Goal: Task Accomplishment & Management: Complete application form

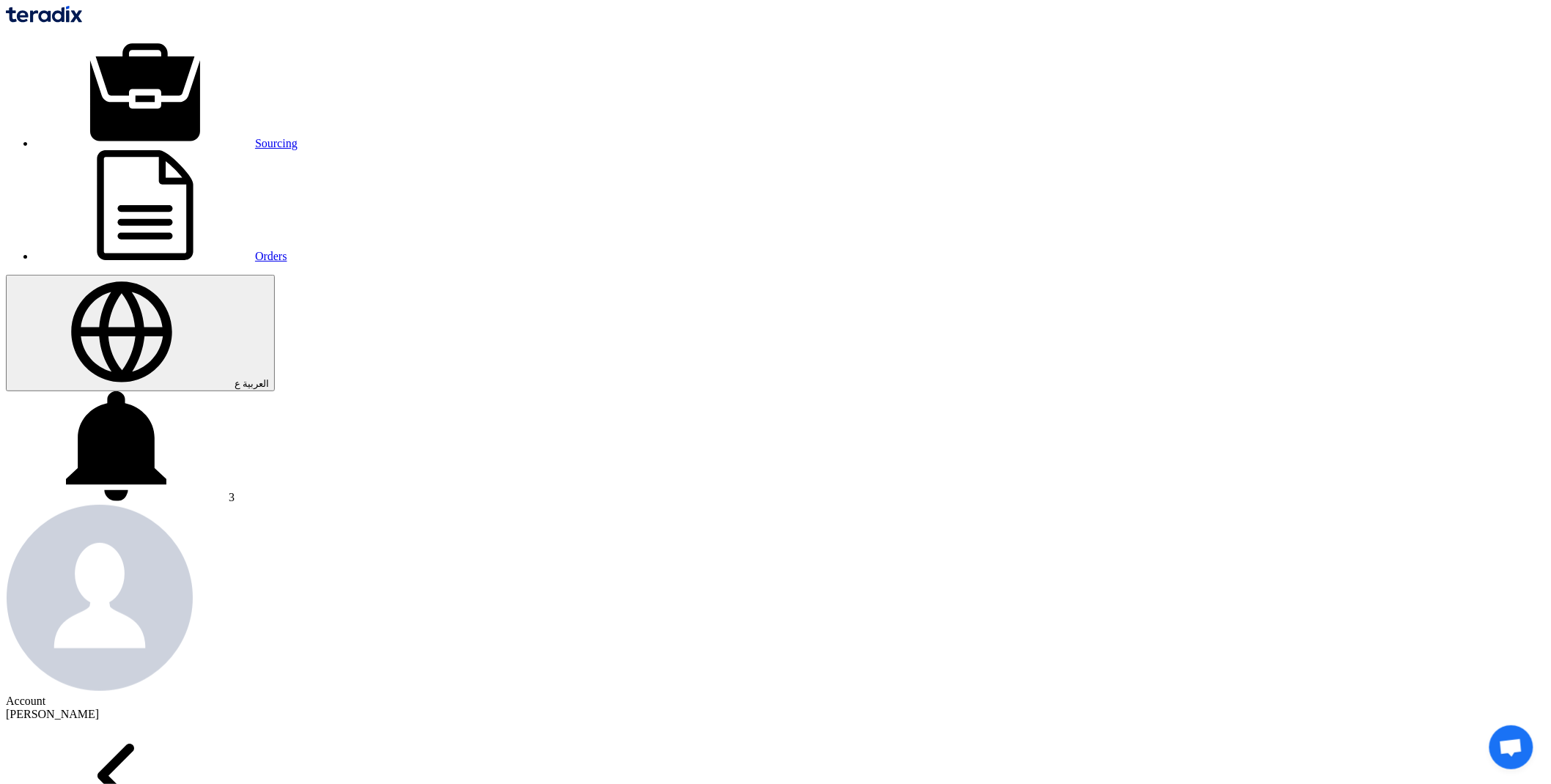
click at [226, 720] on icon "Back" at bounding box center [115, 775] width 220 height 109
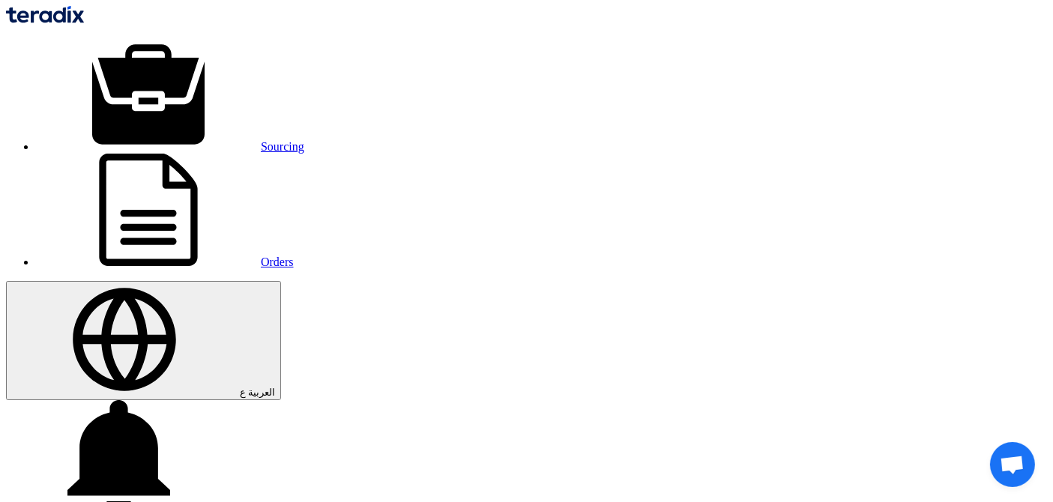
drag, startPoint x: 130, startPoint y: 71, endPoint x: 286, endPoint y: 60, distance: 156.3
copy span "VNR + Camera Hikvision"
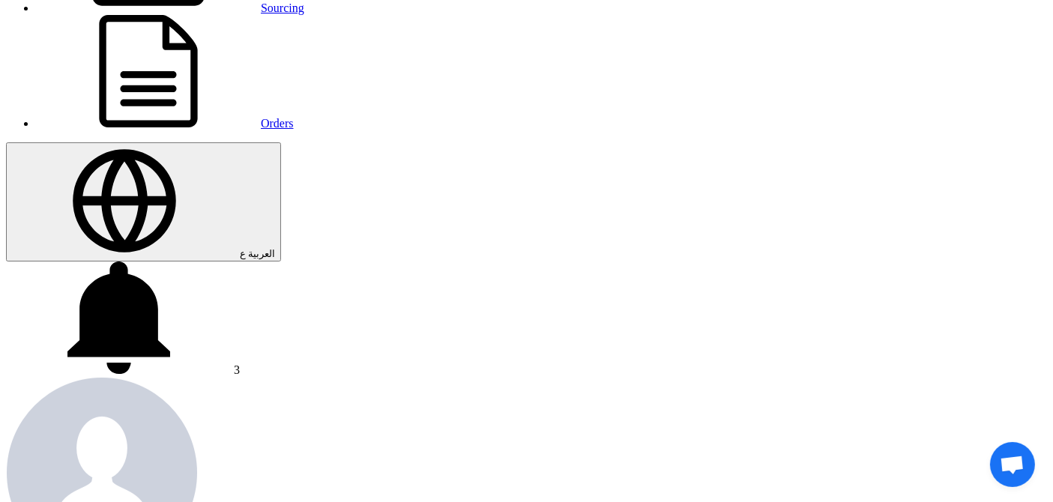
scroll to position [145, 0]
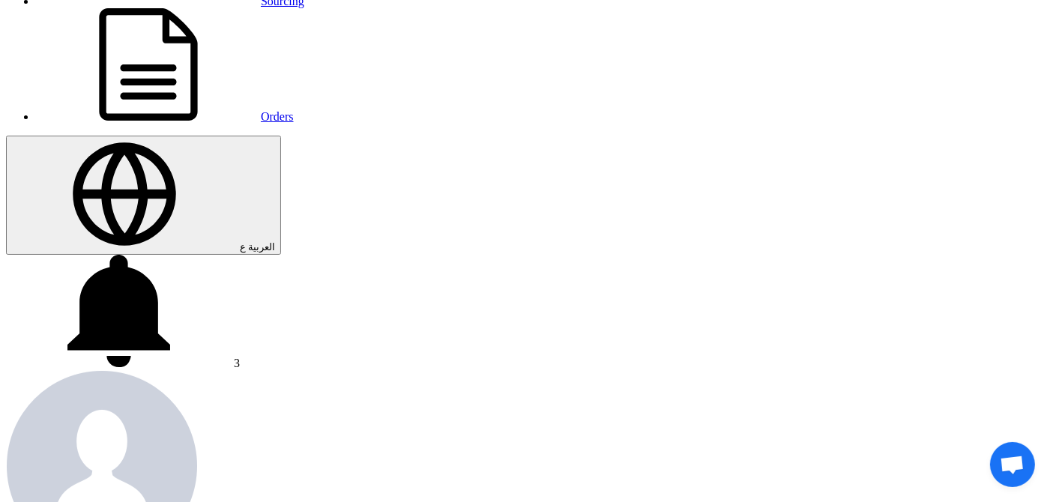
copy tr "Network Camera Hikvision Model: (DS-2C1153G0-I) 5 MP."
drag, startPoint x: 87, startPoint y: 279, endPoint x: 112, endPoint y: 294, distance: 28.9
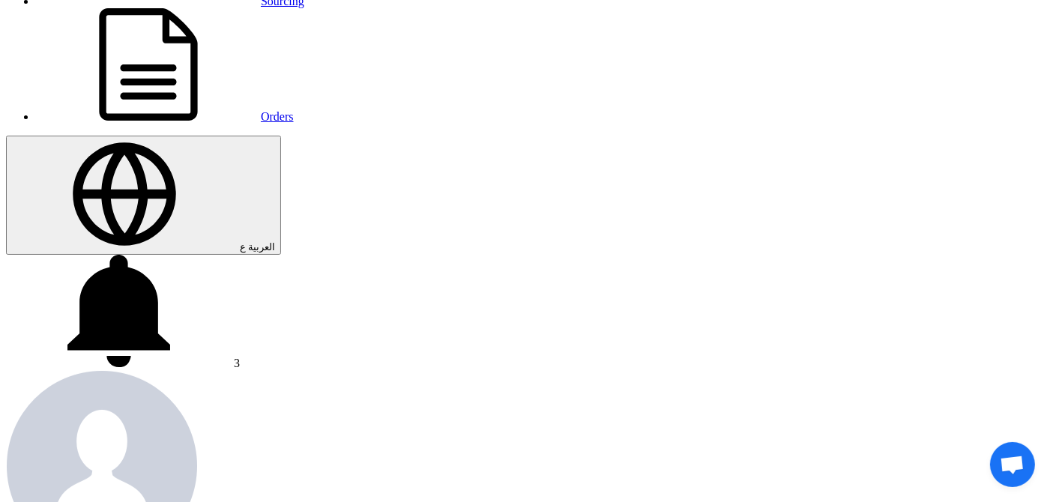
copy td "Camera Hikvision"
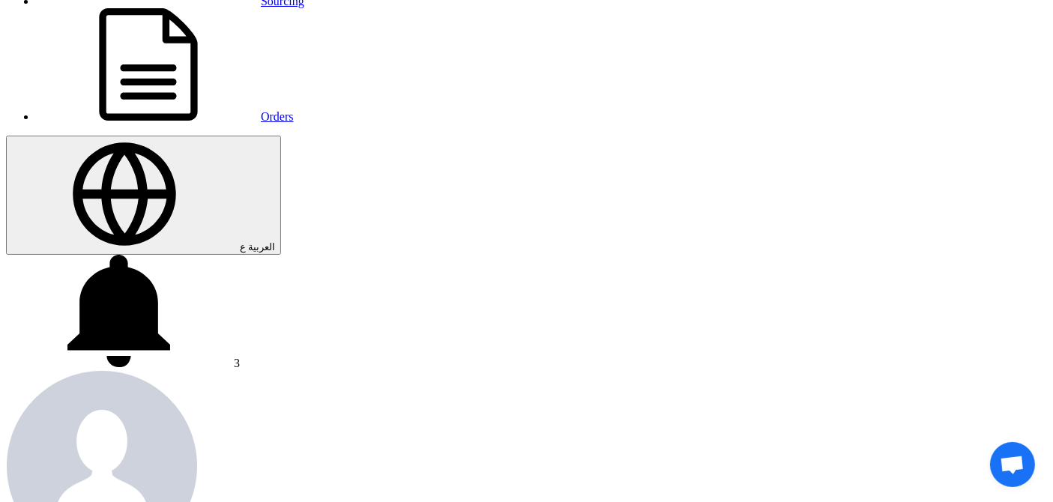
copy tr "Network Camera Hikvision Model: (DS-2C1153G0-I) 5 MP."
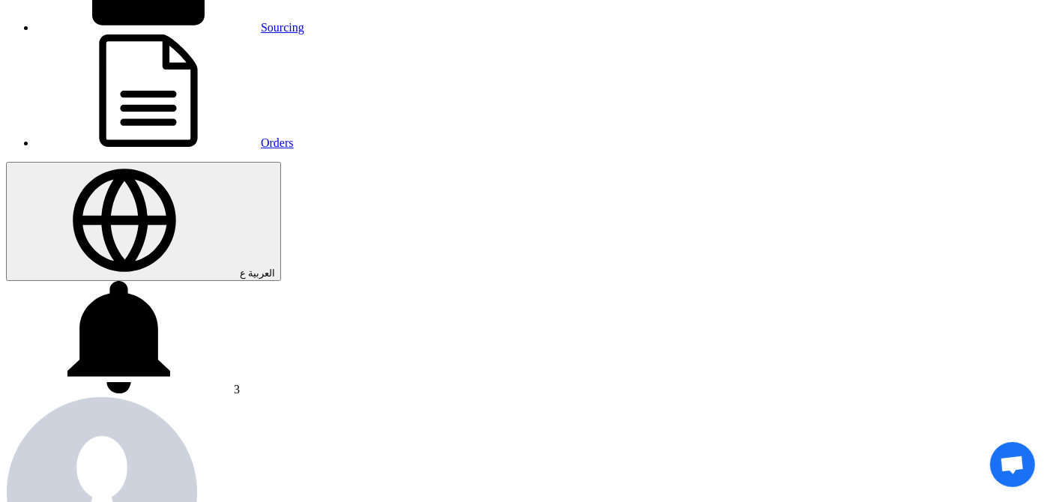
scroll to position [83, 0]
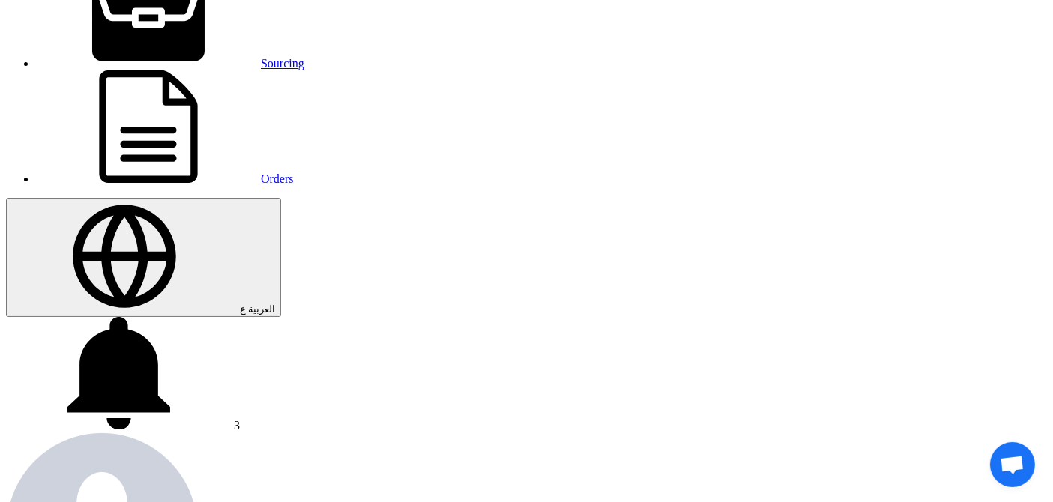
copy tr "NVR Hikvision"
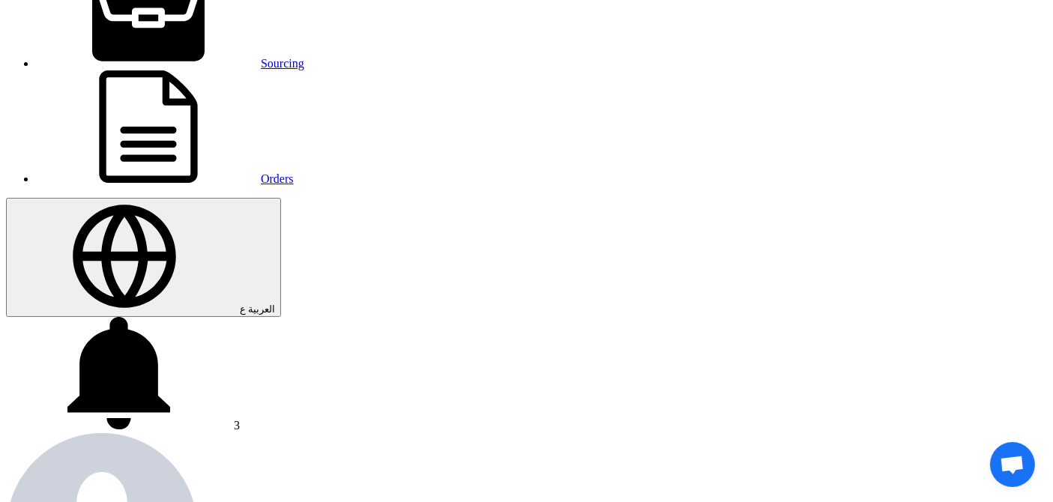
drag, startPoint x: 172, startPoint y: 287, endPoint x: 363, endPoint y: 298, distance: 192.2
copy td "4k 16 Channel IP Camera PoE , Hard 10 T.B. "HDMI , USB , VGA". (Ds-7616ni-K2)"
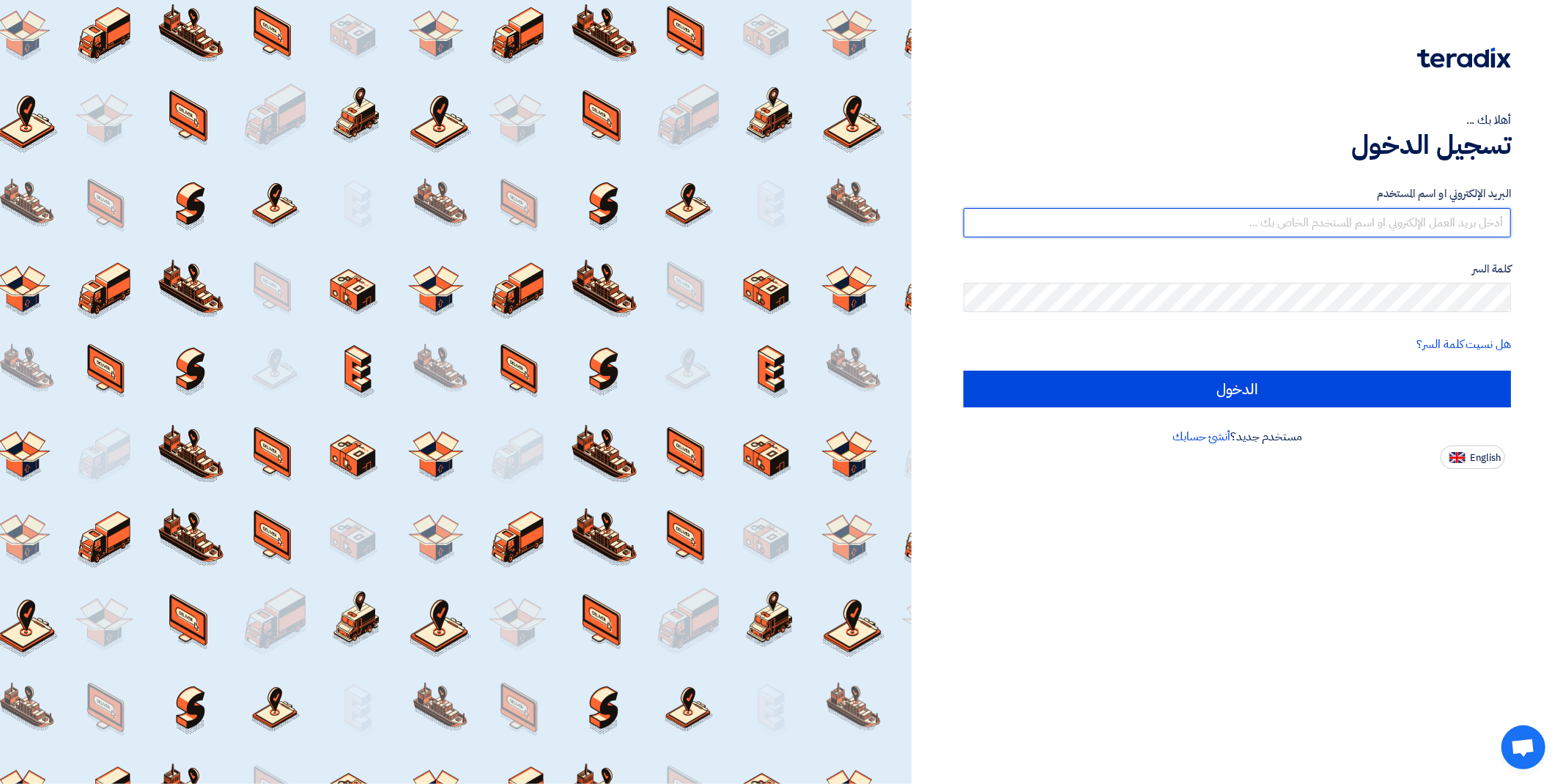
type input "[PERSON_NAME][EMAIL_ADDRESS][DOMAIN_NAME]"
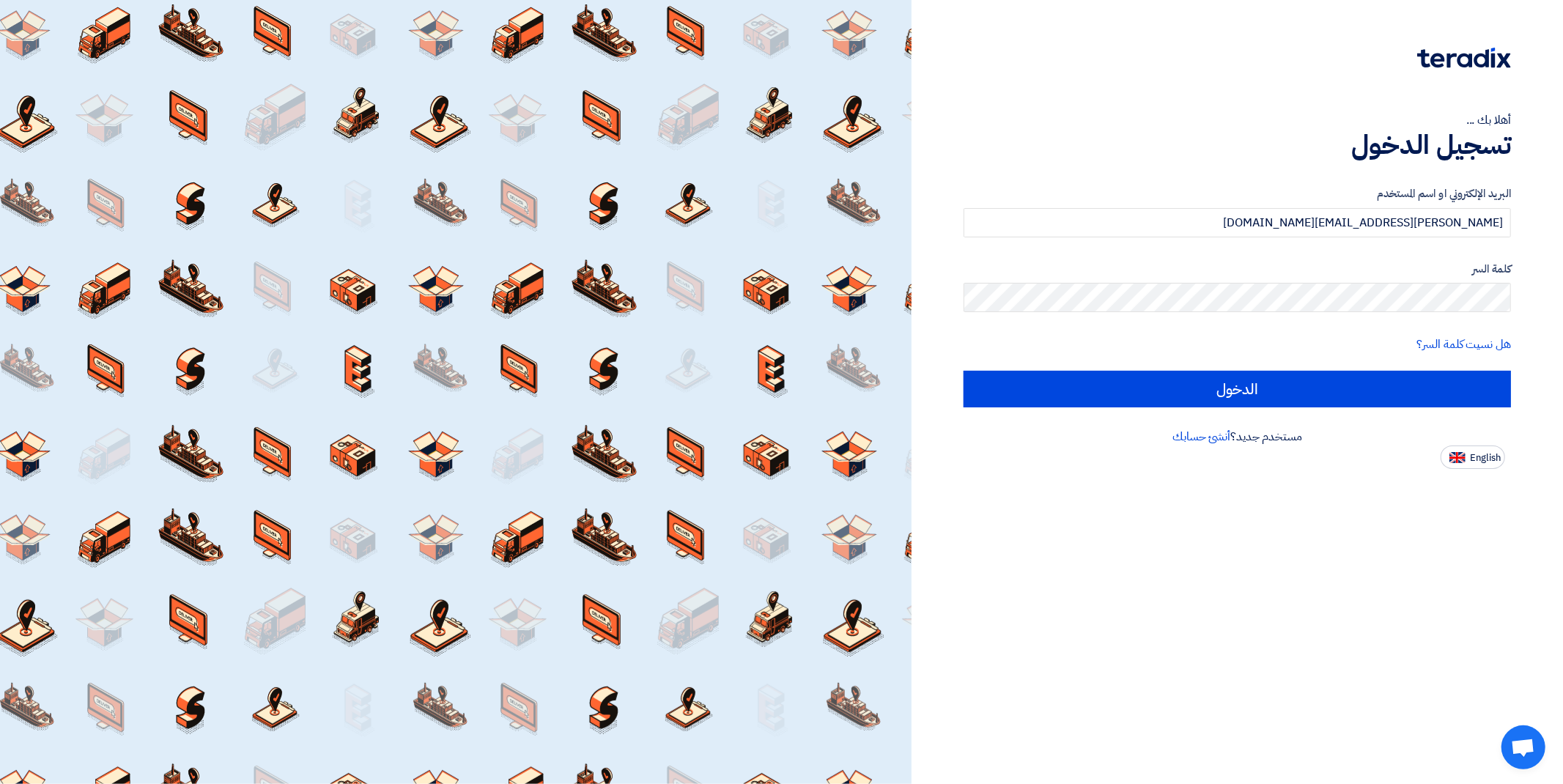
click at [1174, 361] on form "البريد الإلكتروني او اسم [PERSON_NAME] [PERSON_NAME][EMAIL_ADDRESS][DOMAIN_NAME…" at bounding box center [1237, 296] width 548 height 222
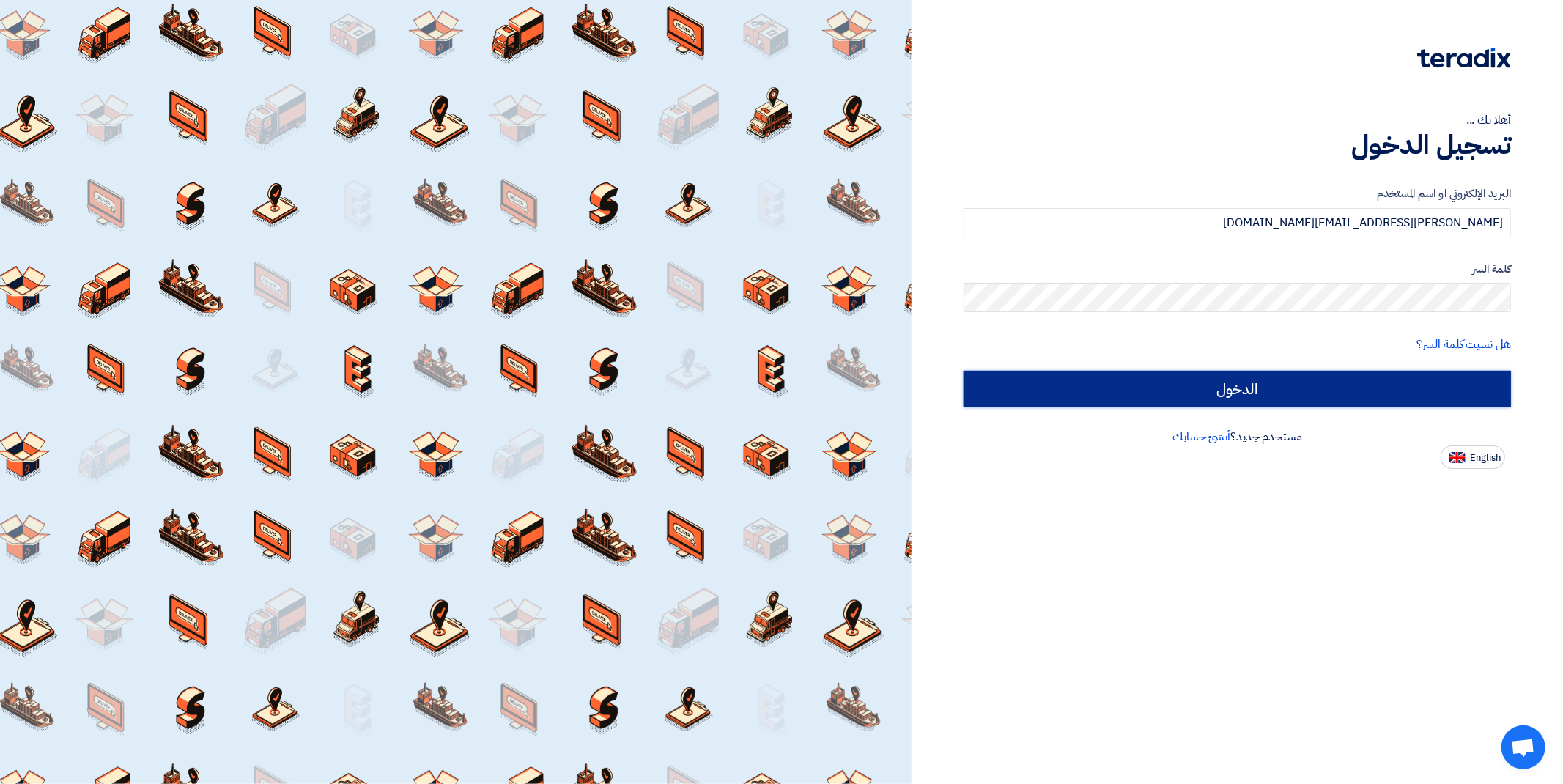
click at [1177, 372] on input "الدخول" at bounding box center [1237, 388] width 548 height 36
type input "Sign in"
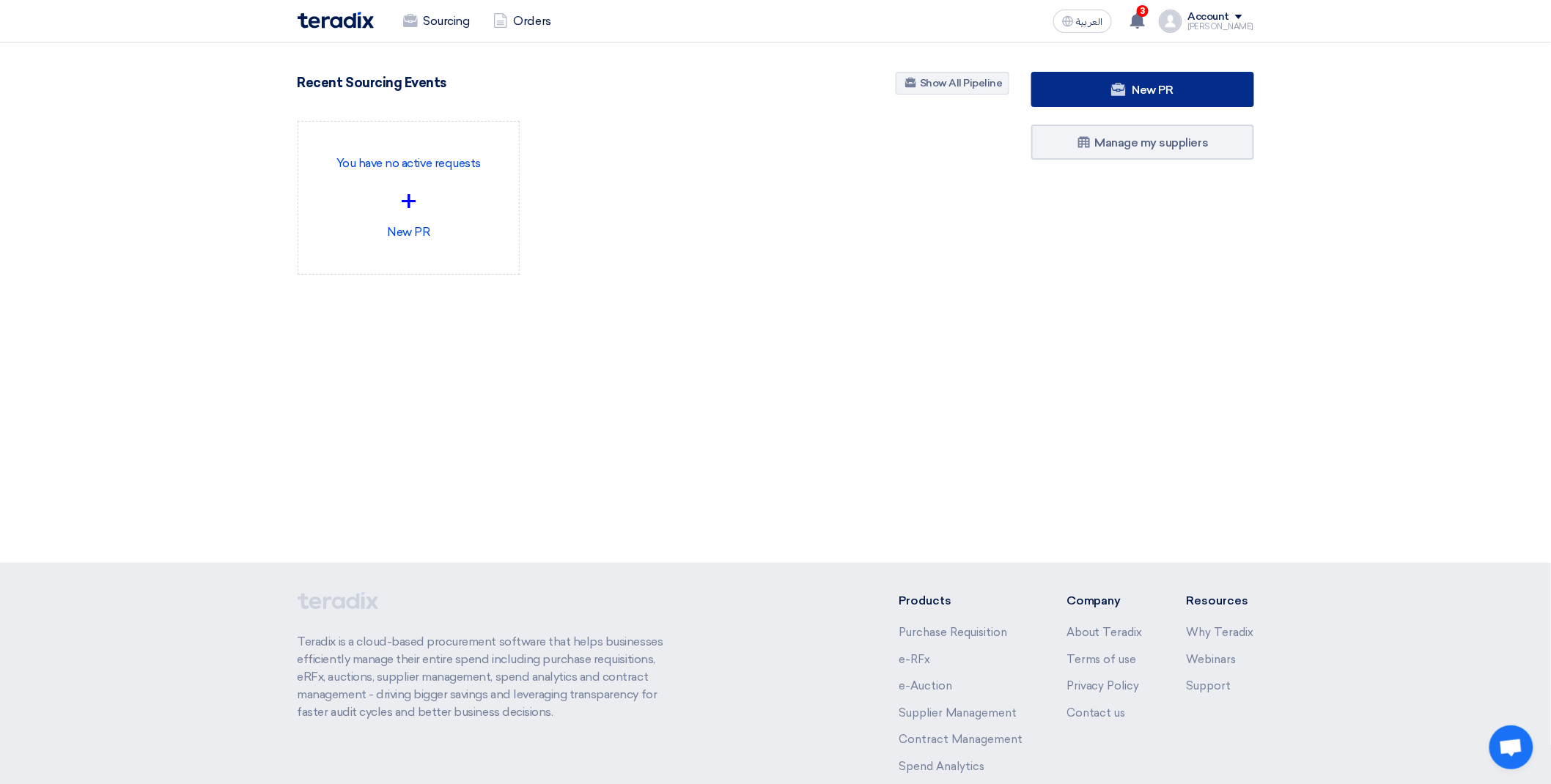
click at [1121, 74] on link "New PR" at bounding box center [1142, 89] width 223 height 35
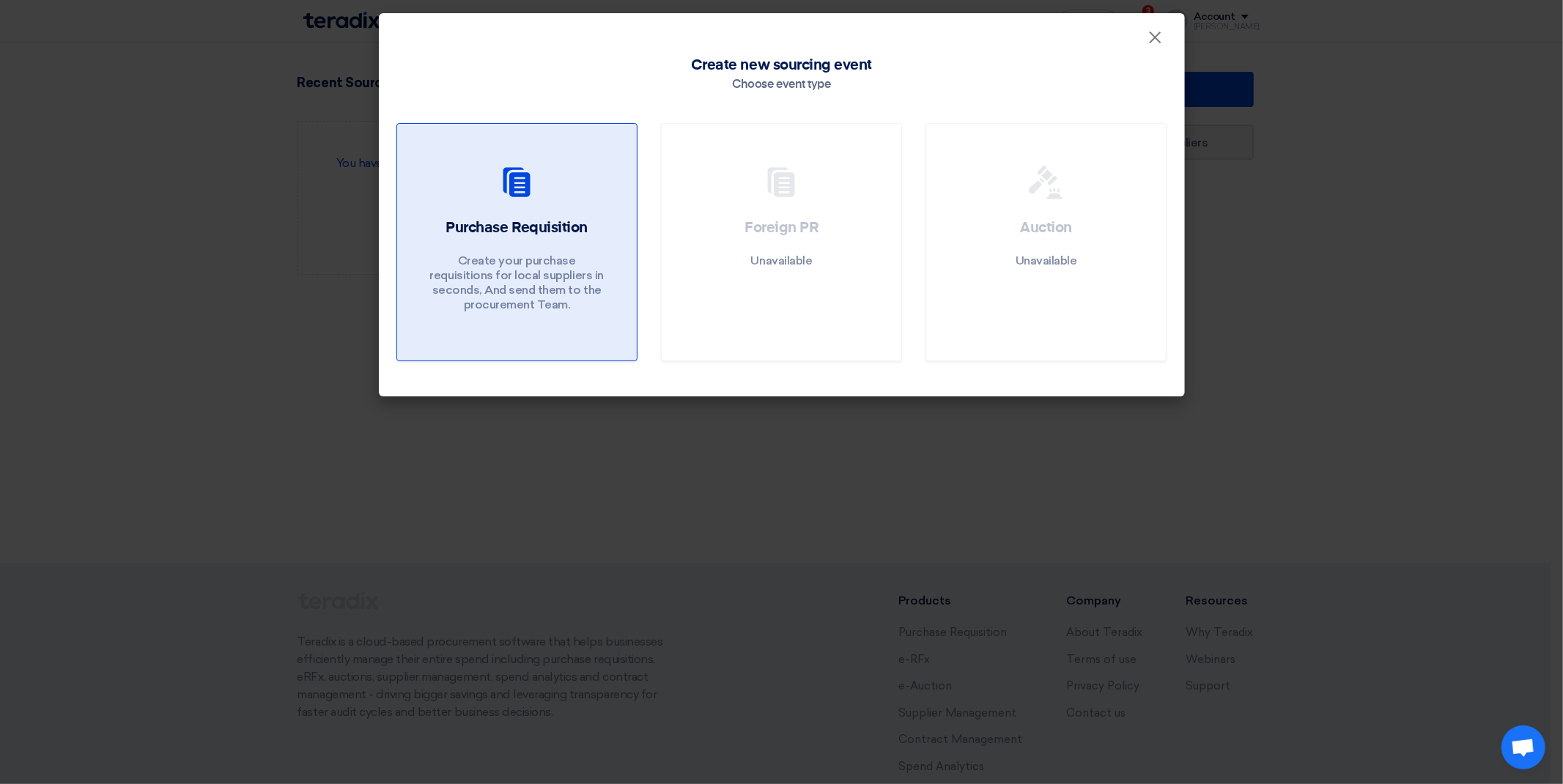
click at [579, 203] on div at bounding box center [516, 186] width 204 height 41
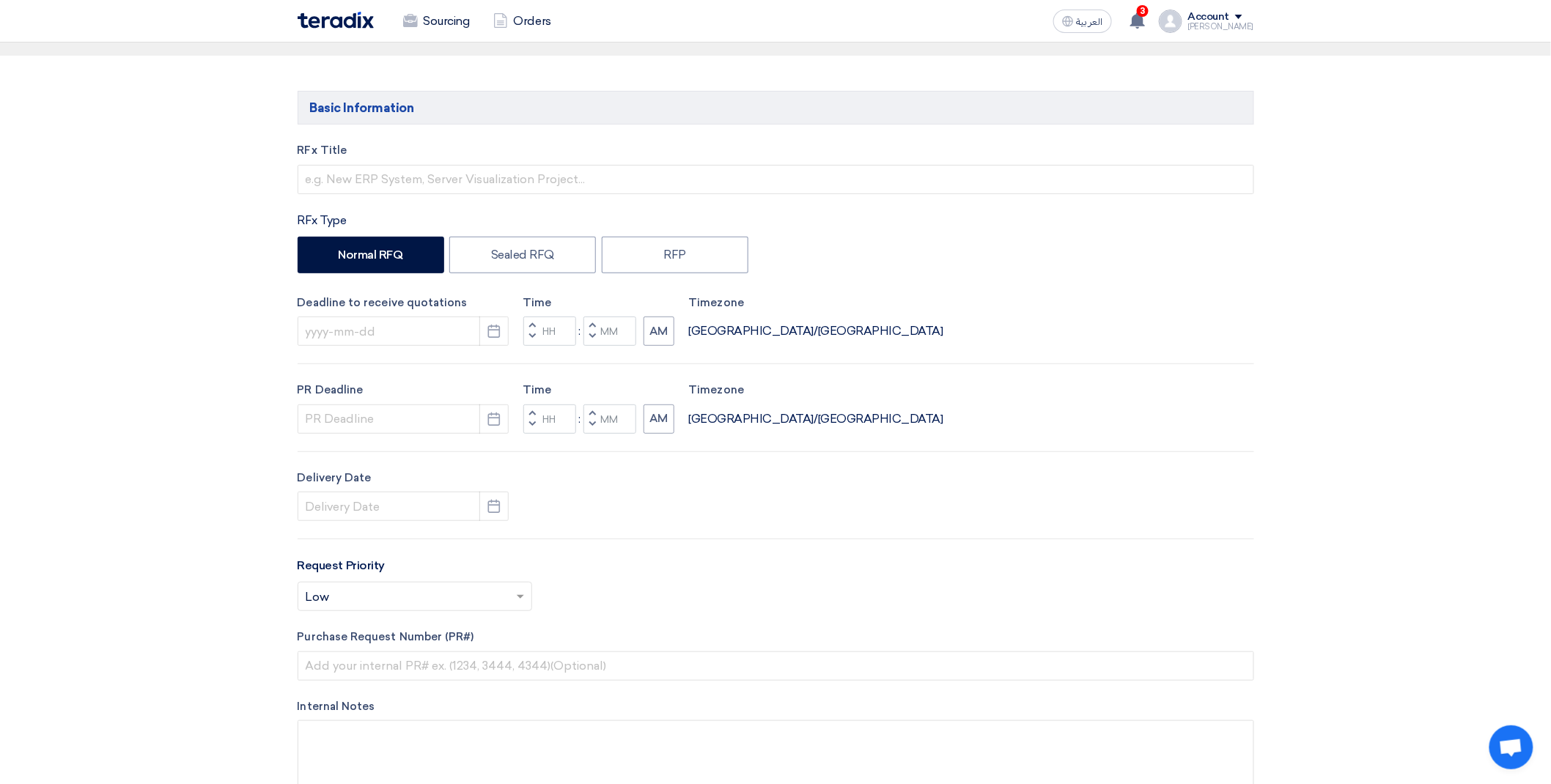
scroll to position [81, 0]
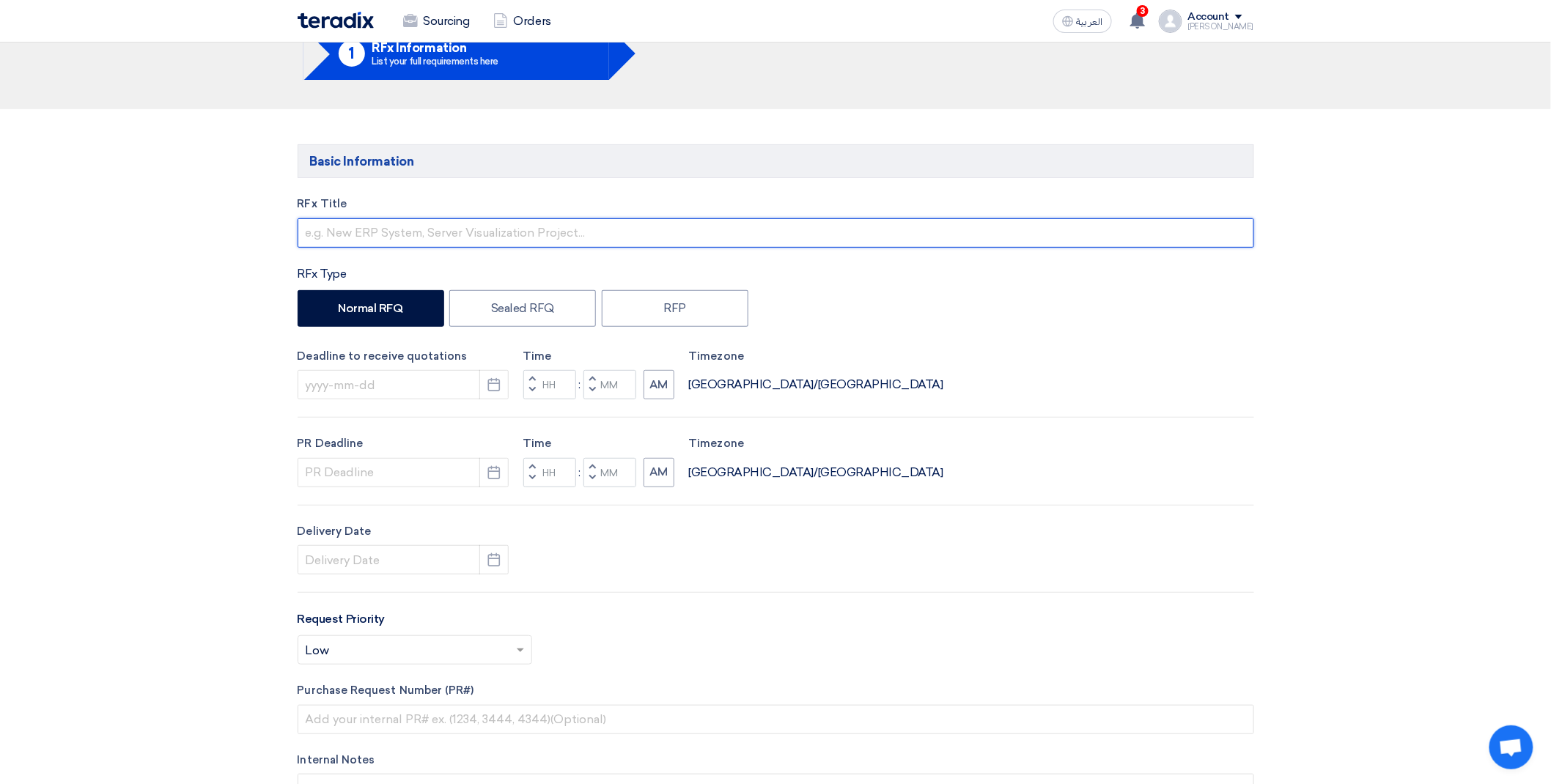
click at [447, 244] on input "text" at bounding box center [776, 233] width 956 height 29
paste input "VNR + Camera Hikvision"
type input "VNR + Camera Hikvision"
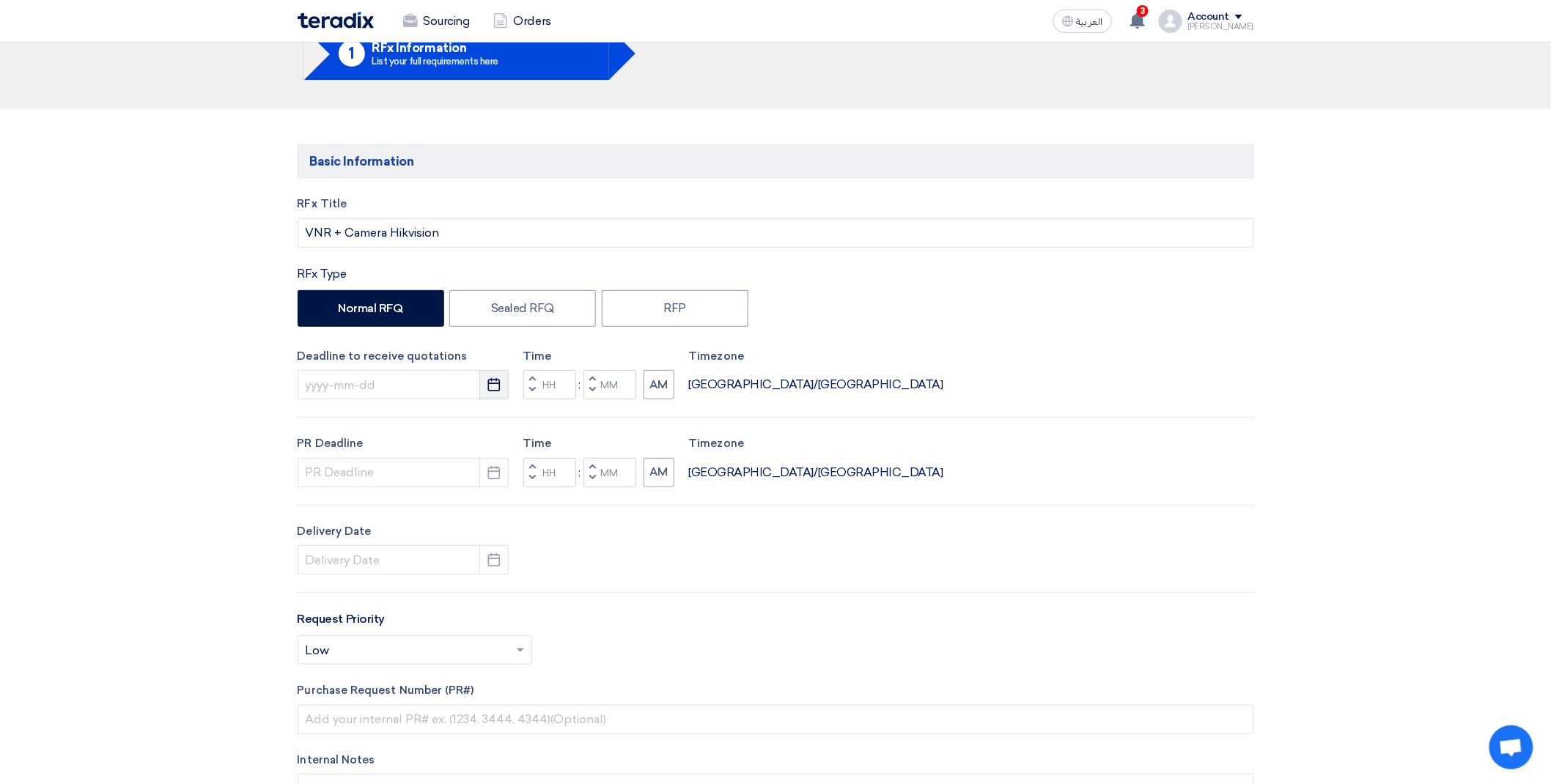
click at [492, 376] on button "Pick a date" at bounding box center [494, 384] width 29 height 29
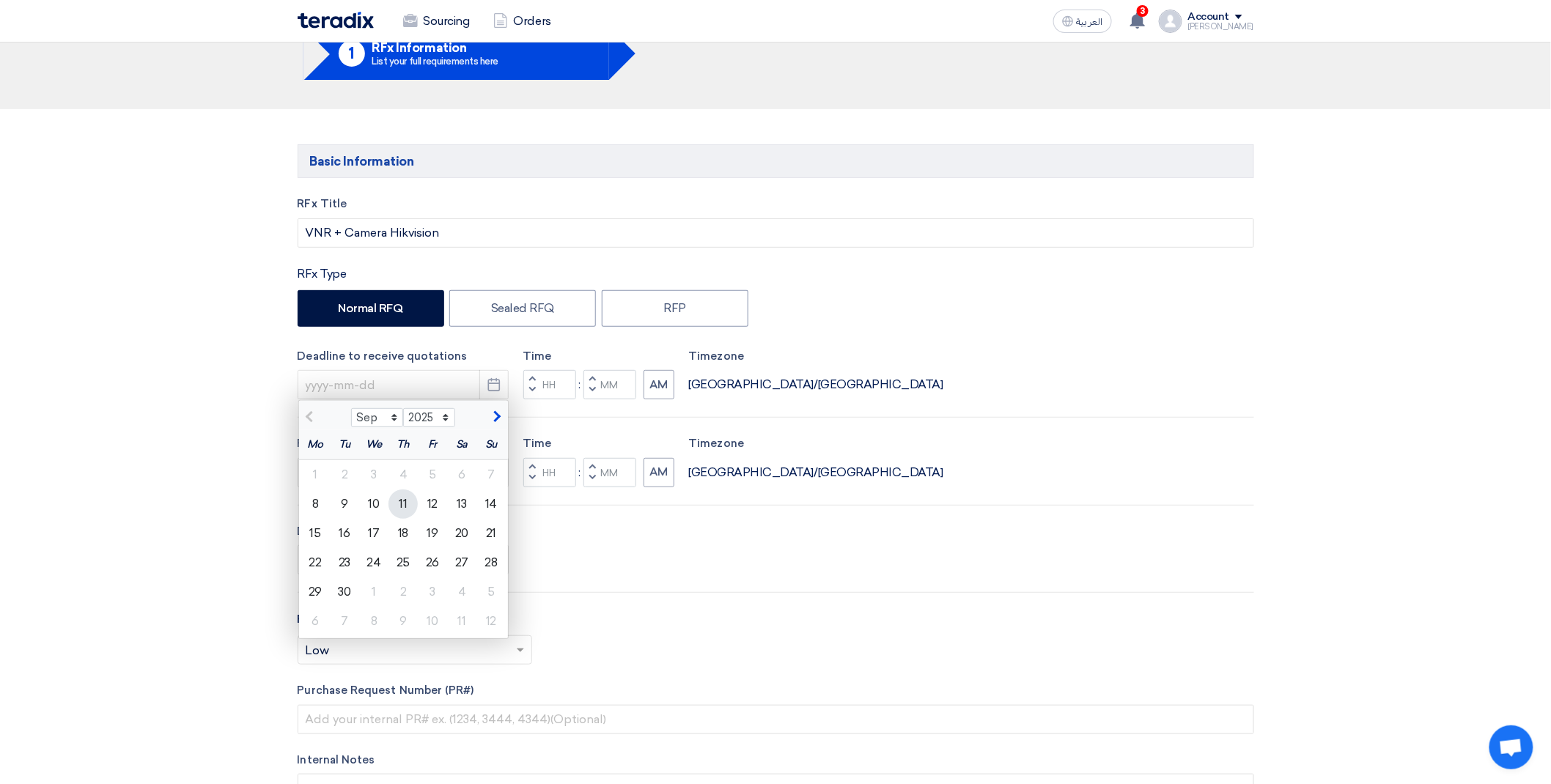
click at [408, 499] on div "11" at bounding box center [403, 504] width 29 height 29
type input "9/11/2025"
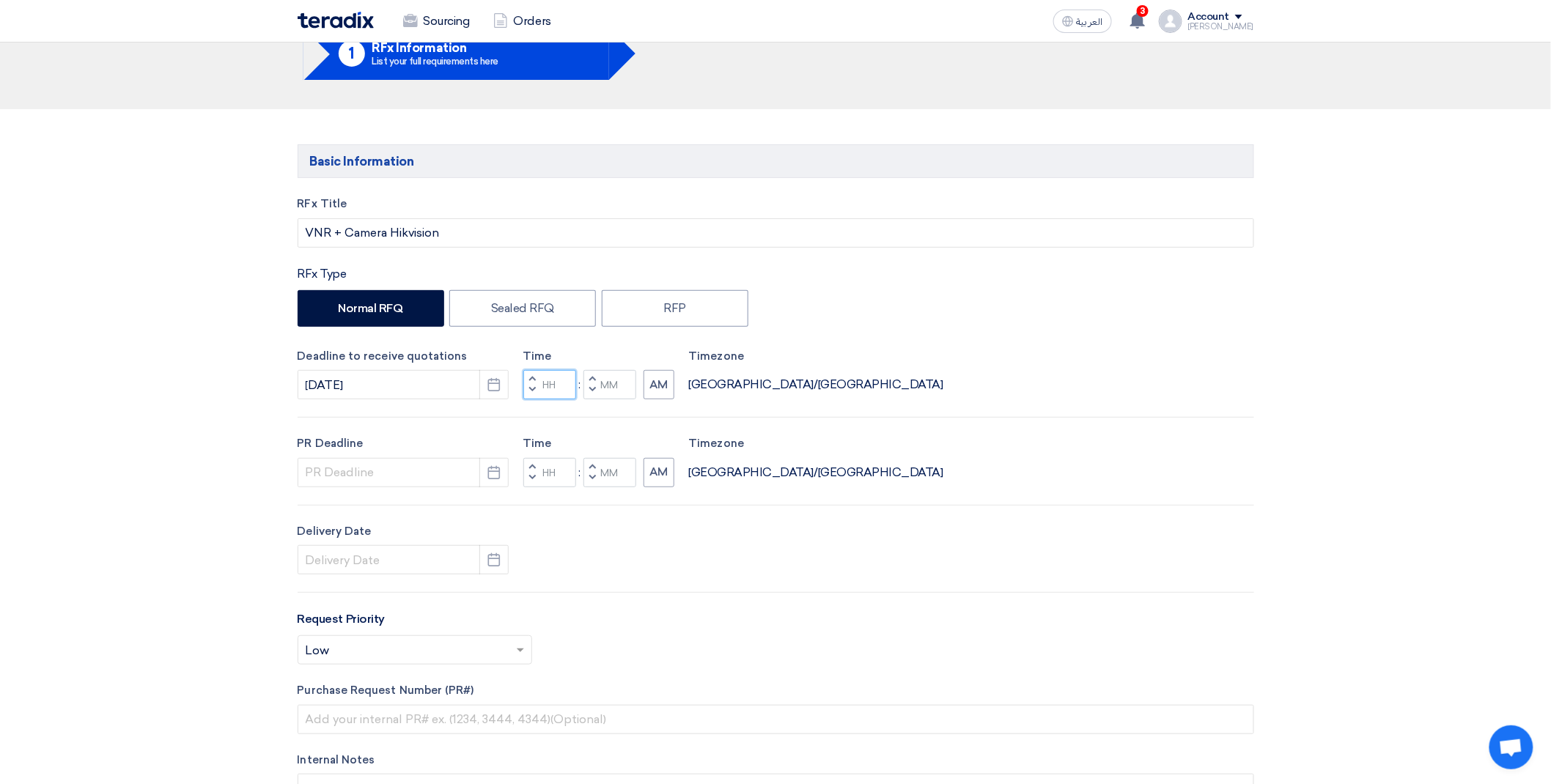
click at [561, 381] on input "Hours" at bounding box center [550, 384] width 53 height 29
type input "05"
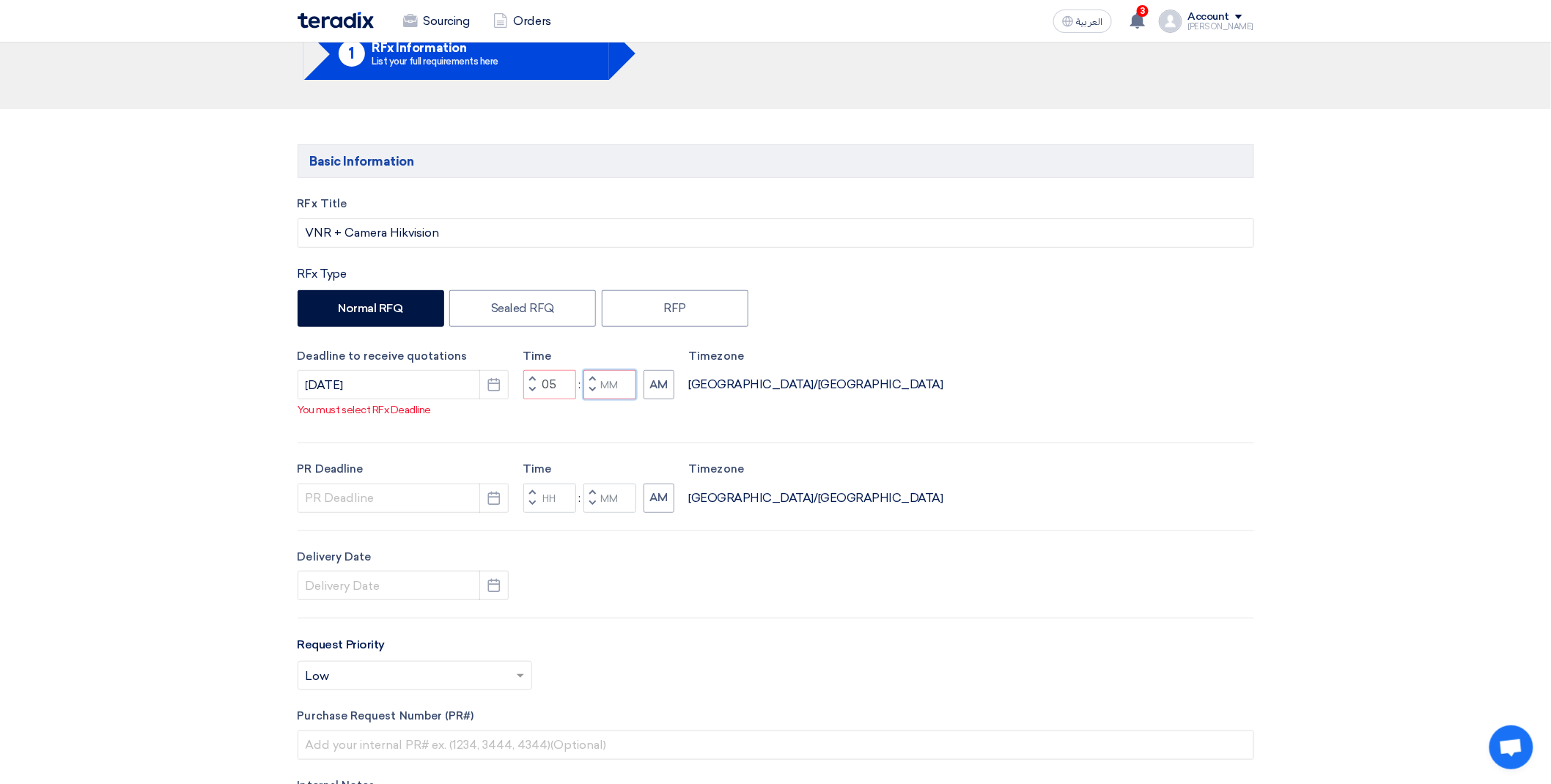
click at [621, 390] on input "Minutes" at bounding box center [609, 384] width 53 height 29
type input "00"
click at [660, 393] on button "AM" at bounding box center [658, 384] width 30 height 29
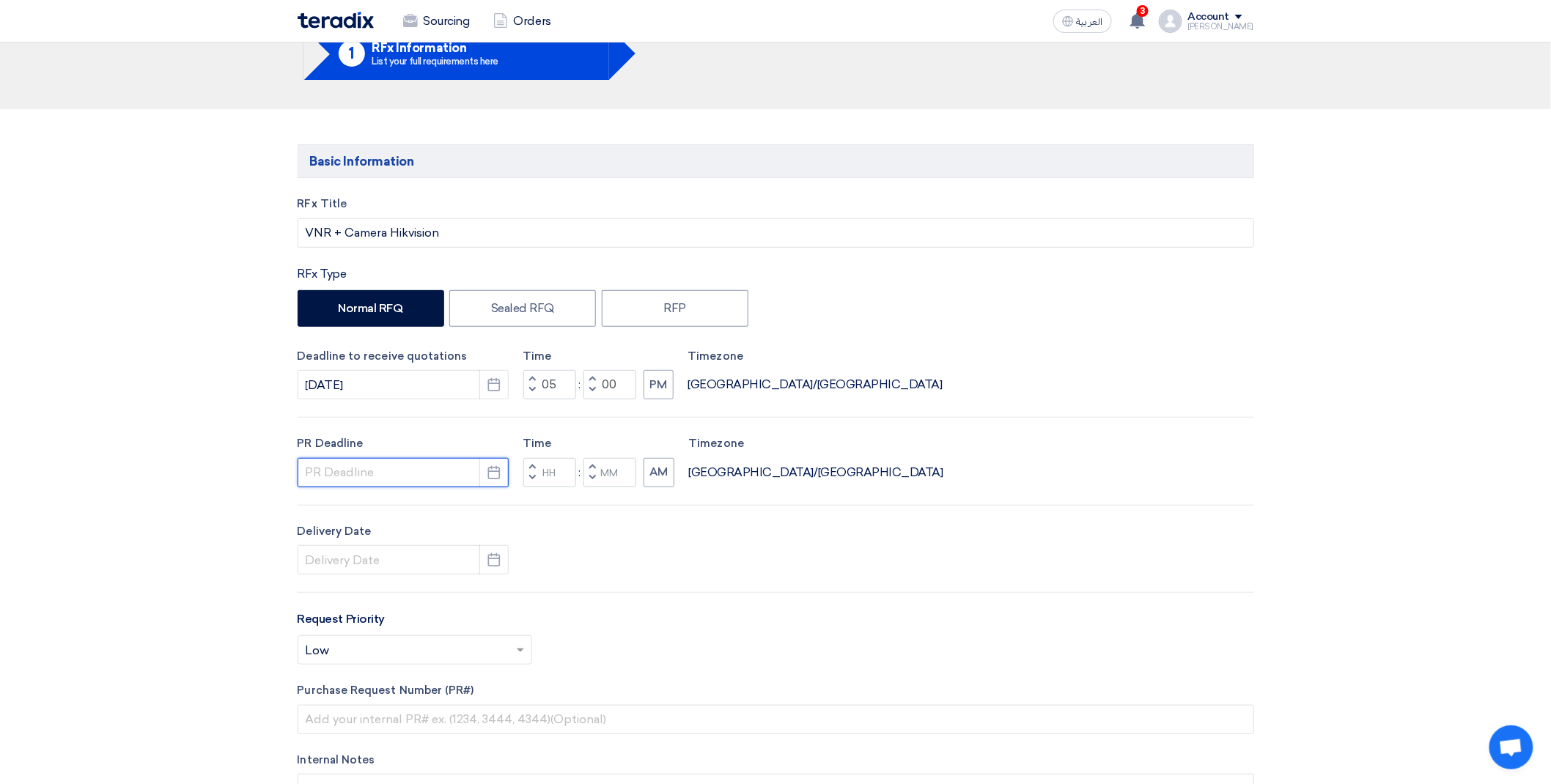
click at [434, 471] on input at bounding box center [403, 472] width 211 height 29
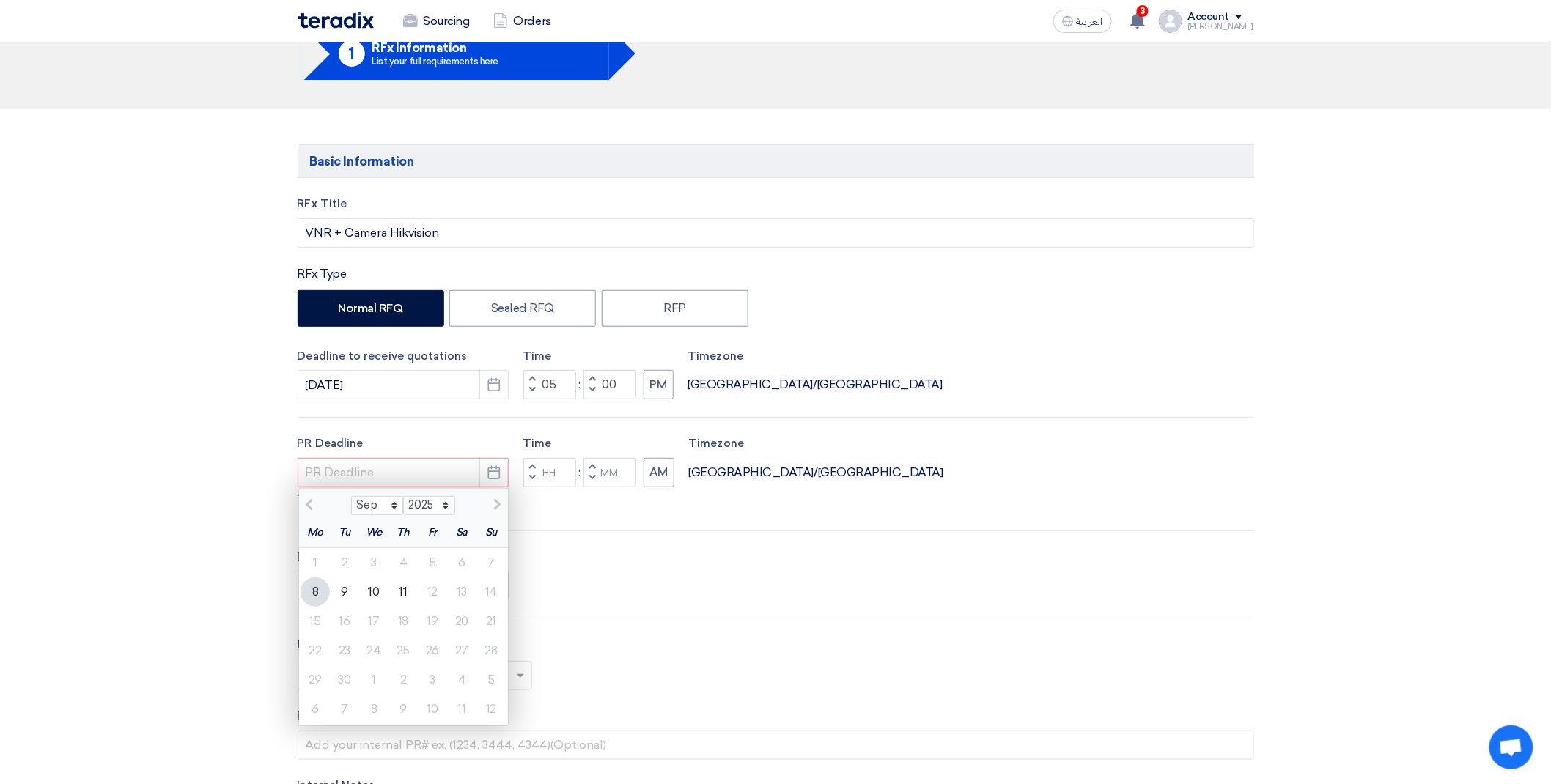
click at [397, 598] on div "11" at bounding box center [403, 591] width 29 height 29
type input "9/11/2025"
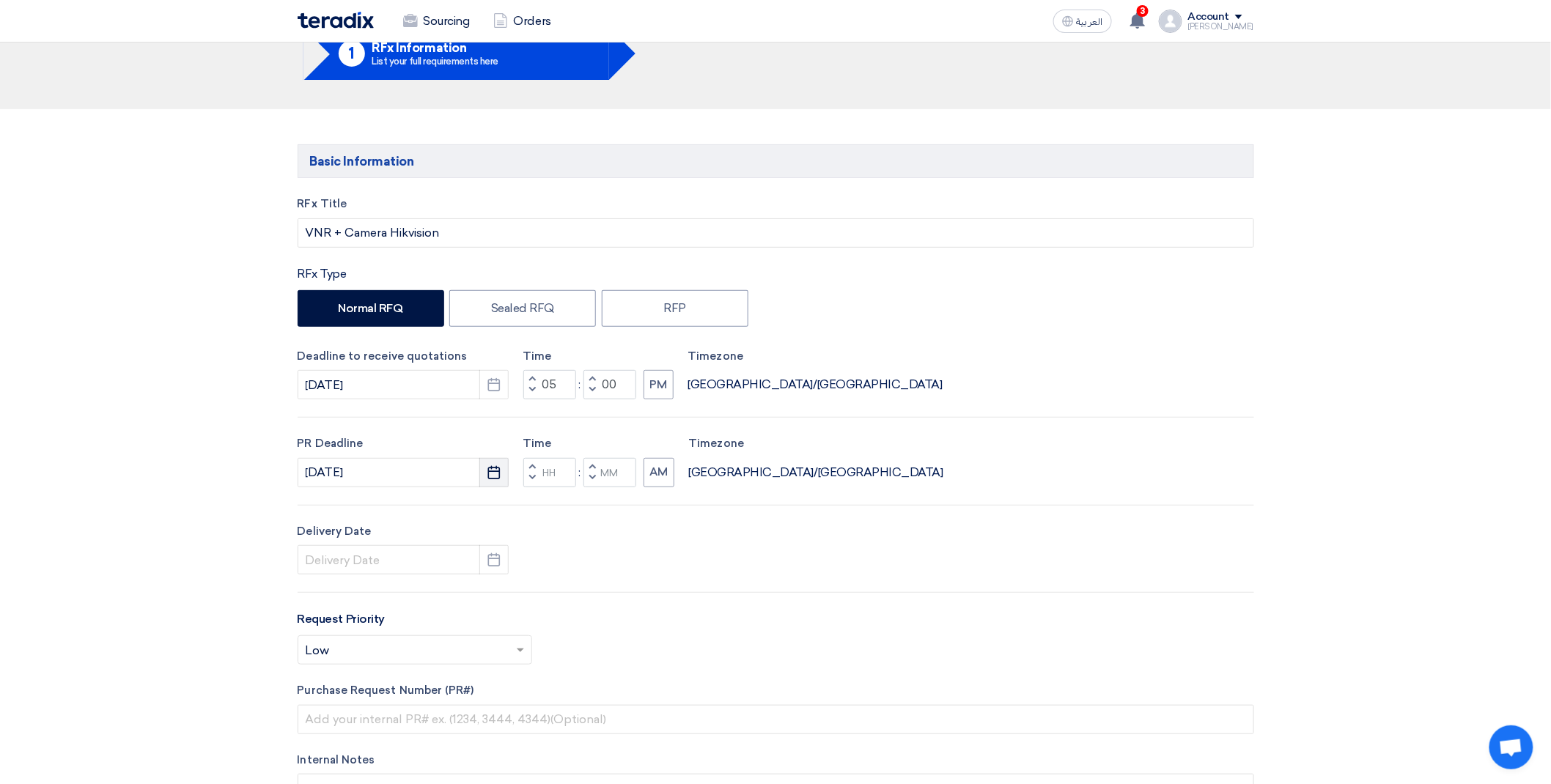
click at [487, 476] on icon "Pick a date" at bounding box center [494, 472] width 15 height 15
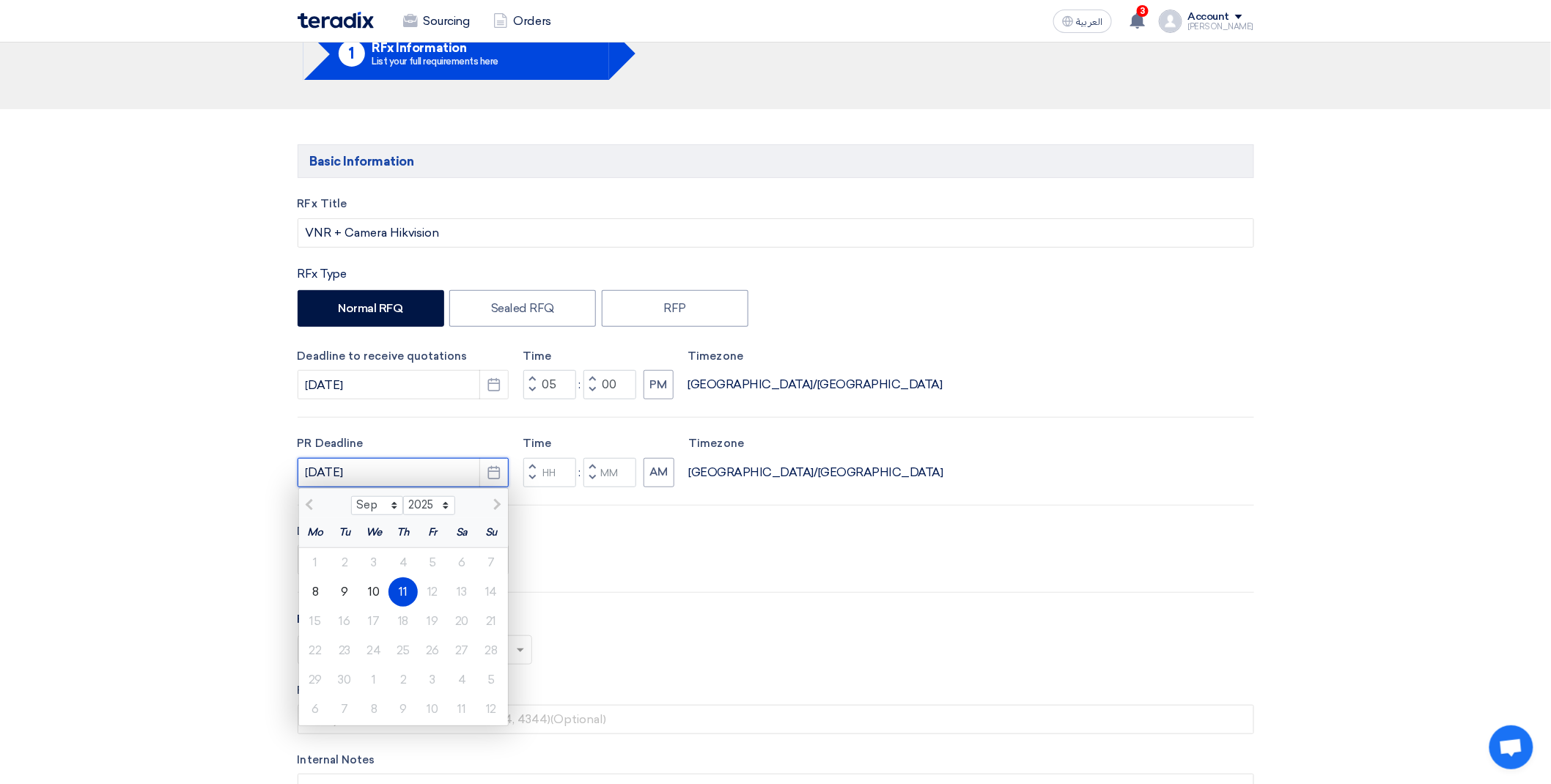
click at [422, 477] on input "9/11/2025" at bounding box center [403, 472] width 211 height 29
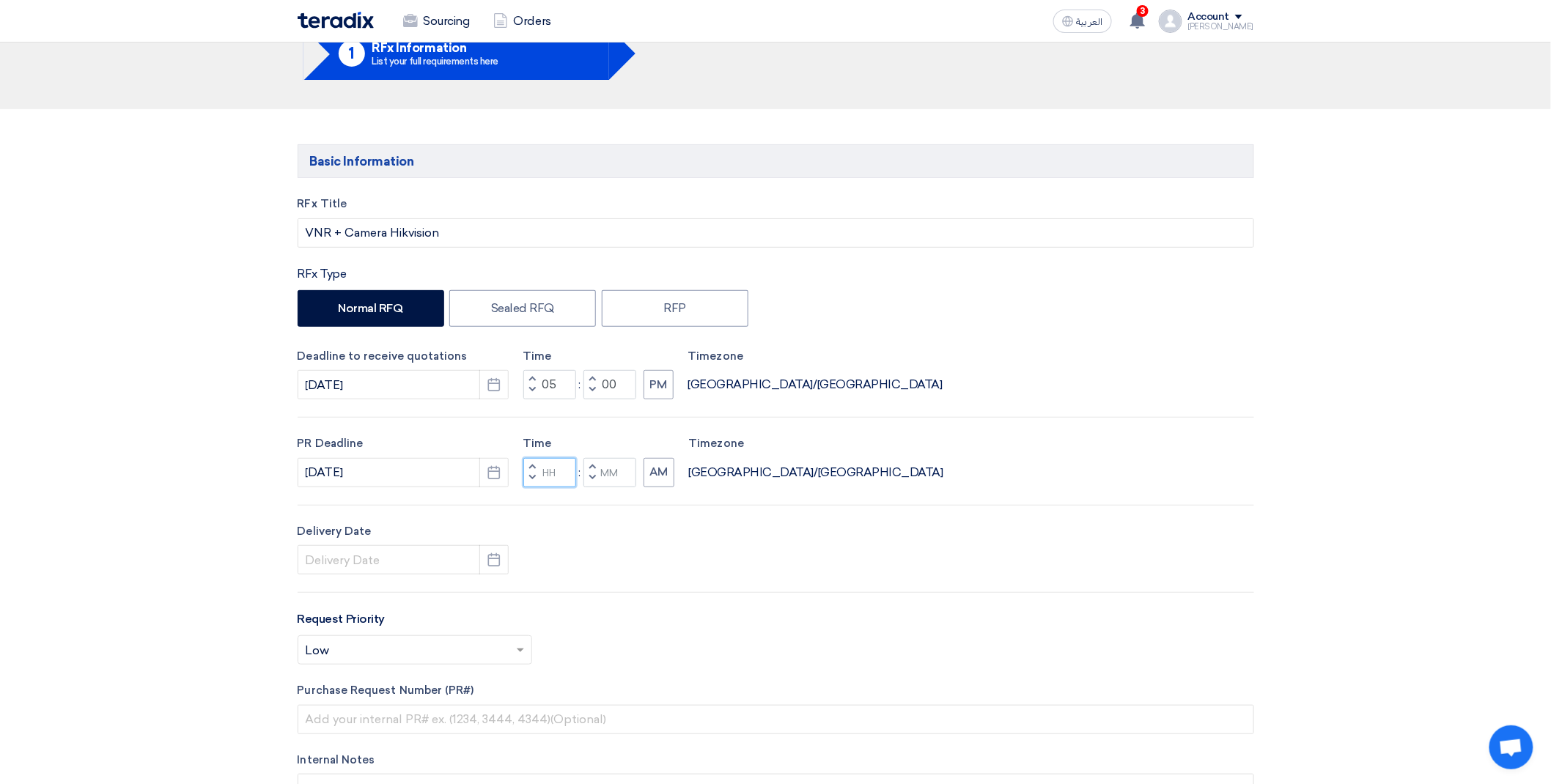
click at [547, 470] on input "Hours" at bounding box center [550, 472] width 53 height 29
type input "05"
click at [659, 466] on button "AM" at bounding box center [658, 472] width 30 height 29
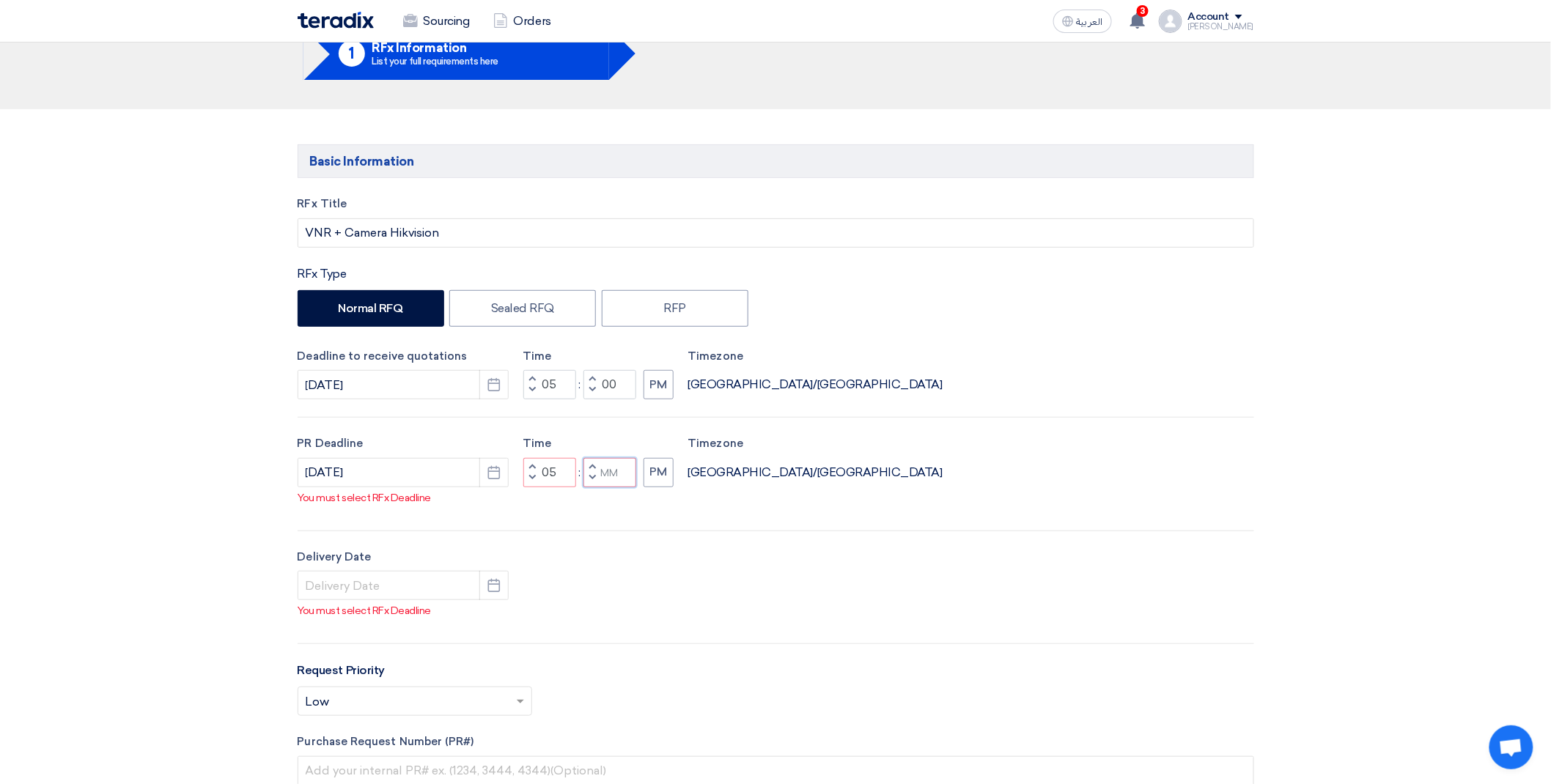
click at [617, 469] on input "Minutes" at bounding box center [609, 472] width 53 height 29
type input "00"
click at [614, 507] on div "RFx Title VNR + Camera Hikvision RFx Type Normal RFQ Sealed RFQ RFP Deadline to…" at bounding box center [776, 554] width 978 height 718
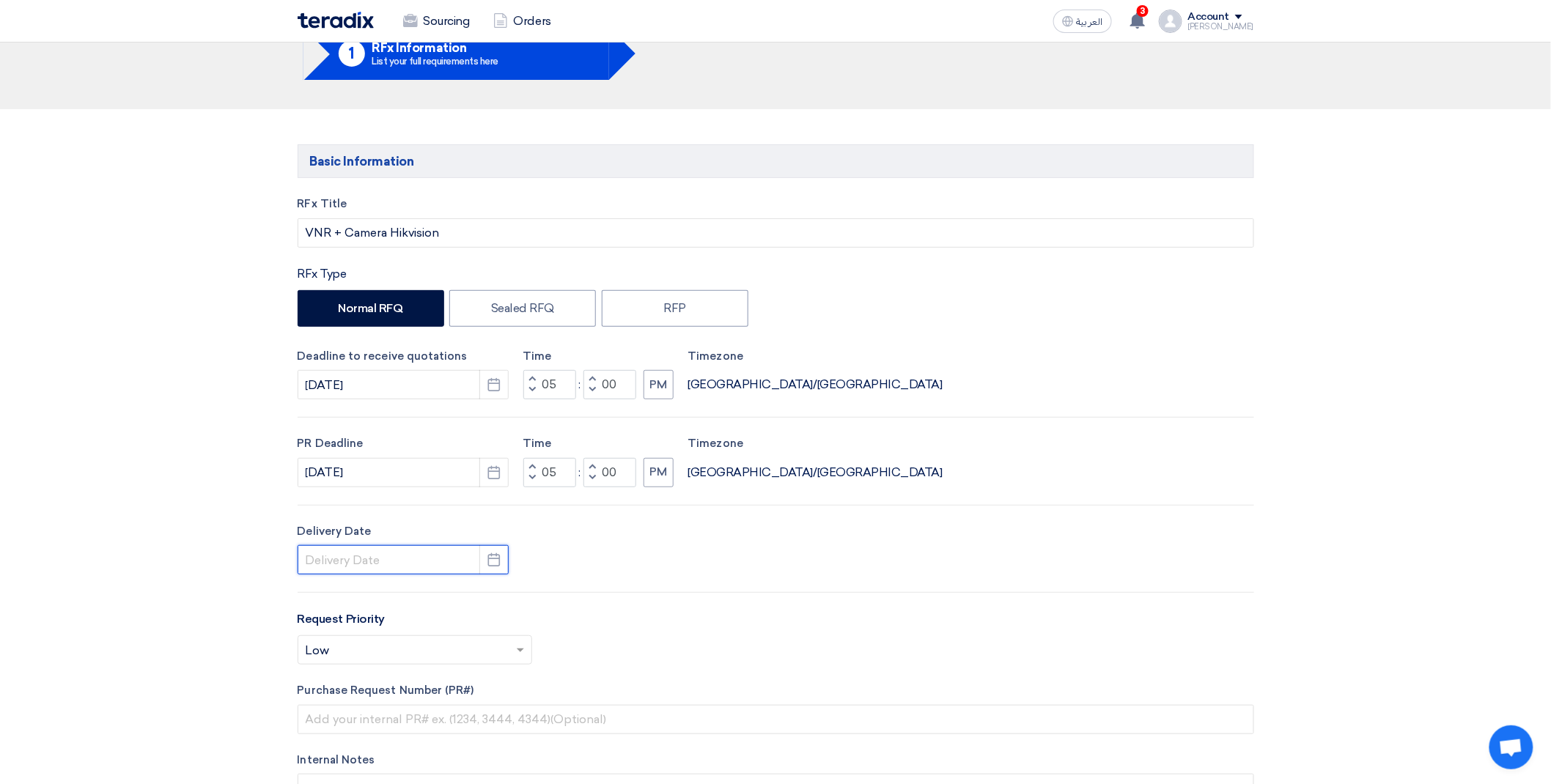
click at [376, 557] on input at bounding box center [403, 560] width 211 height 29
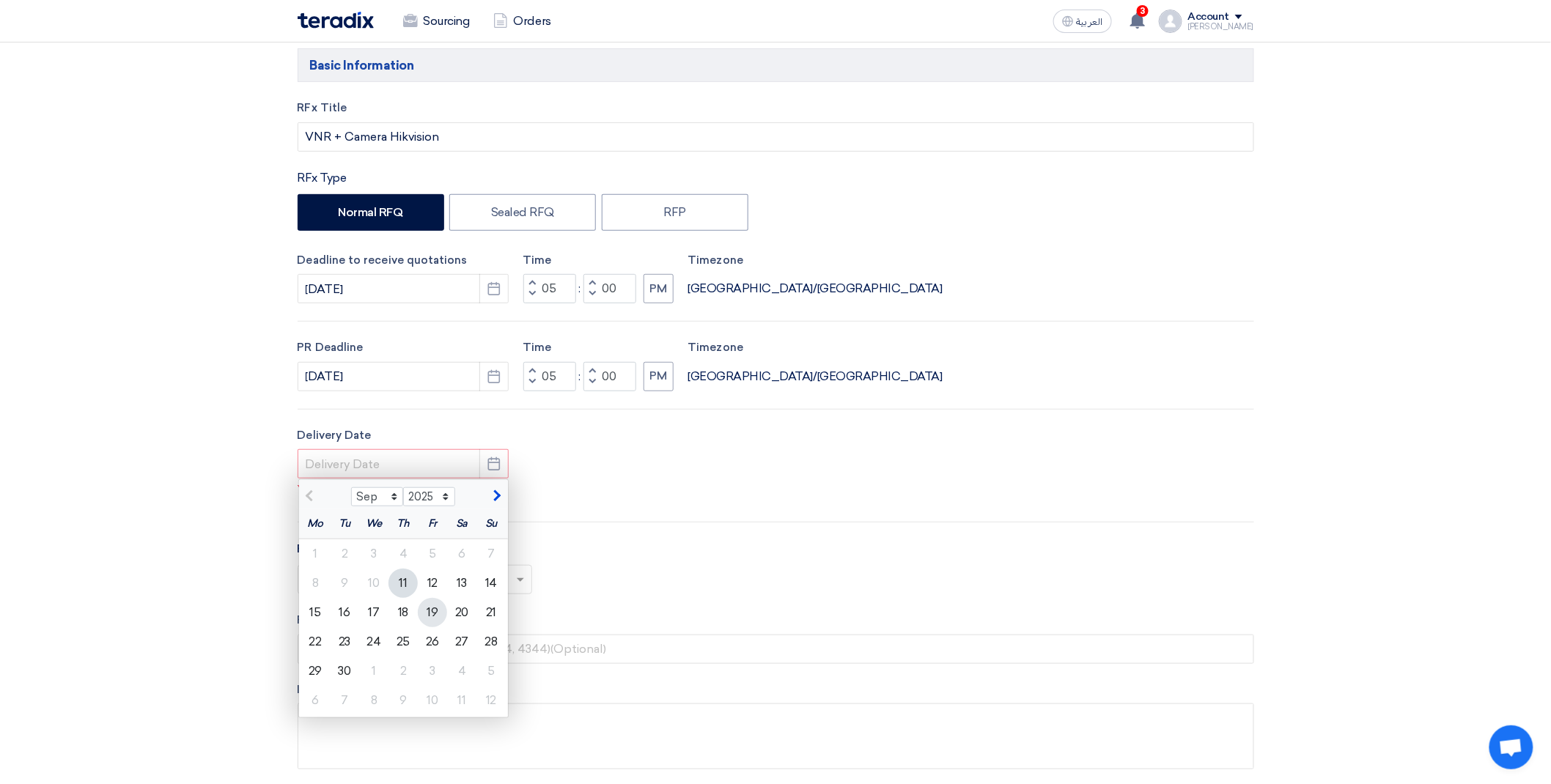
scroll to position [203, 0]
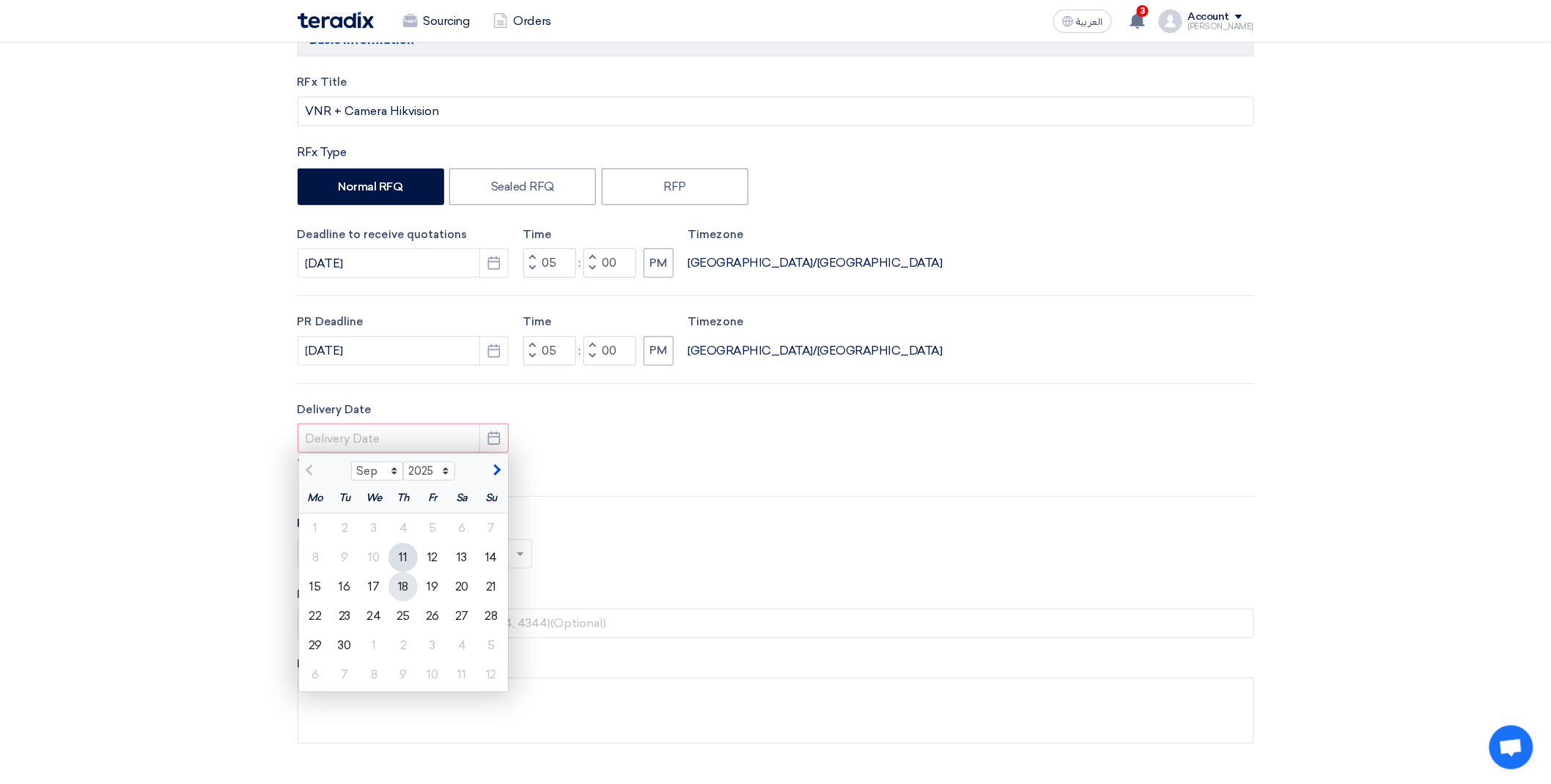
click at [404, 595] on div "18" at bounding box center [403, 587] width 29 height 29
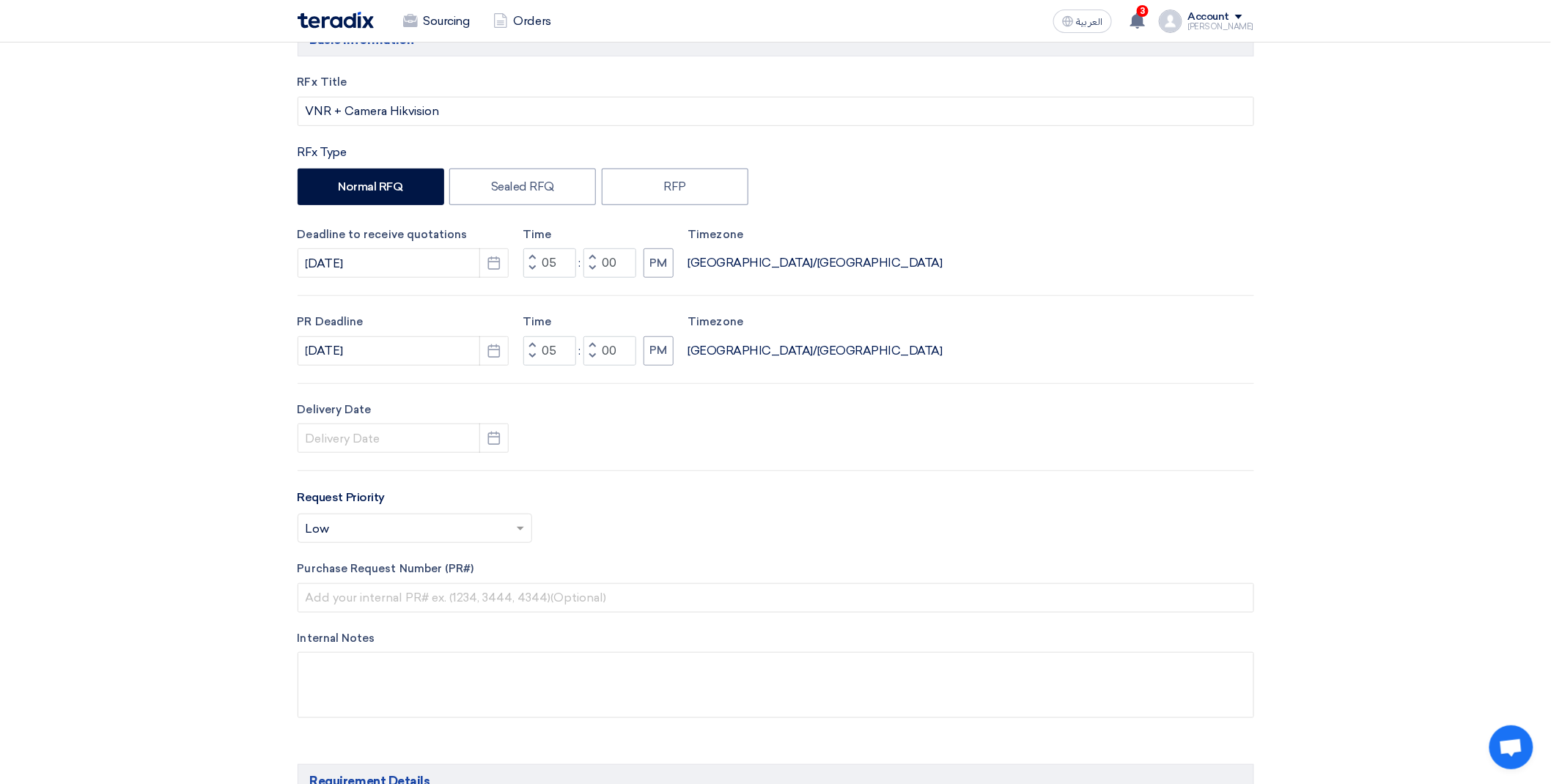
type input "9/18/2025"
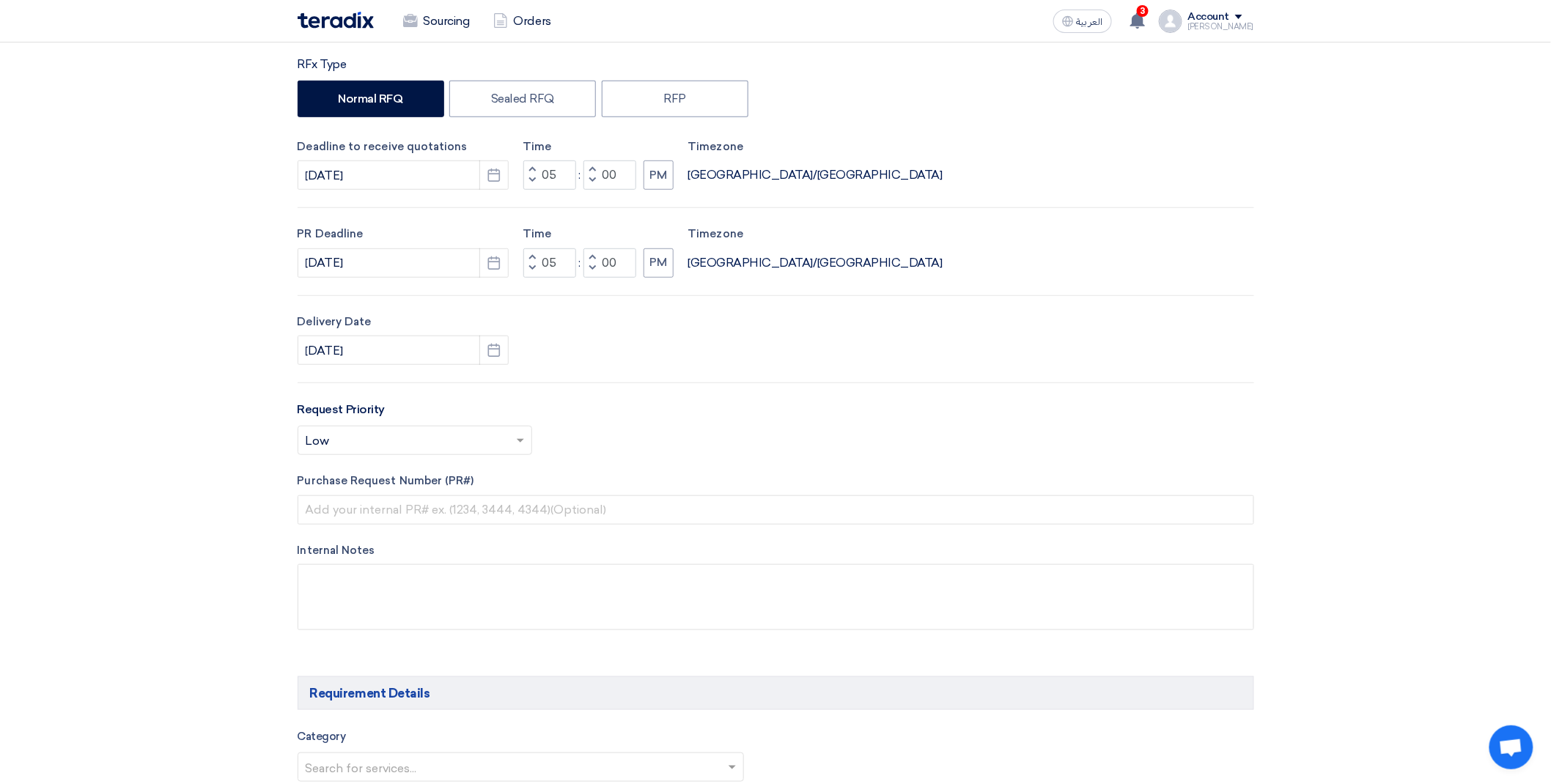
scroll to position [305, 0]
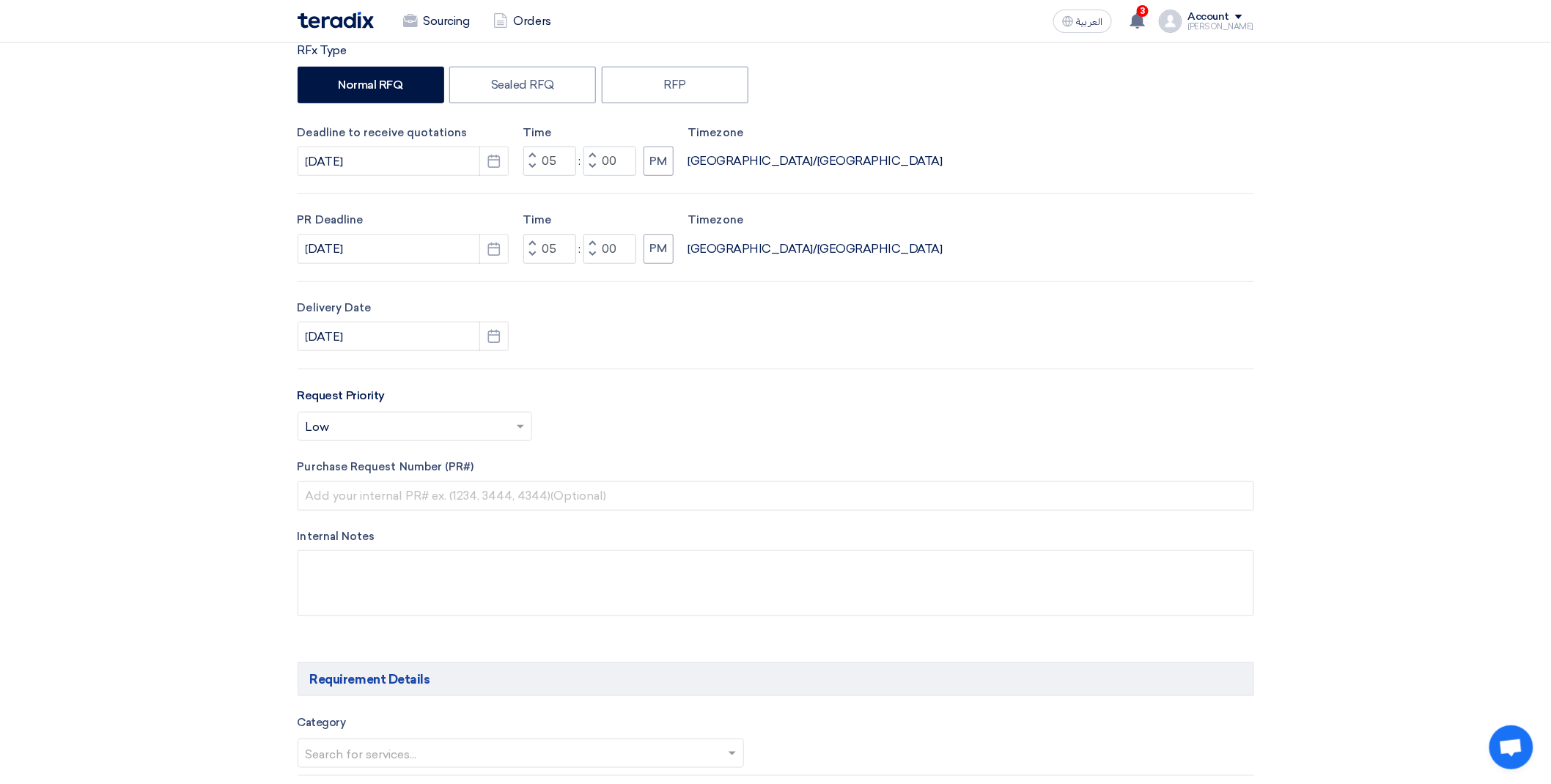
click at [377, 416] on input "text" at bounding box center [407, 428] width 203 height 24
click at [359, 481] on span "Important" at bounding box center [333, 485] width 57 height 14
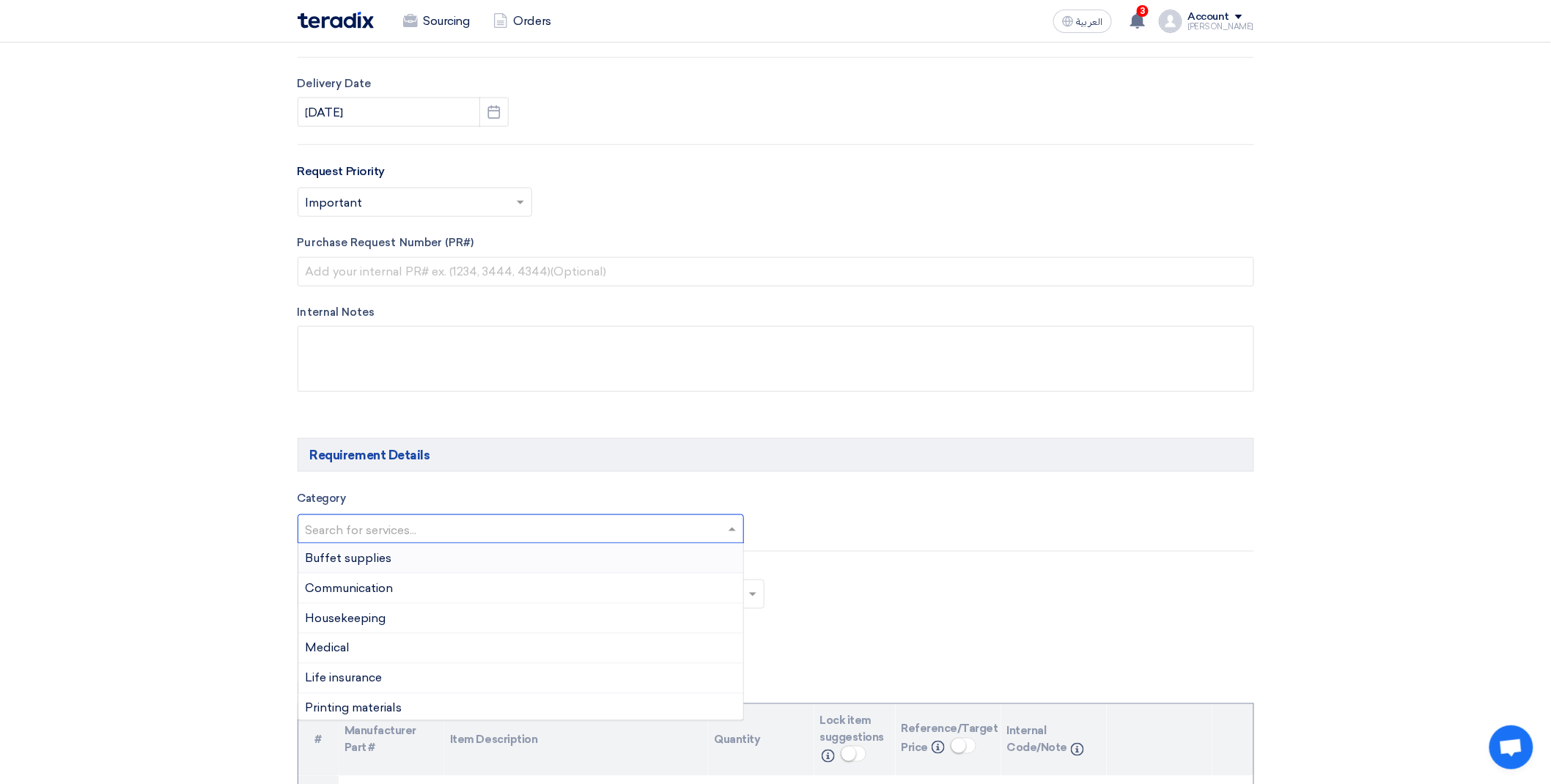
click at [350, 543] on input "text" at bounding box center [513, 530] width 417 height 24
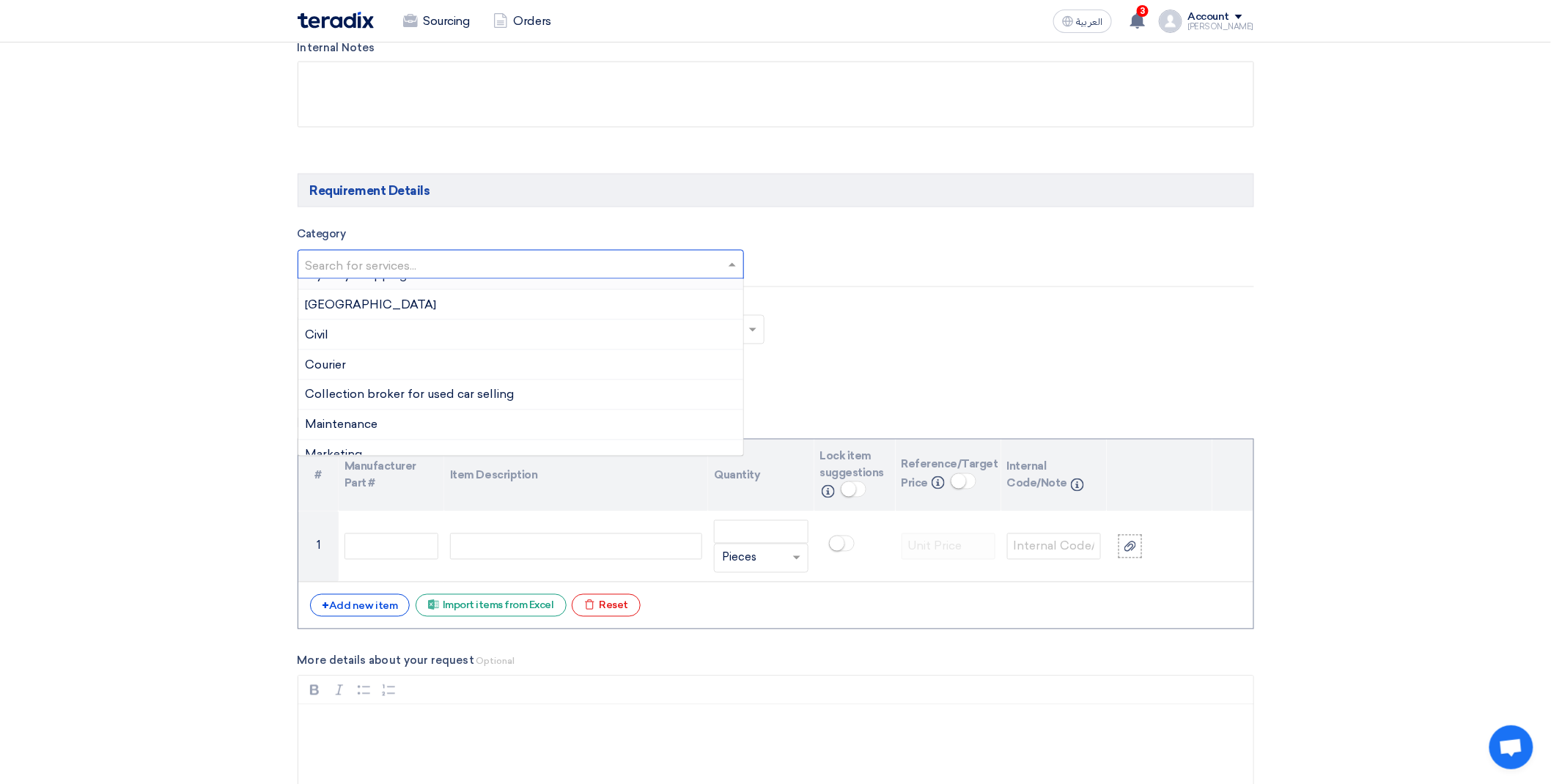
scroll to position [576, 0]
click at [356, 413] on div "IT" at bounding box center [521, 411] width 446 height 30
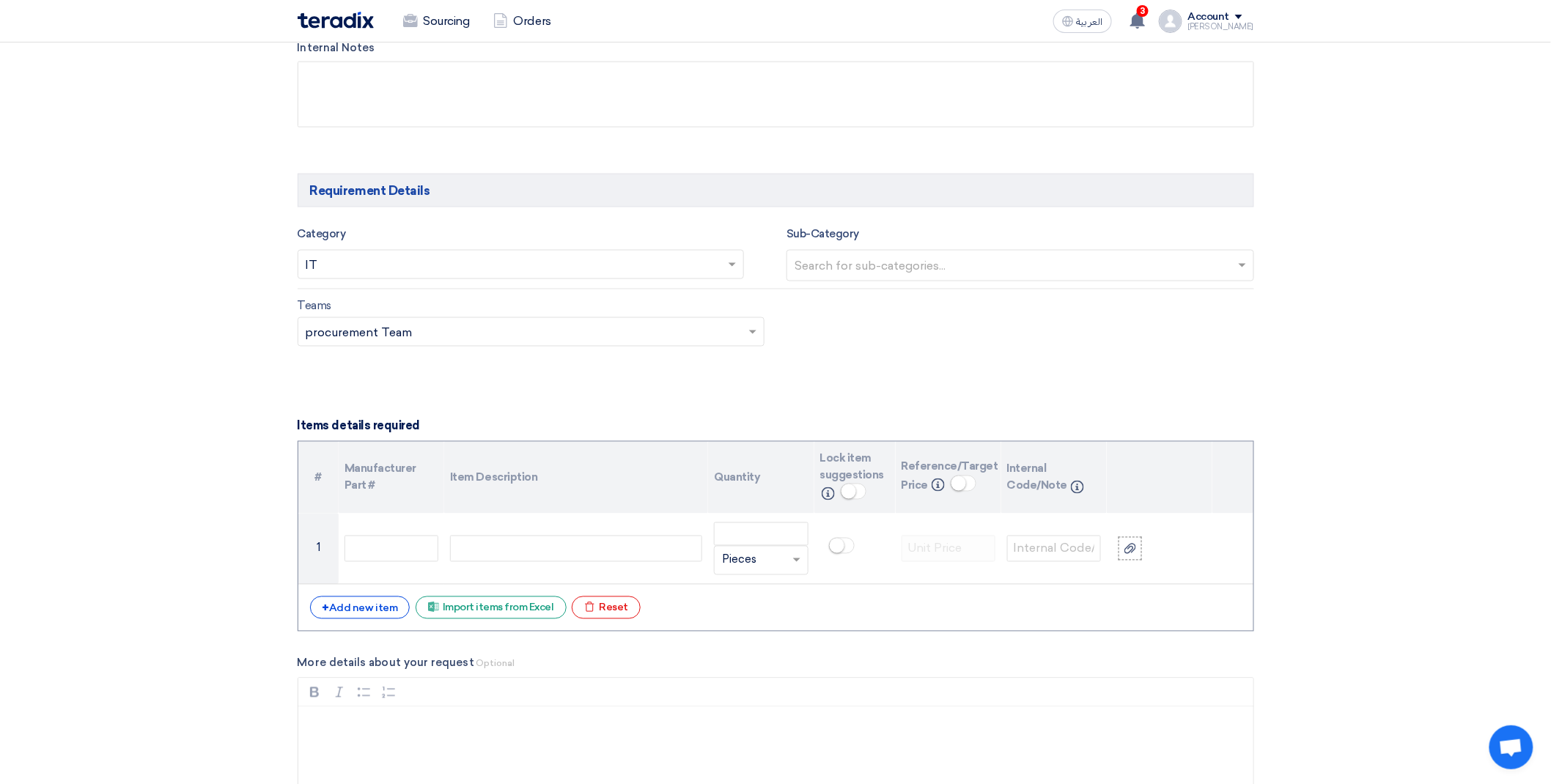
click at [941, 257] on input "text" at bounding box center [1021, 267] width 455 height 24
click at [843, 305] on div "HW" at bounding box center [1020, 296] width 466 height 30
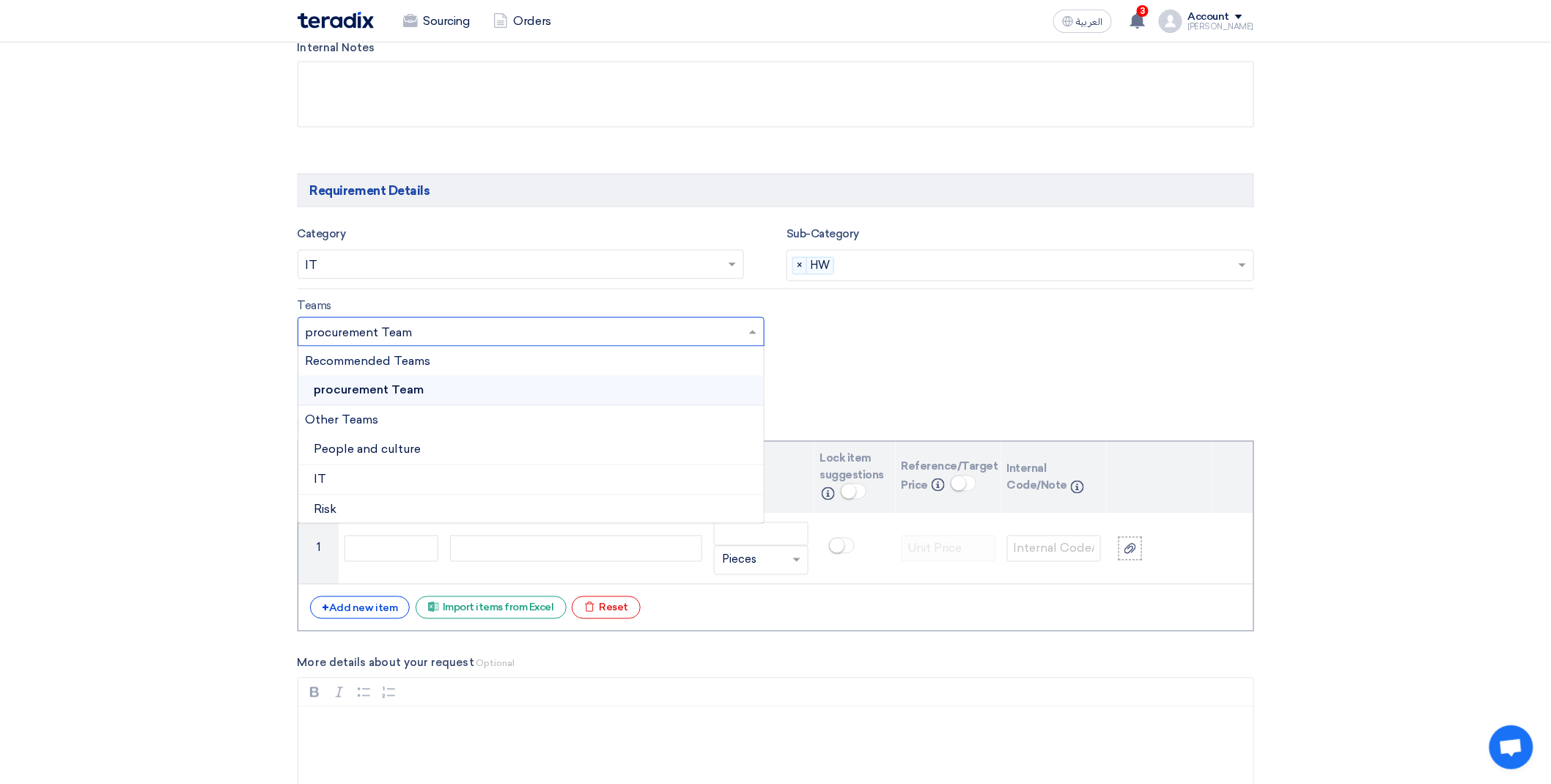
click at [405, 327] on input "text" at bounding box center [523, 333] width 437 height 24
click at [347, 485] on div "IT" at bounding box center [531, 480] width 466 height 30
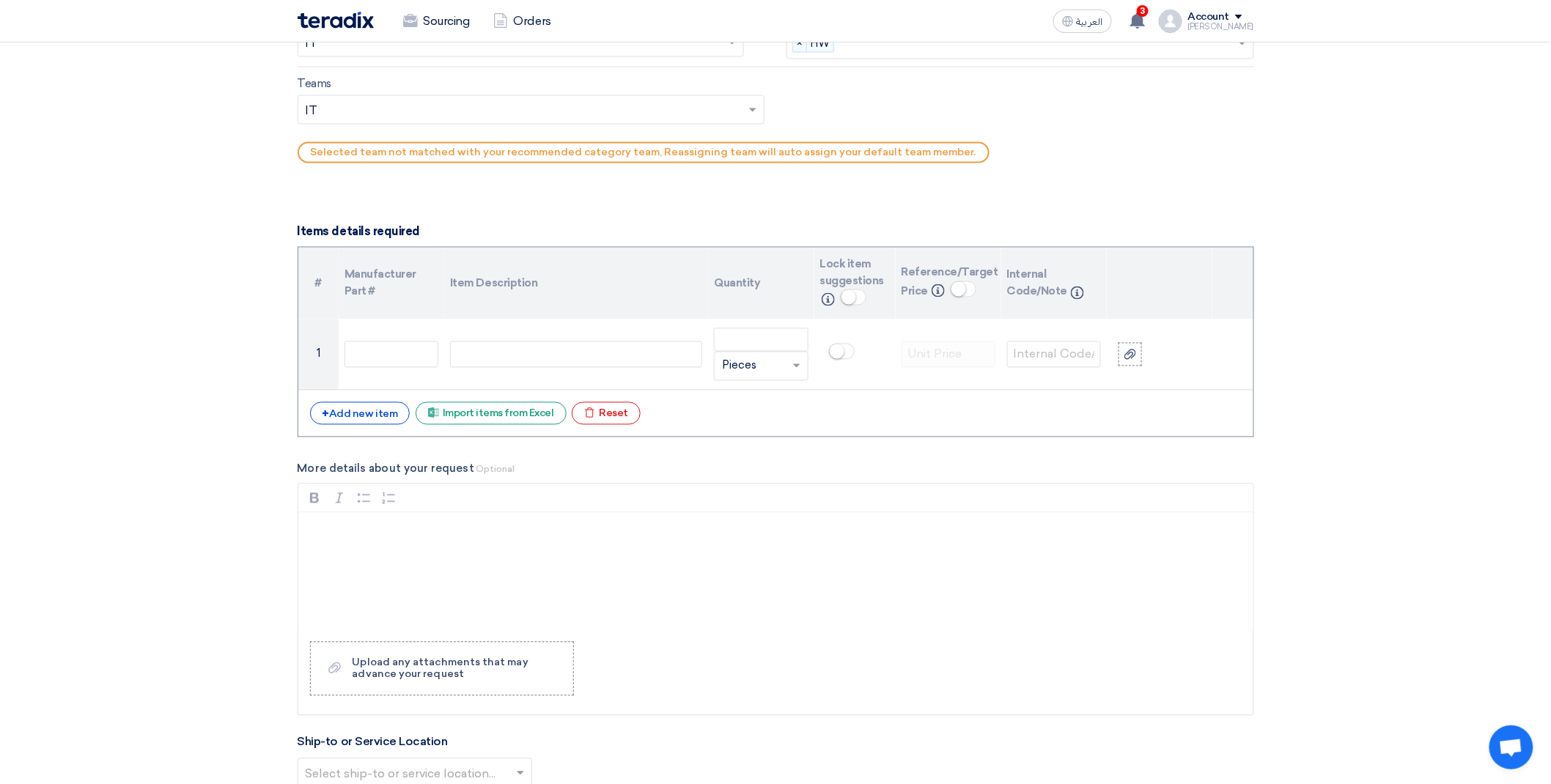
scroll to position [1017, 0]
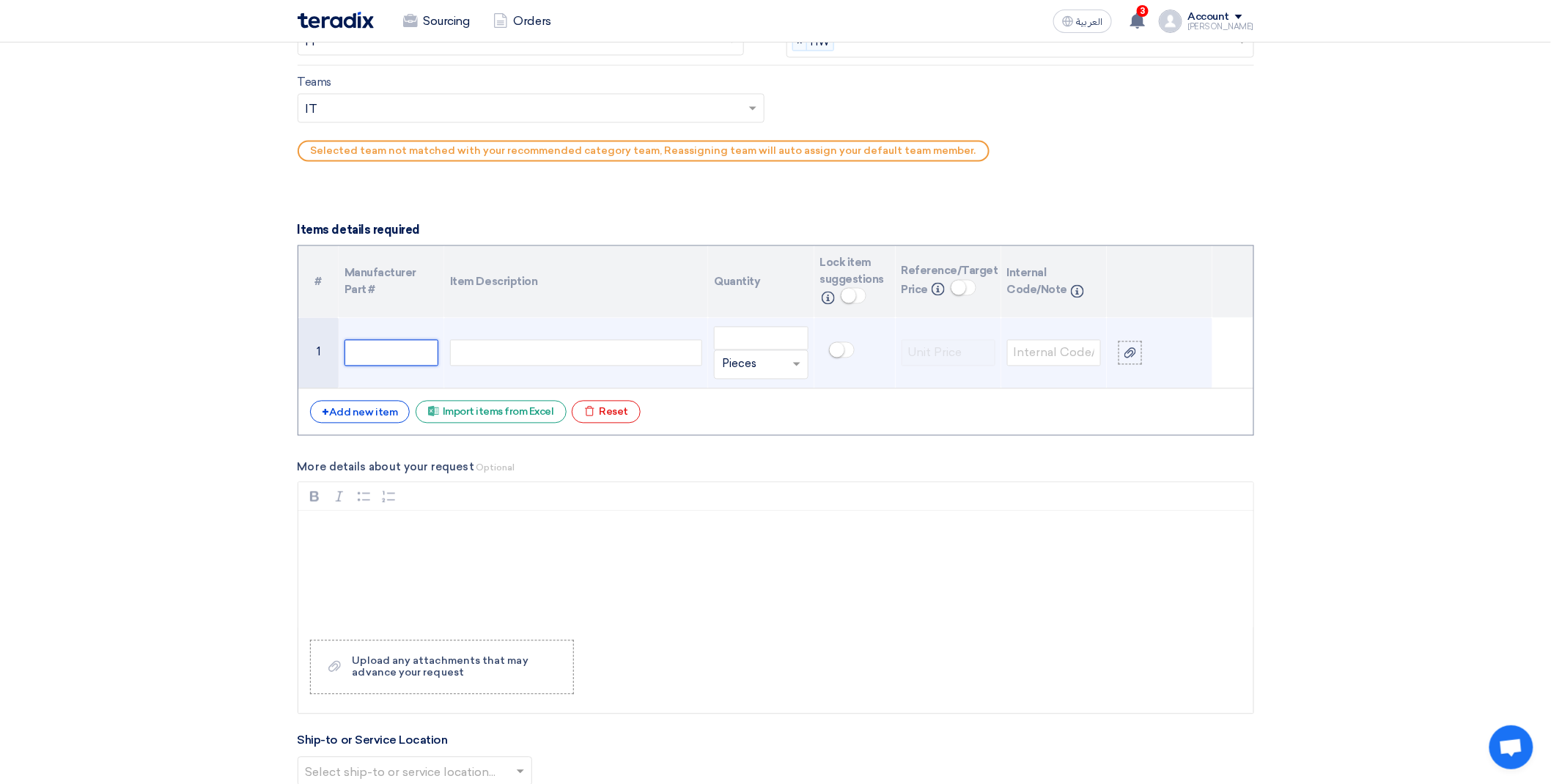
click at [381, 361] on input "text" at bounding box center [391, 353] width 94 height 26
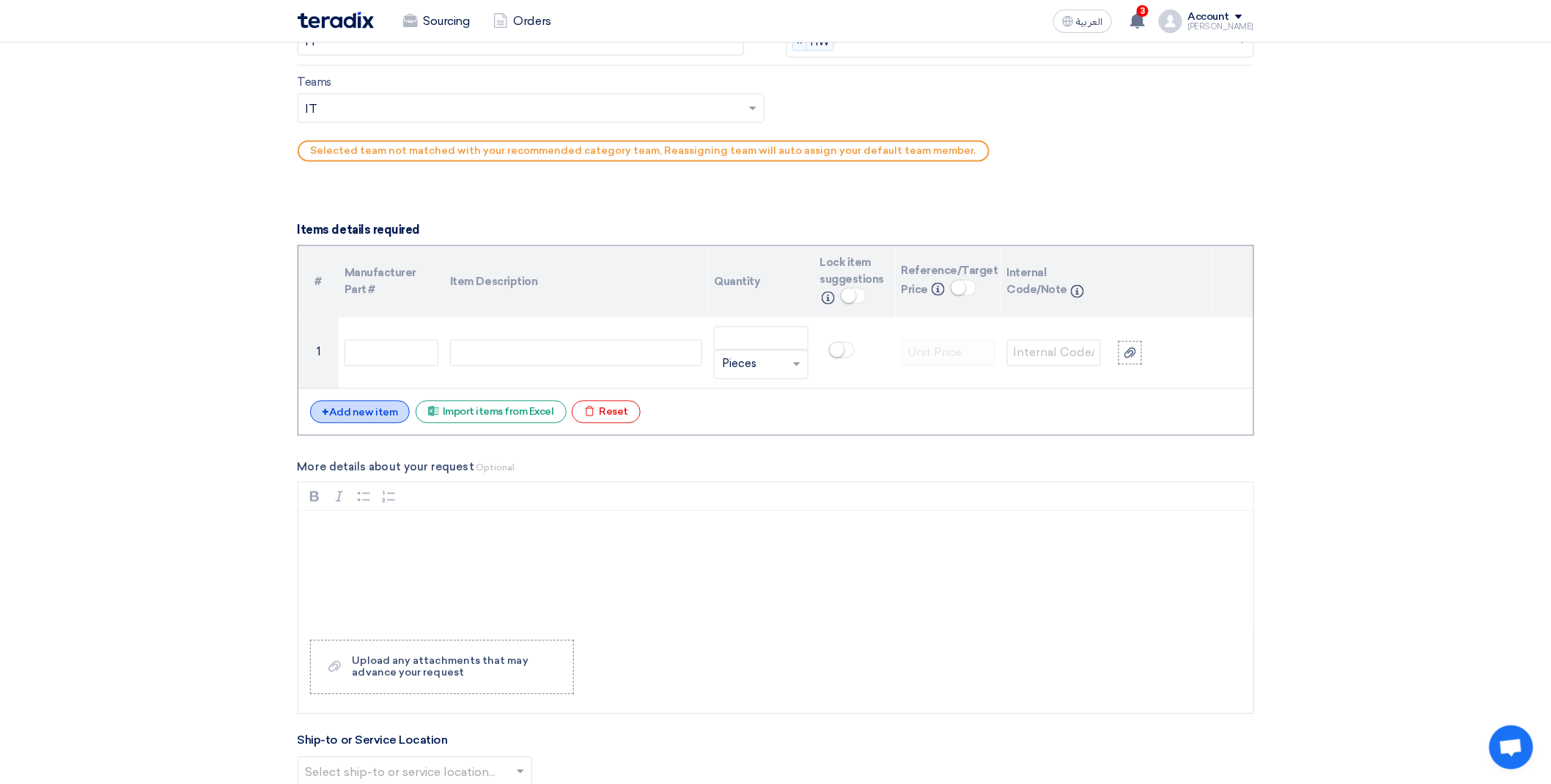
click at [335, 412] on div "+ Add new item" at bounding box center [360, 412] width 101 height 22
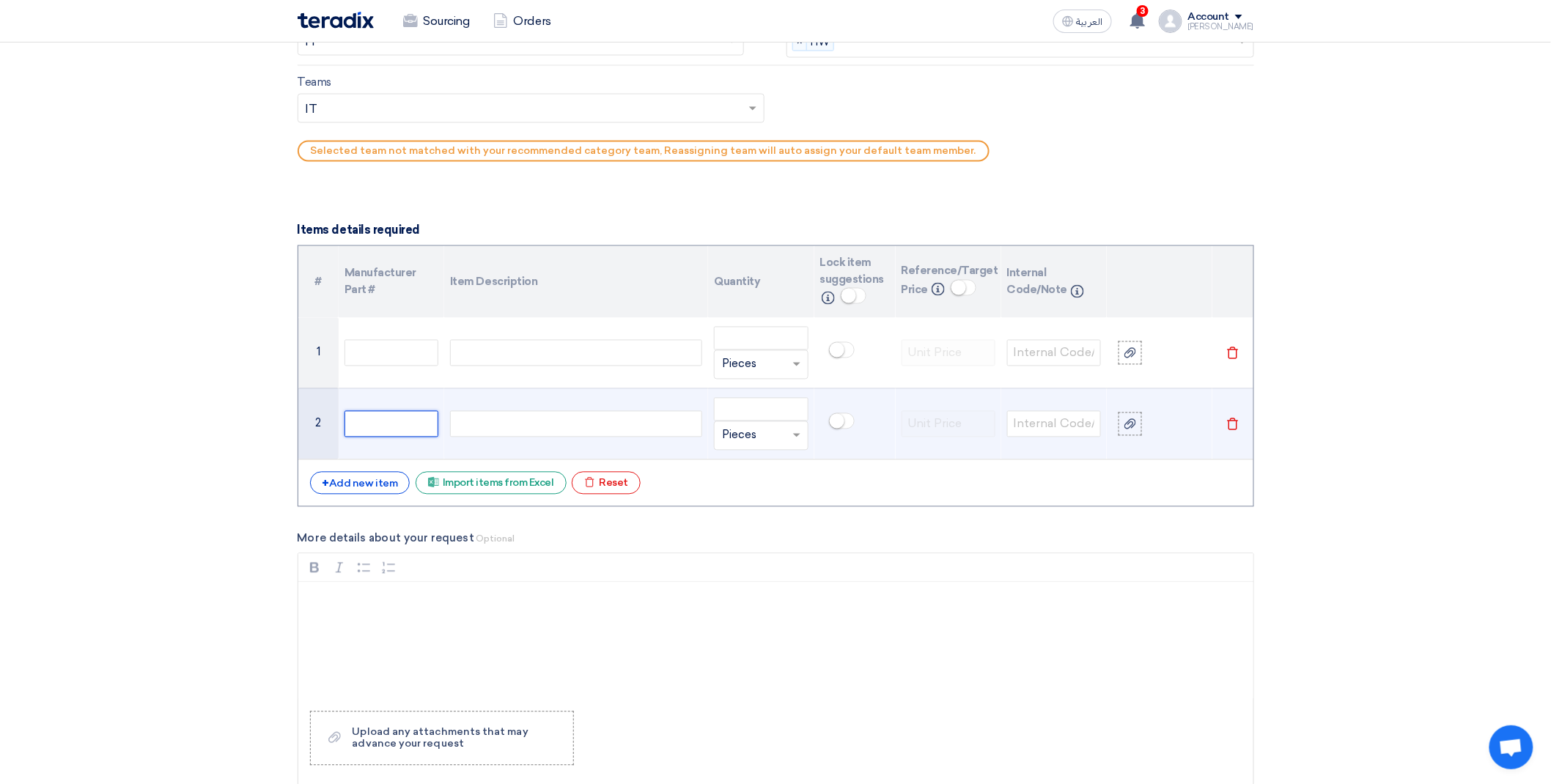
click at [355, 419] on input "text" at bounding box center [391, 423] width 94 height 26
click at [382, 434] on input "text" at bounding box center [391, 423] width 94 height 26
paste input "Network Camera Hikvision Model: (DS-2C1153G0-I) 5 MP."
type input "Network Camera Hikvision Model: (DS-2C1153G0-I) 5 MP."
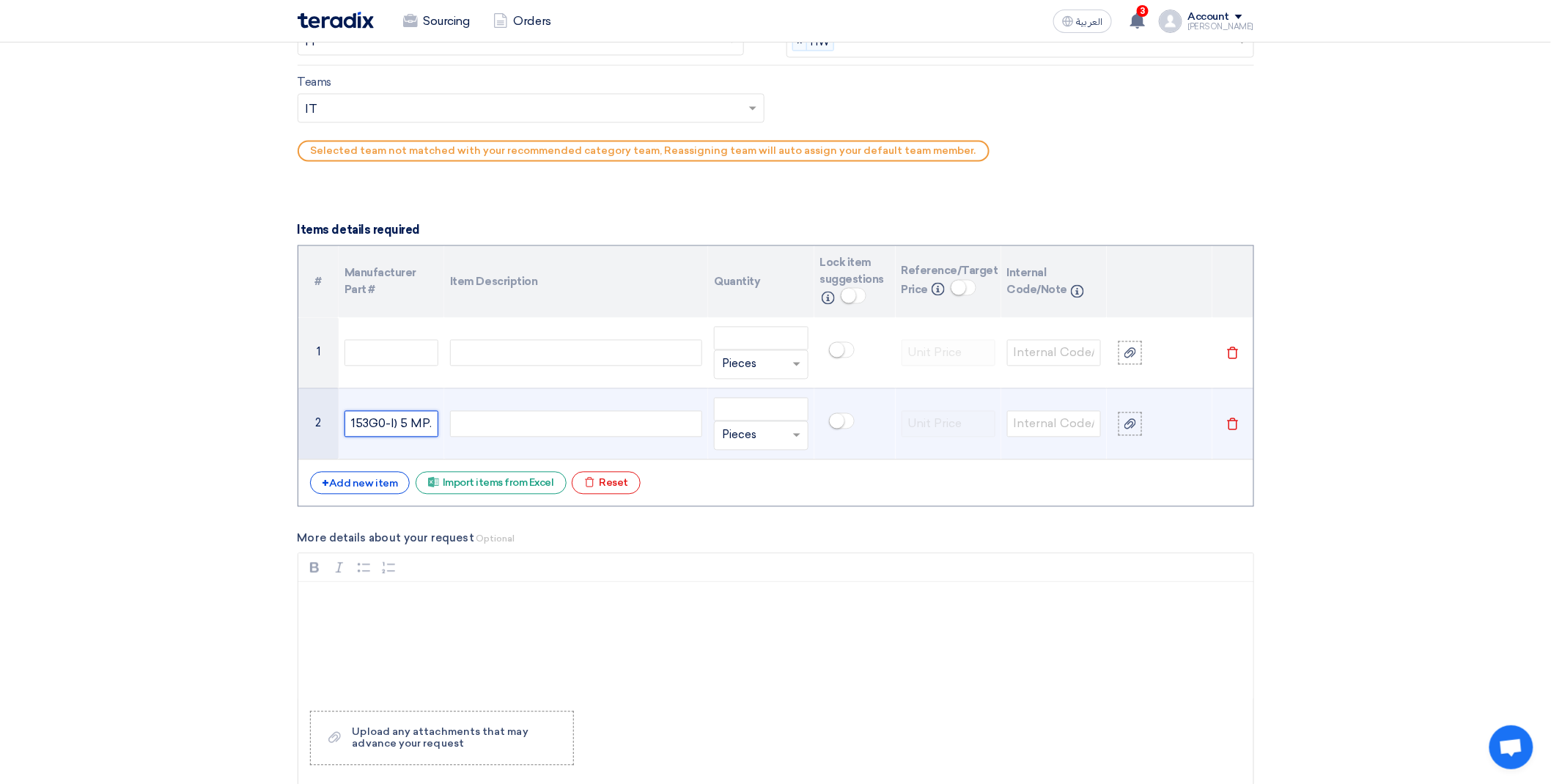
click at [411, 425] on input "Network Camera Hikvision Model: (DS-2C1153G0-I) 5 MP." at bounding box center [391, 423] width 94 height 26
click at [411, 423] on input "Network Camera Hikvision Model: (DS-2C1153G0-I) 5 MP." at bounding box center [391, 423] width 94 height 26
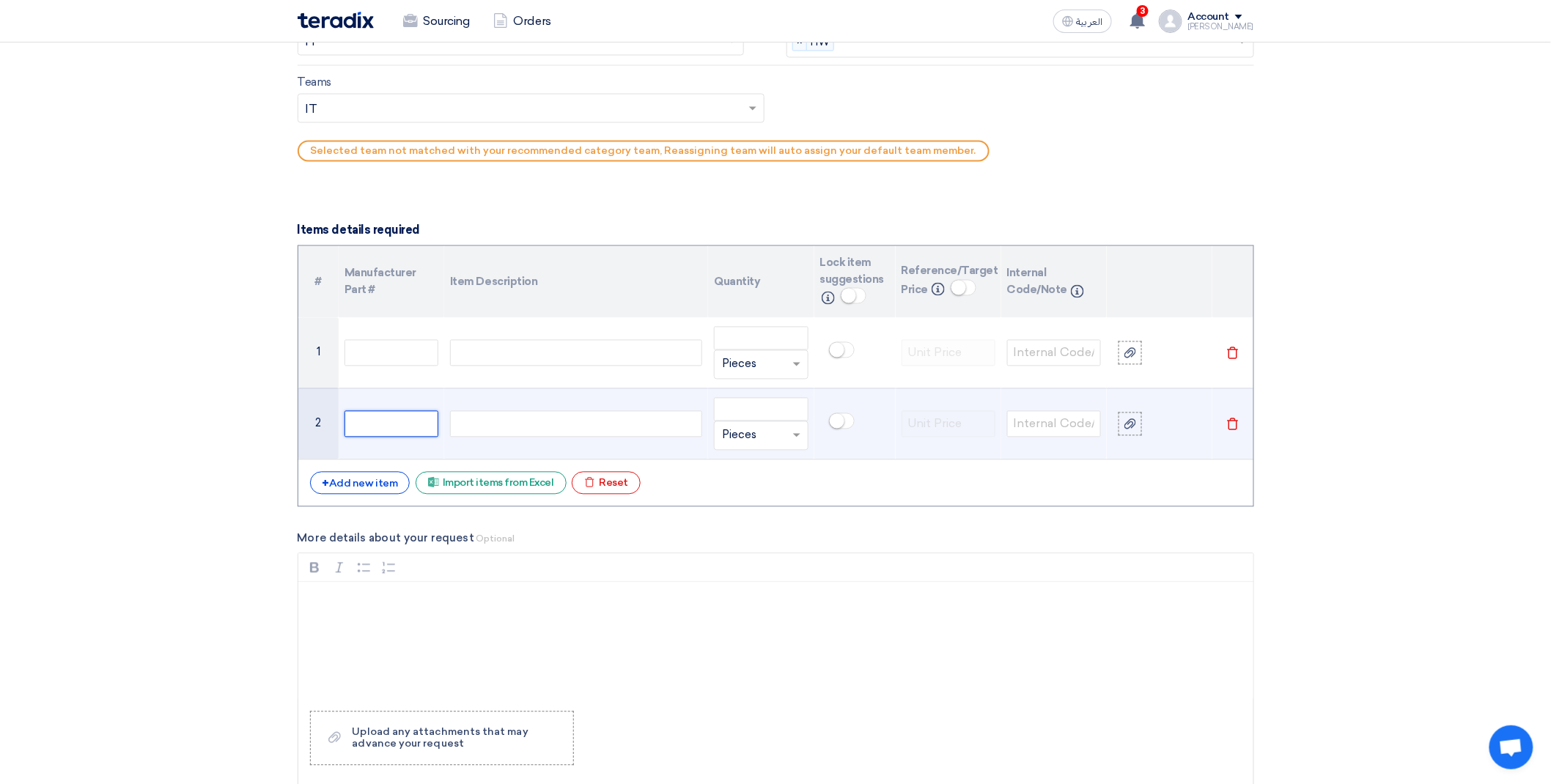
click at [377, 422] on input "text" at bounding box center [391, 423] width 94 height 26
paste input "Camera Hikvision"
click at [435, 425] on input "Camera Hikvision" at bounding box center [391, 423] width 94 height 26
click at [431, 425] on input "Camera Hikvision" at bounding box center [391, 423] width 94 height 26
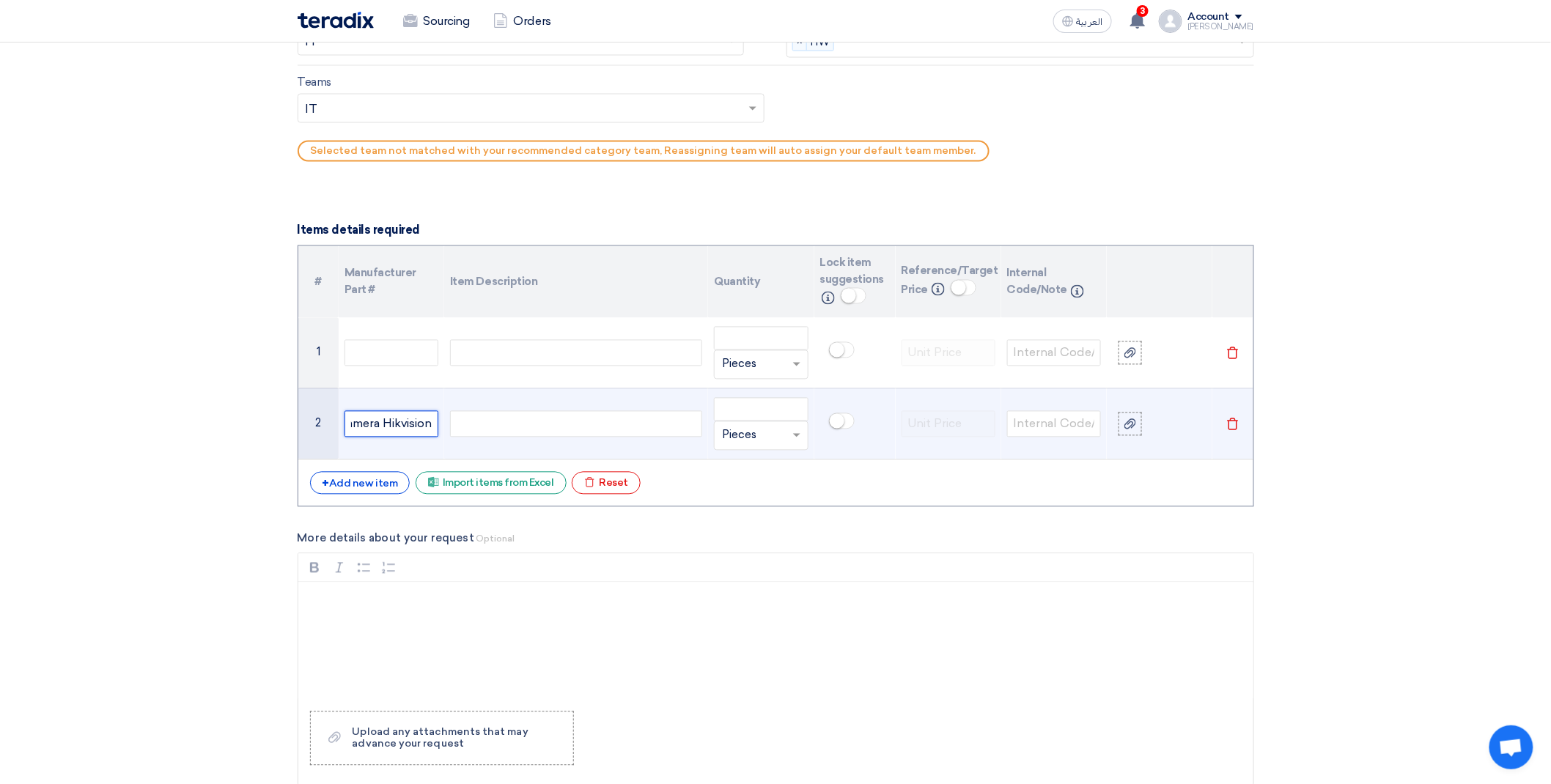
click at [421, 425] on input "Camera Hikvision" at bounding box center [391, 423] width 94 height 26
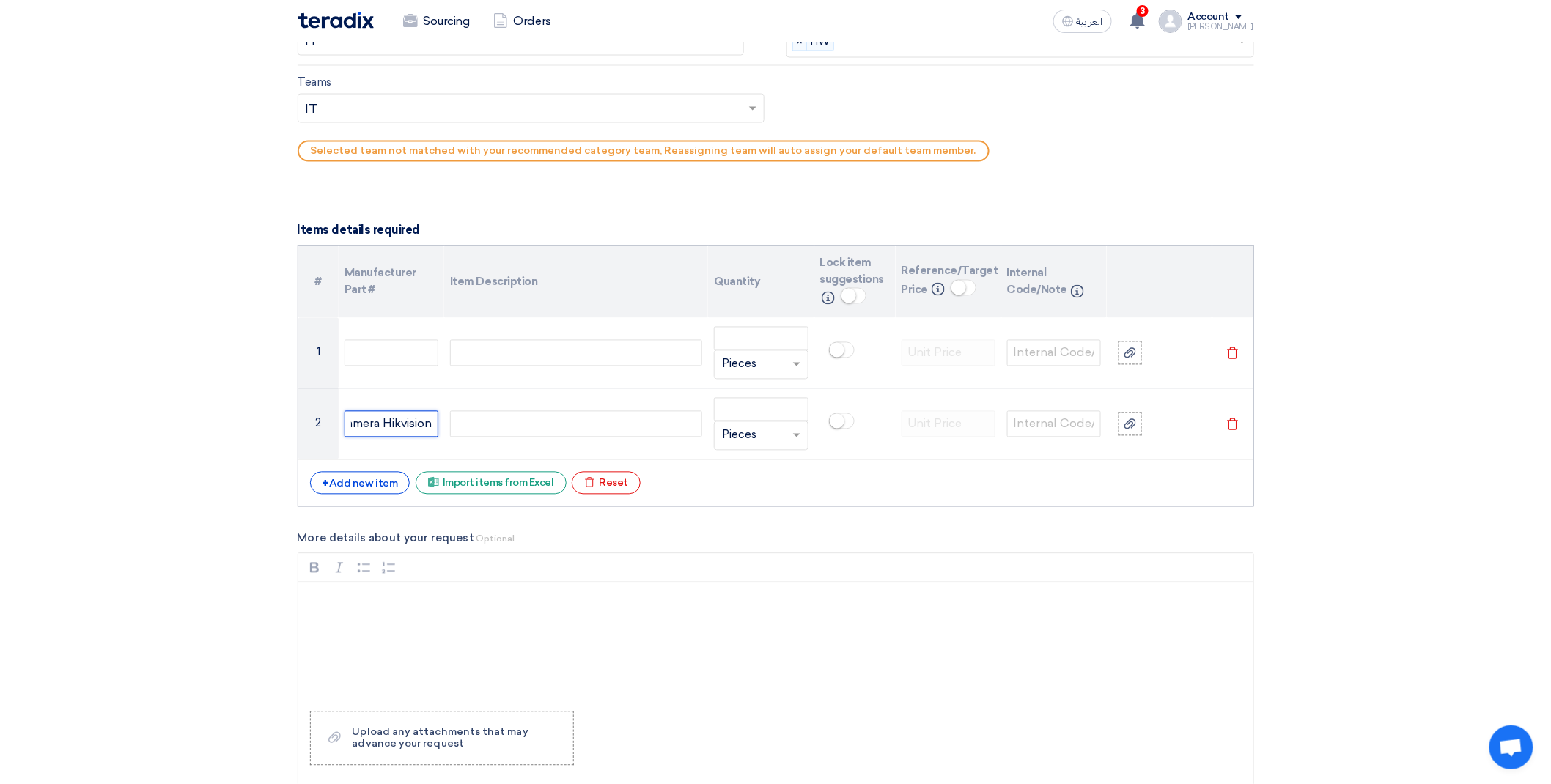
type input "Camera Hikvision"
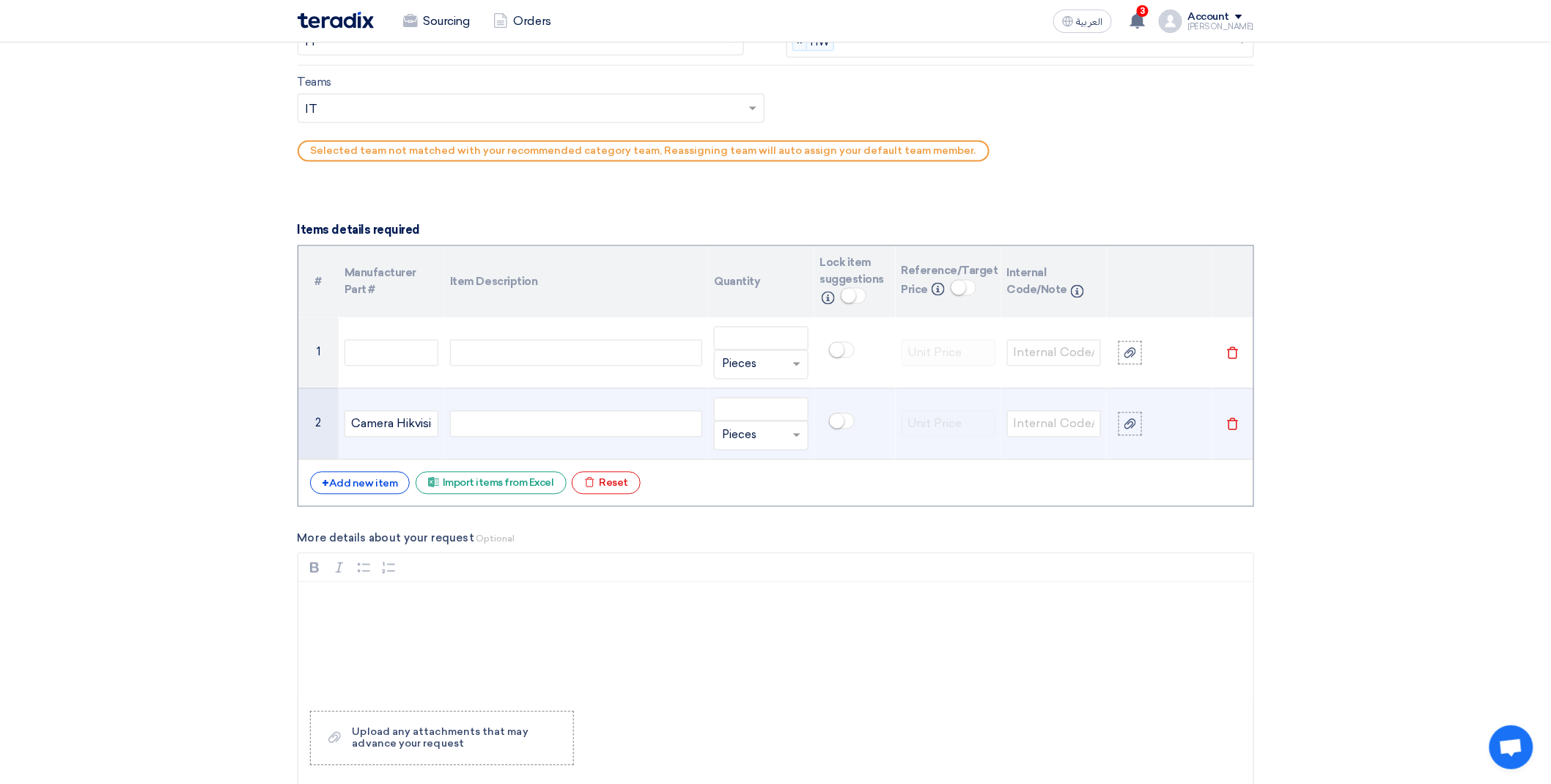
click at [556, 418] on div at bounding box center [576, 423] width 252 height 26
paste div
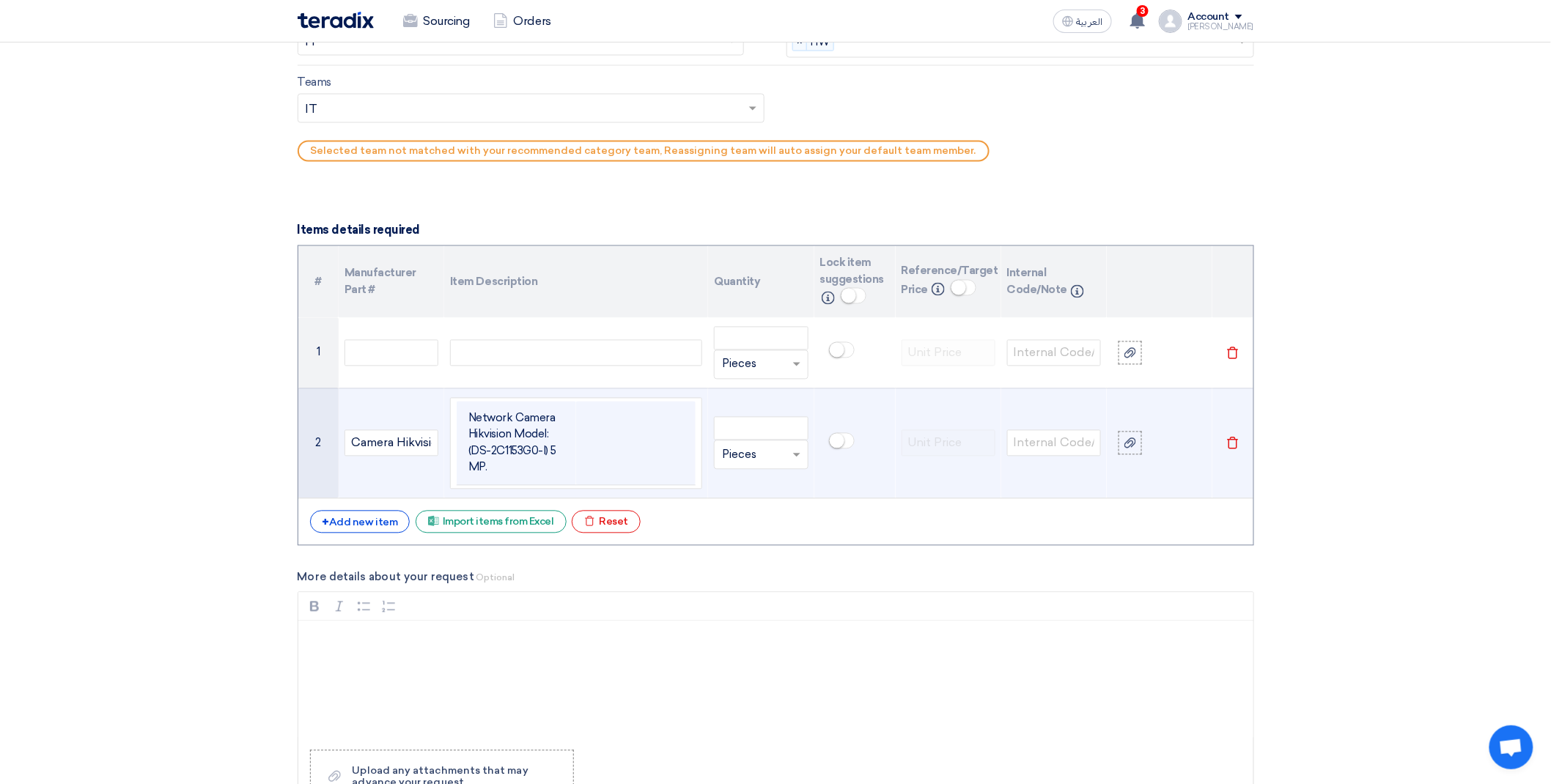
scroll to position [1004, 0]
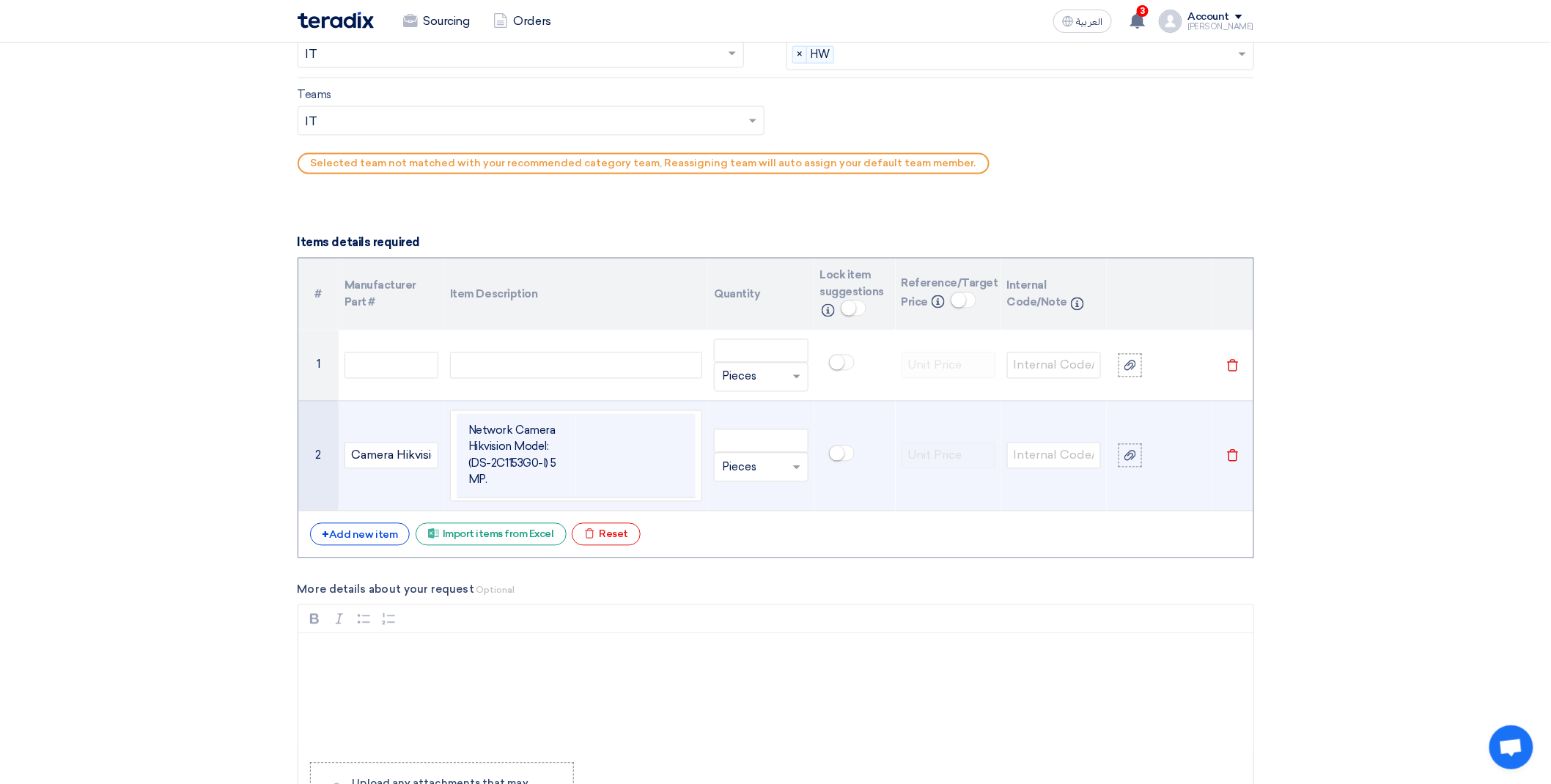
click at [541, 472] on td "Network Camera Hikvision Model: (DS-2C1153G0-I) 5 MP." at bounding box center [516, 456] width 119 height 84
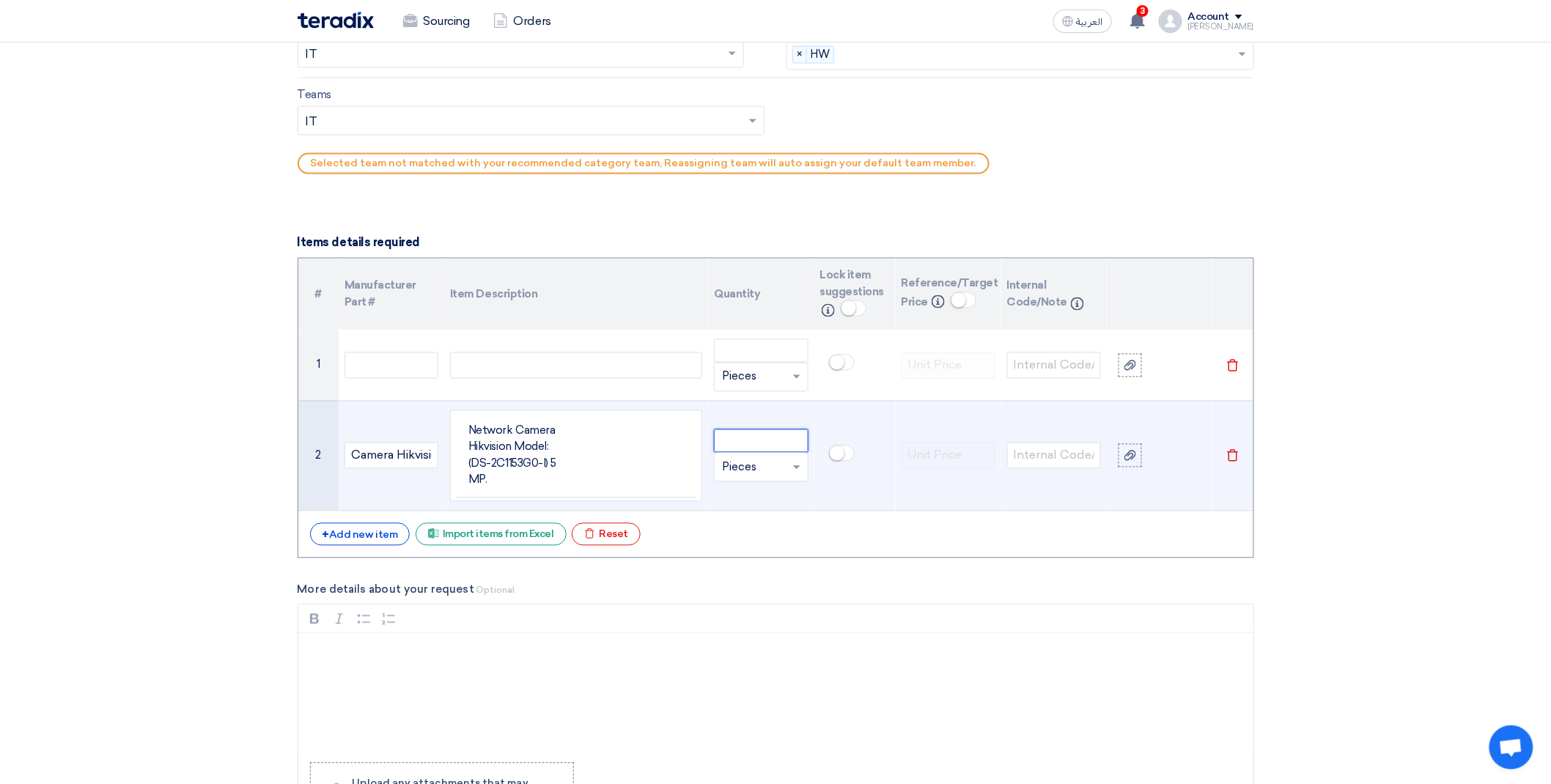
click at [780, 449] on input "number" at bounding box center [761, 441] width 94 height 23
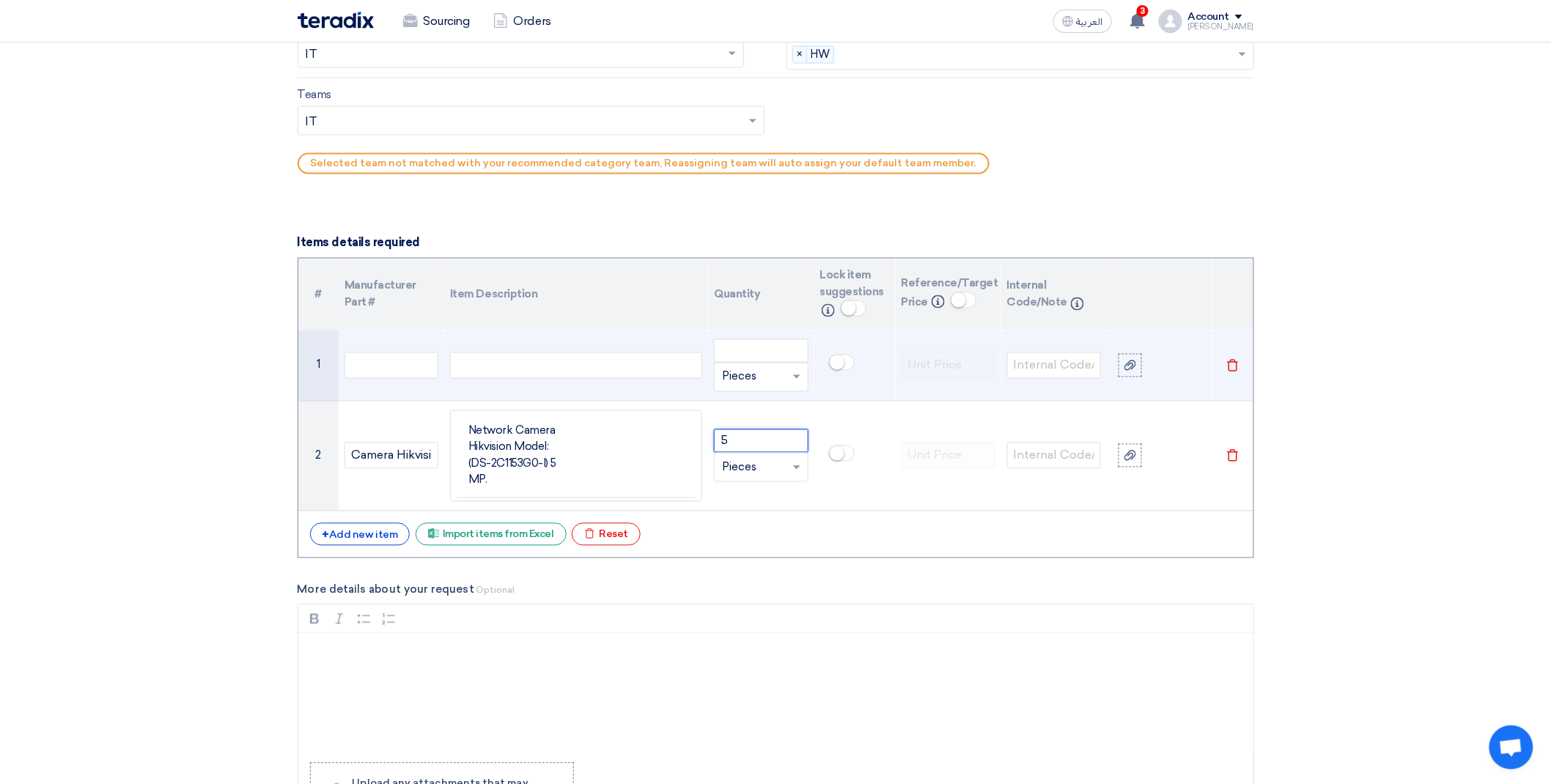
type input "5"
click at [353, 377] on td at bounding box center [391, 366] width 106 height 71
click at [356, 372] on input "text" at bounding box center [391, 365] width 94 height 26
click at [413, 360] on input "text" at bounding box center [391, 365] width 94 height 26
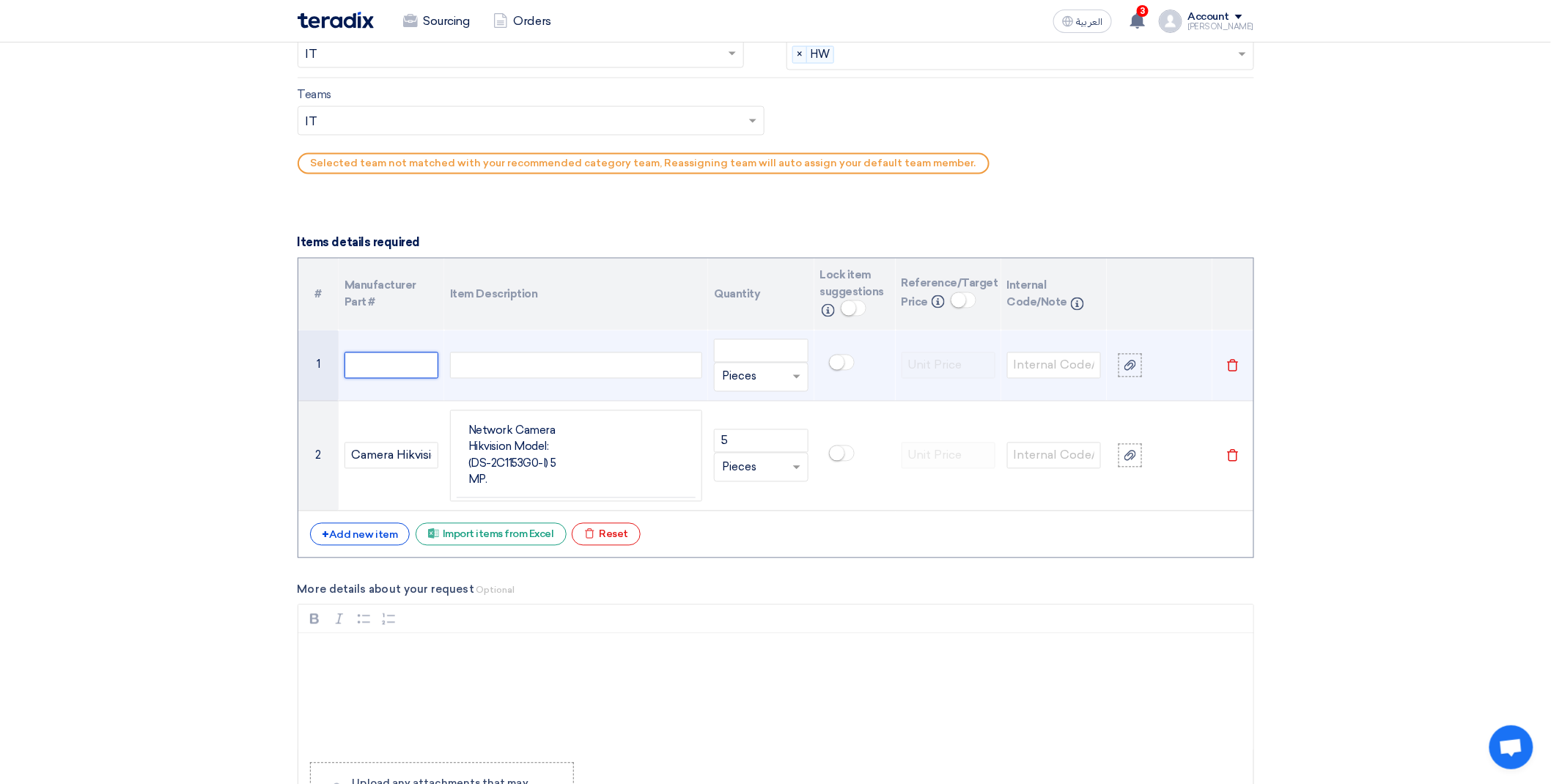
paste input "NVR Hikvision"
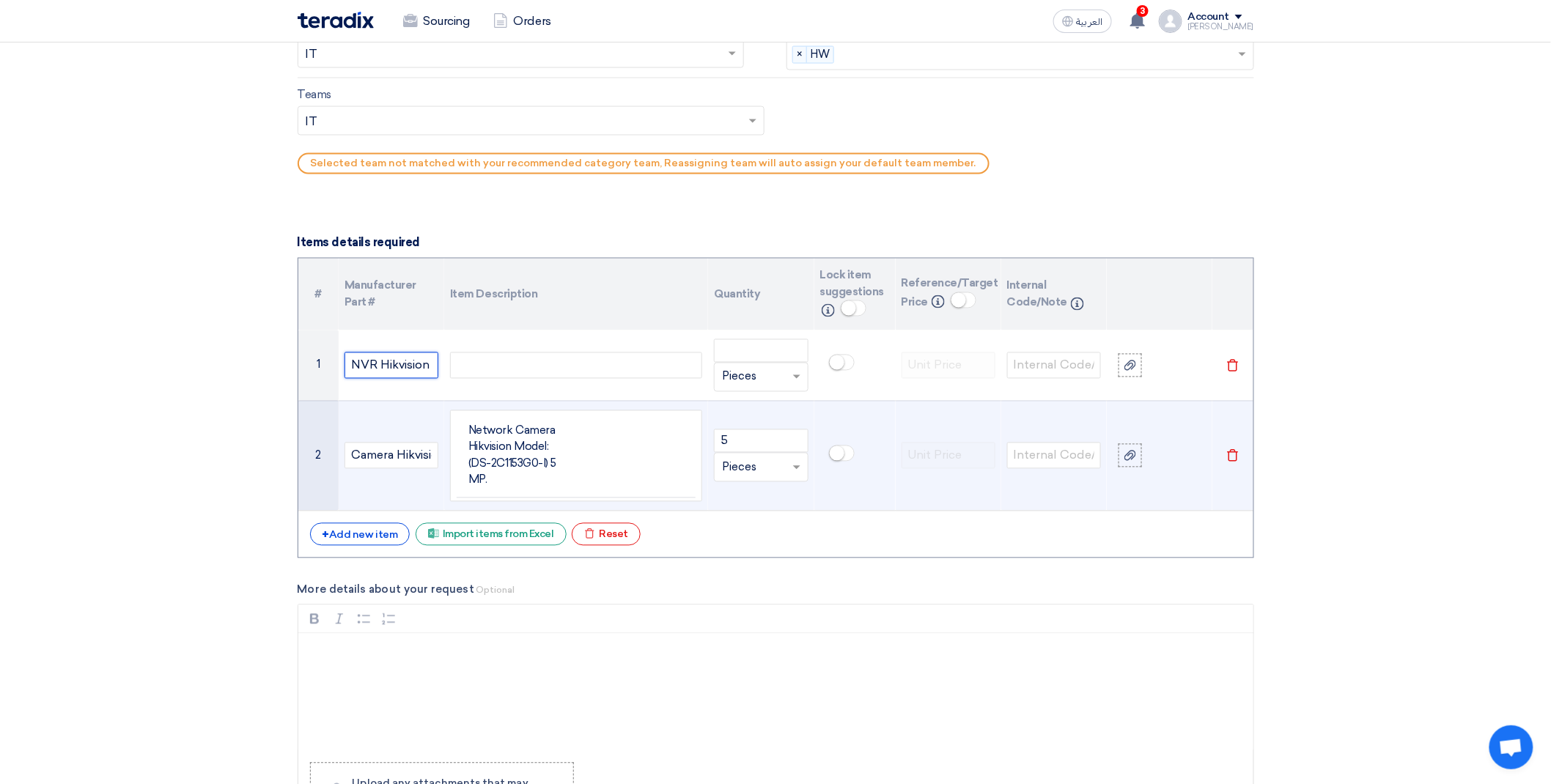
scroll to position [0, 0]
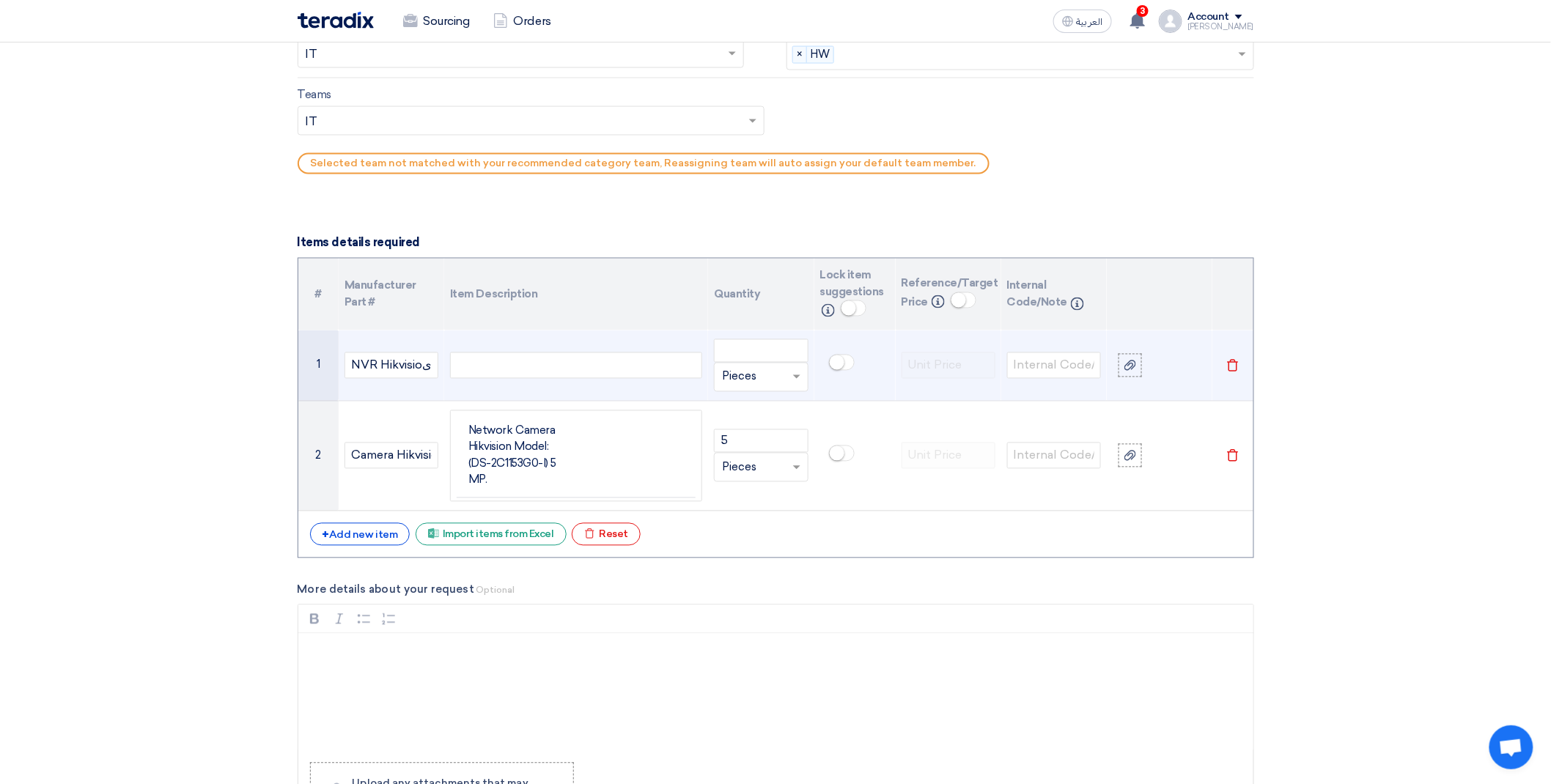
click at [492, 374] on div at bounding box center [576, 365] width 252 height 26
click at [433, 363] on input "NVR Hikvisioى" at bounding box center [391, 365] width 94 height 26
click at [434, 369] on input "NVR Hikvisioى" at bounding box center [391, 365] width 94 height 26
type input "NVR Hikvision"
click at [464, 355] on div at bounding box center [576, 365] width 252 height 26
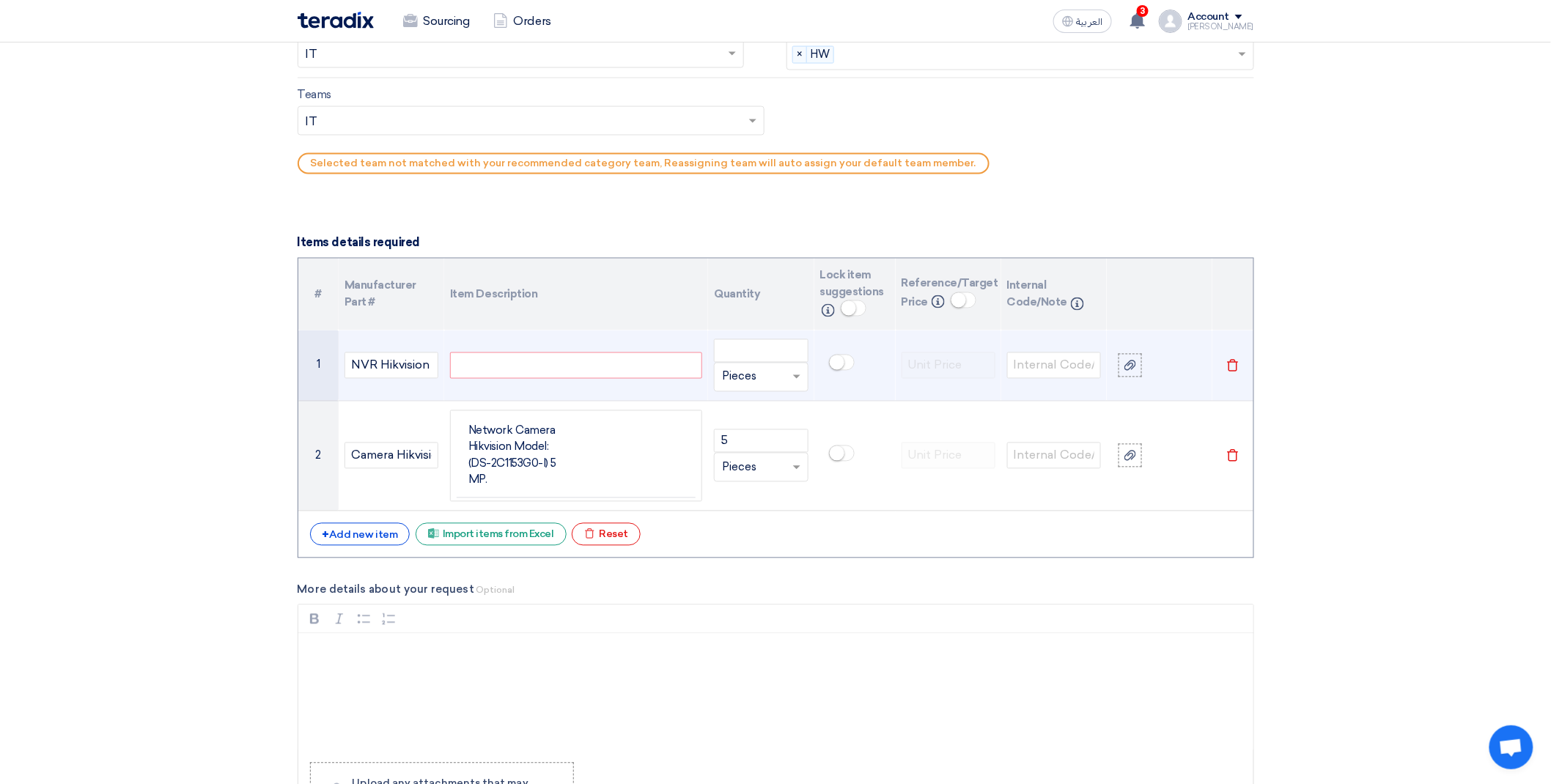
click at [630, 369] on div at bounding box center [576, 365] width 252 height 26
paste div
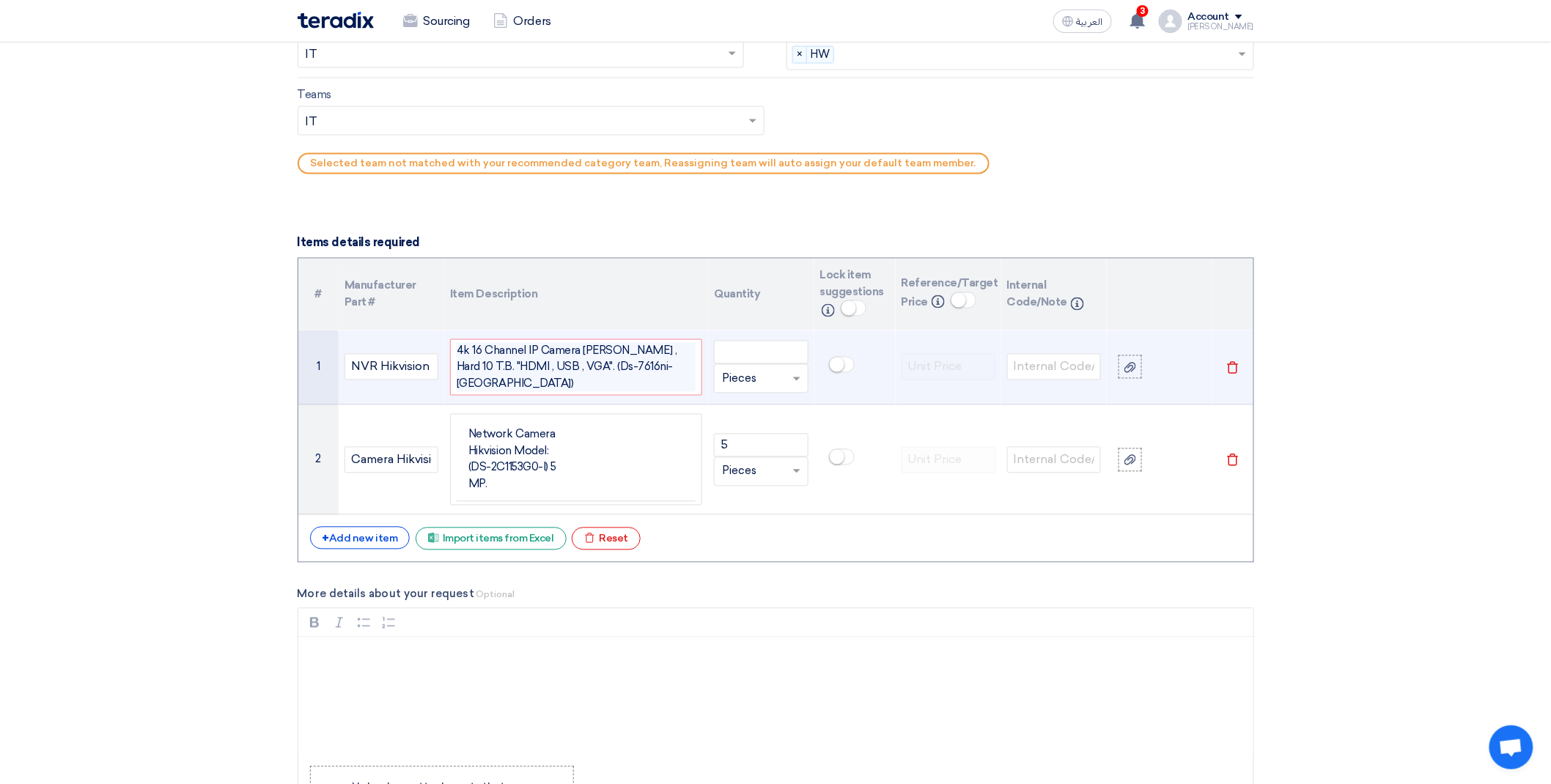
scroll to position [997, 0]
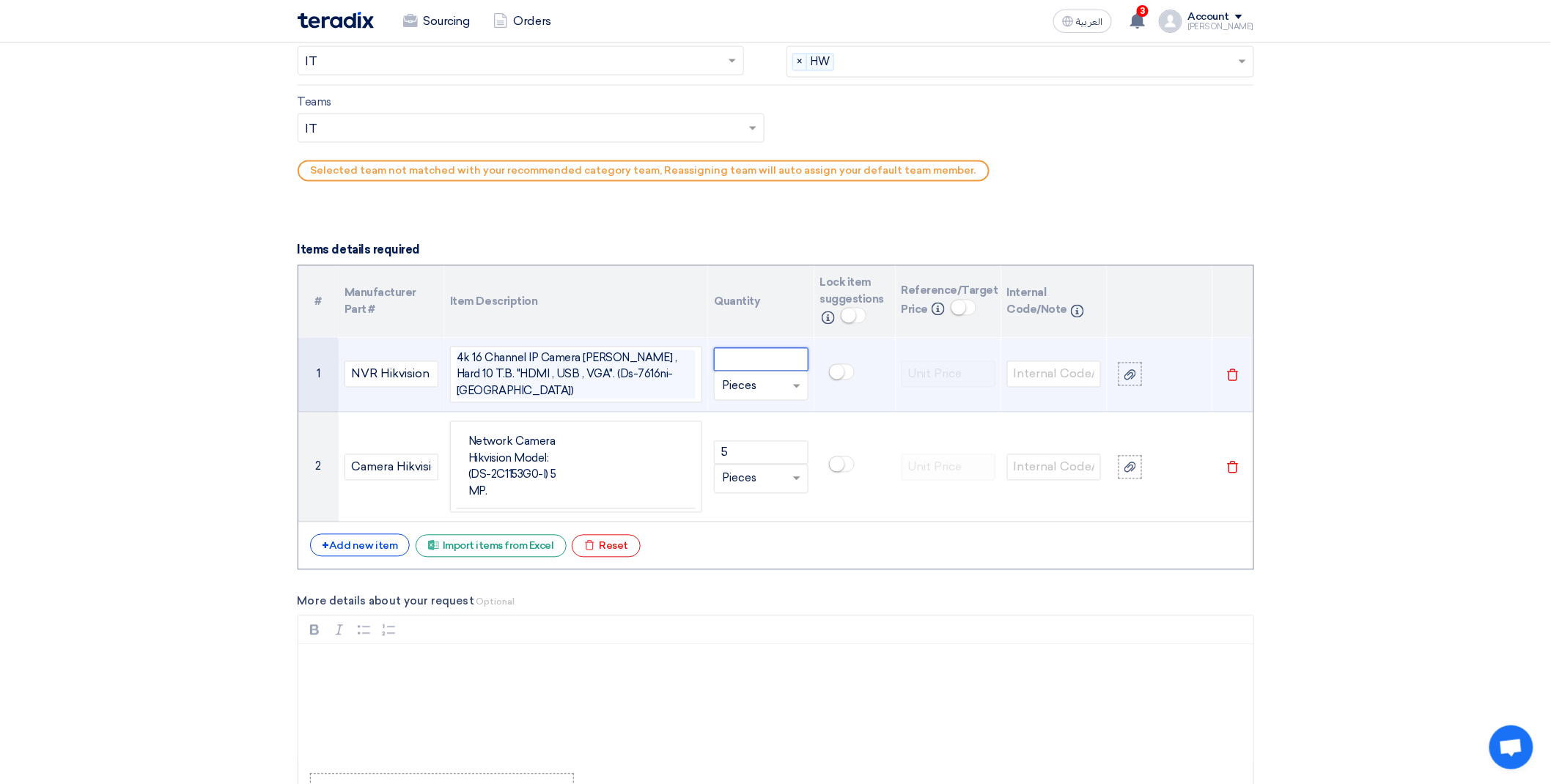
click at [763, 356] on input "number" at bounding box center [761, 360] width 94 height 23
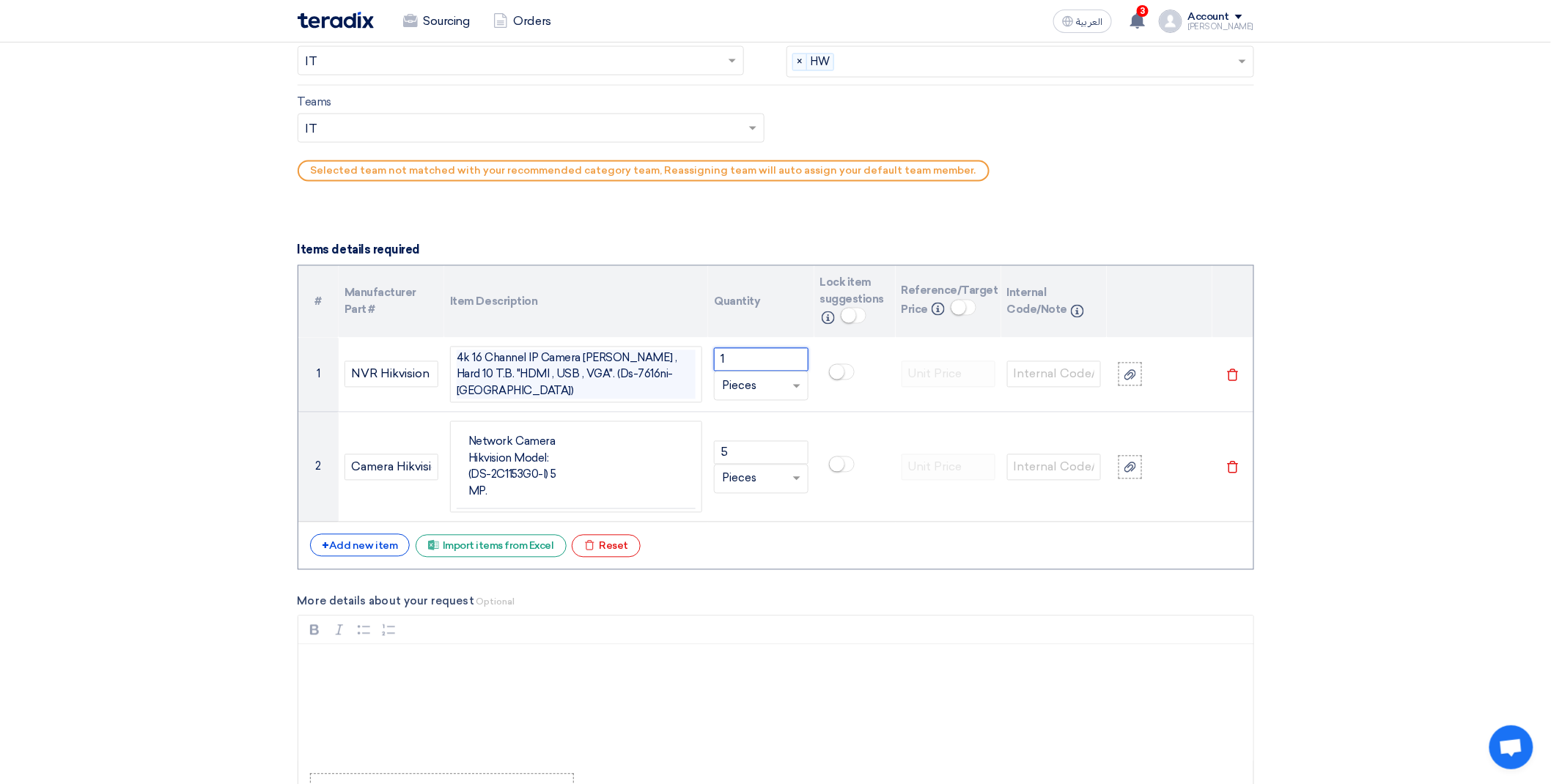
type input "1"
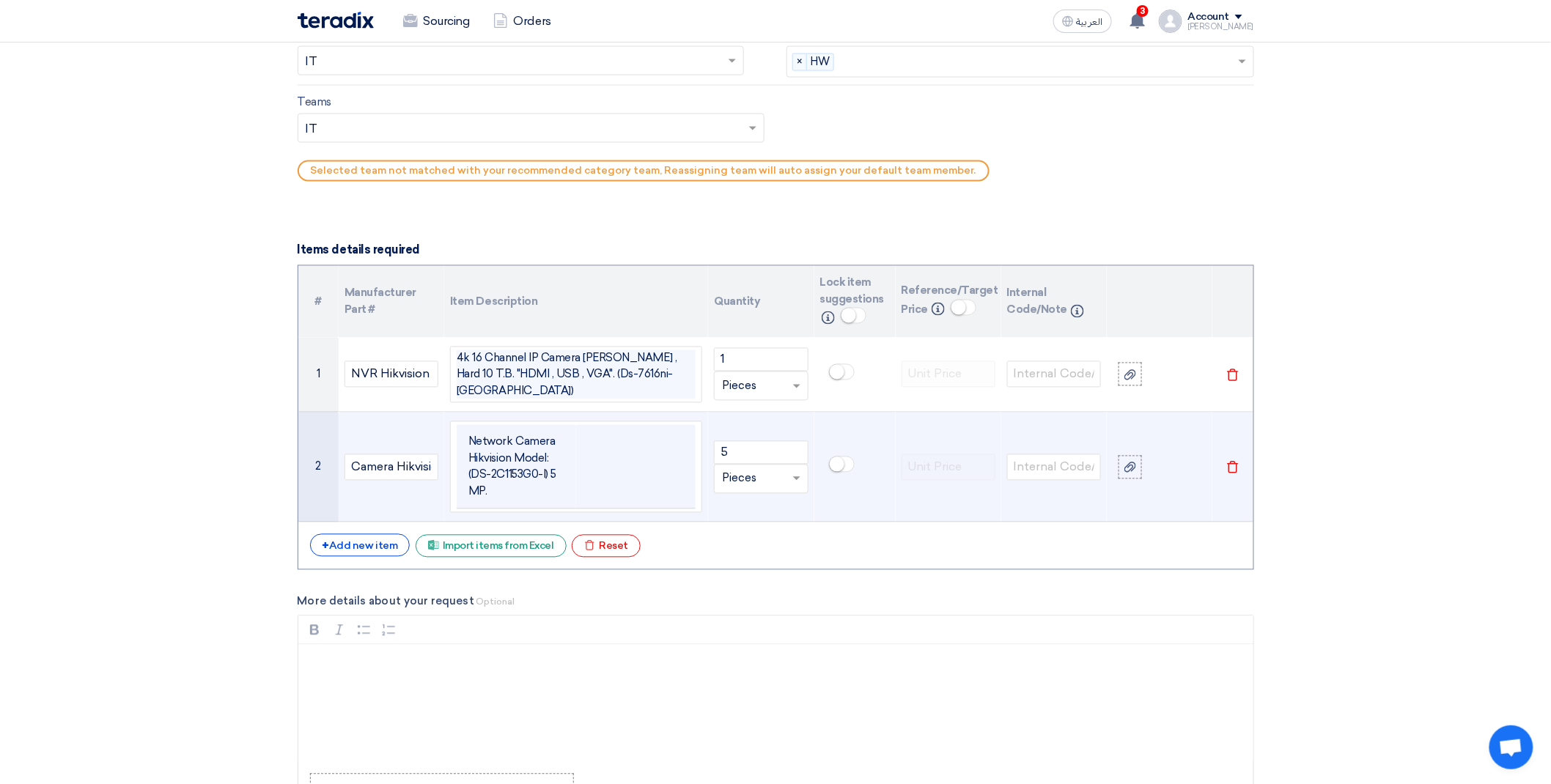
click at [557, 478] on td "Network Camera Hikvision Model: (DS-2C1153G0-I) 5 MP." at bounding box center [516, 467] width 119 height 84
drag, startPoint x: 471, startPoint y: 467, endPoint x: 539, endPoint y: 470, distance: 68.1
click at [539, 470] on td "Network Camera Hikvision Model: (DS-2C1153G0-I) 5 MP." at bounding box center [516, 467] width 119 height 84
click at [525, 490] on td "Network Camera Hikvision Model: (DS-2C1153G0-I) 5 MP." at bounding box center [516, 467] width 119 height 84
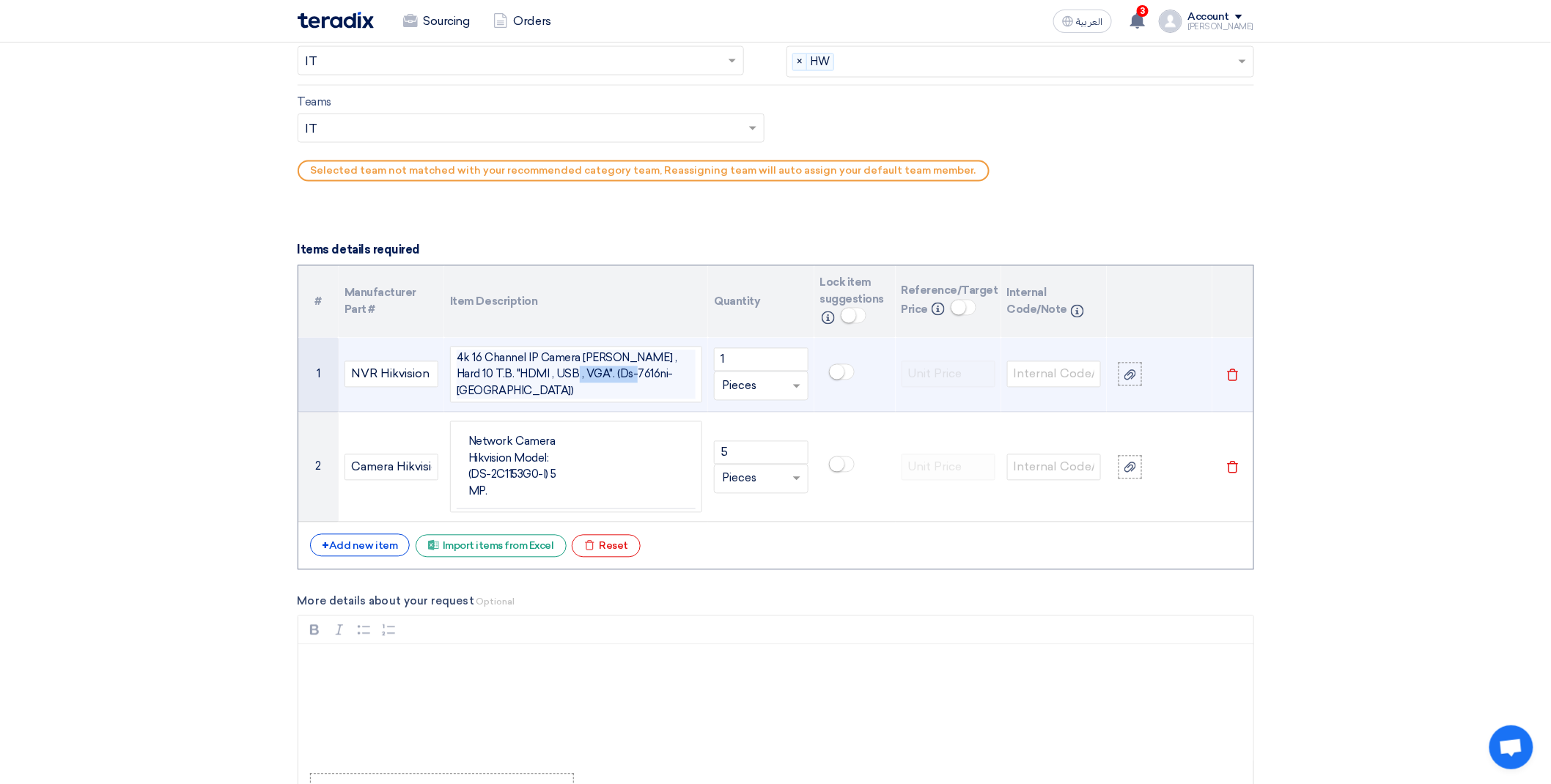
drag, startPoint x: 559, startPoint y: 379, endPoint x: 624, endPoint y: 379, distance: 65.0
click at [624, 379] on span "4k 16 Channel IP Camera PoE , Hard 10 T.B. "HDMI , USB , VGA". (Ds-7616ni-K2)" at bounding box center [576, 374] width 239 height 50
click at [605, 371] on span "4k 16 Channel IP Camera PoE , Hard 10 T.B. "HDMI , USB , VGA". (Ds-7616ni-K2)" at bounding box center [576, 374] width 239 height 50
click at [557, 377] on span "4k 16 Channel IP Camera PoE , Hard 10 T.B. "HDMI , USB , VGA". (Ds-7616ni-K2)" at bounding box center [576, 374] width 239 height 50
drag, startPoint x: 557, startPoint y: 378, endPoint x: 621, endPoint y: 382, distance: 64.1
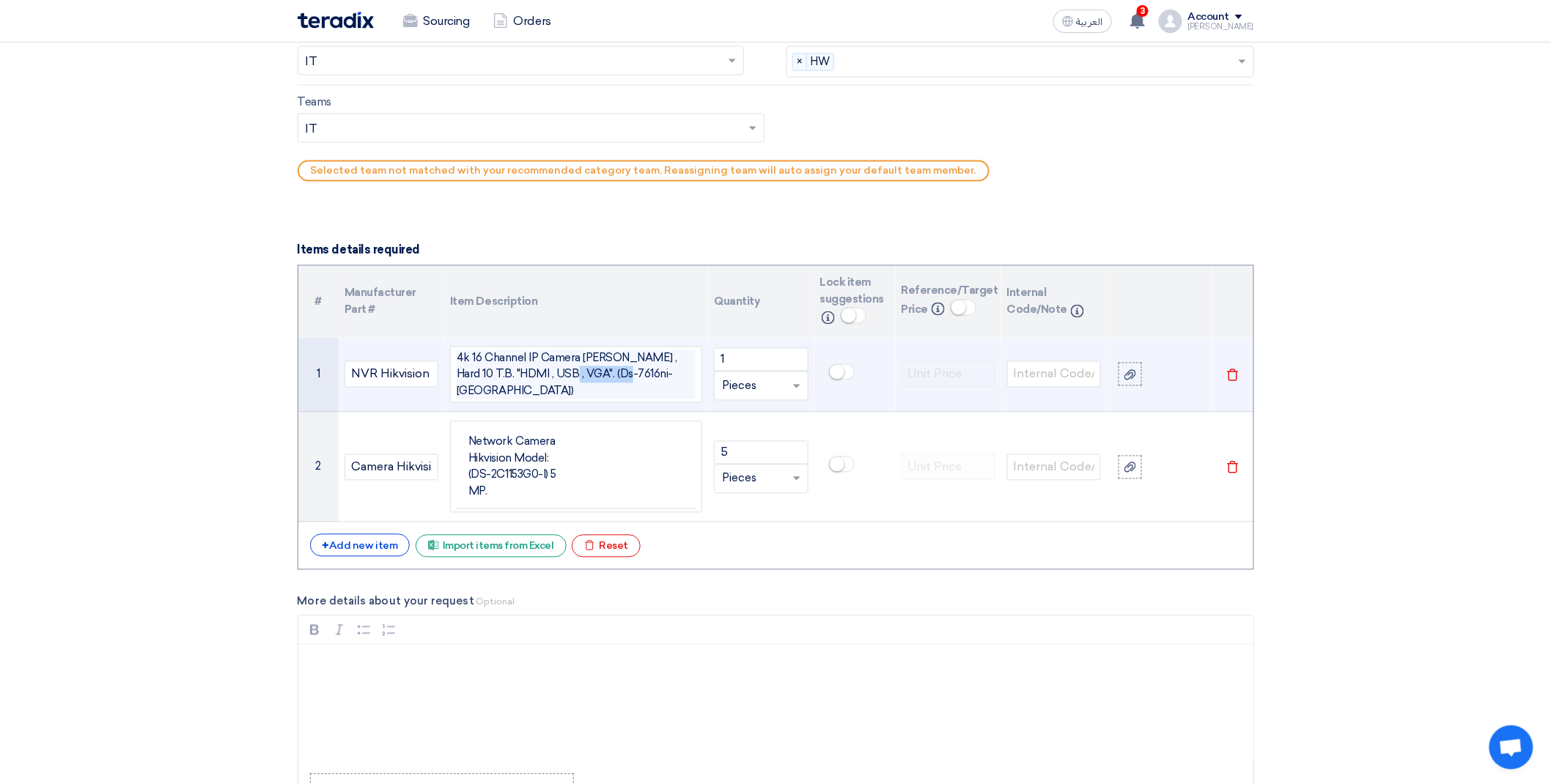
click at [621, 382] on span "4k 16 Channel IP Camera PoE , Hard 10 T.B. "HDMI , USB , VGA". (Ds-7616ni-K2)" at bounding box center [576, 374] width 239 height 50
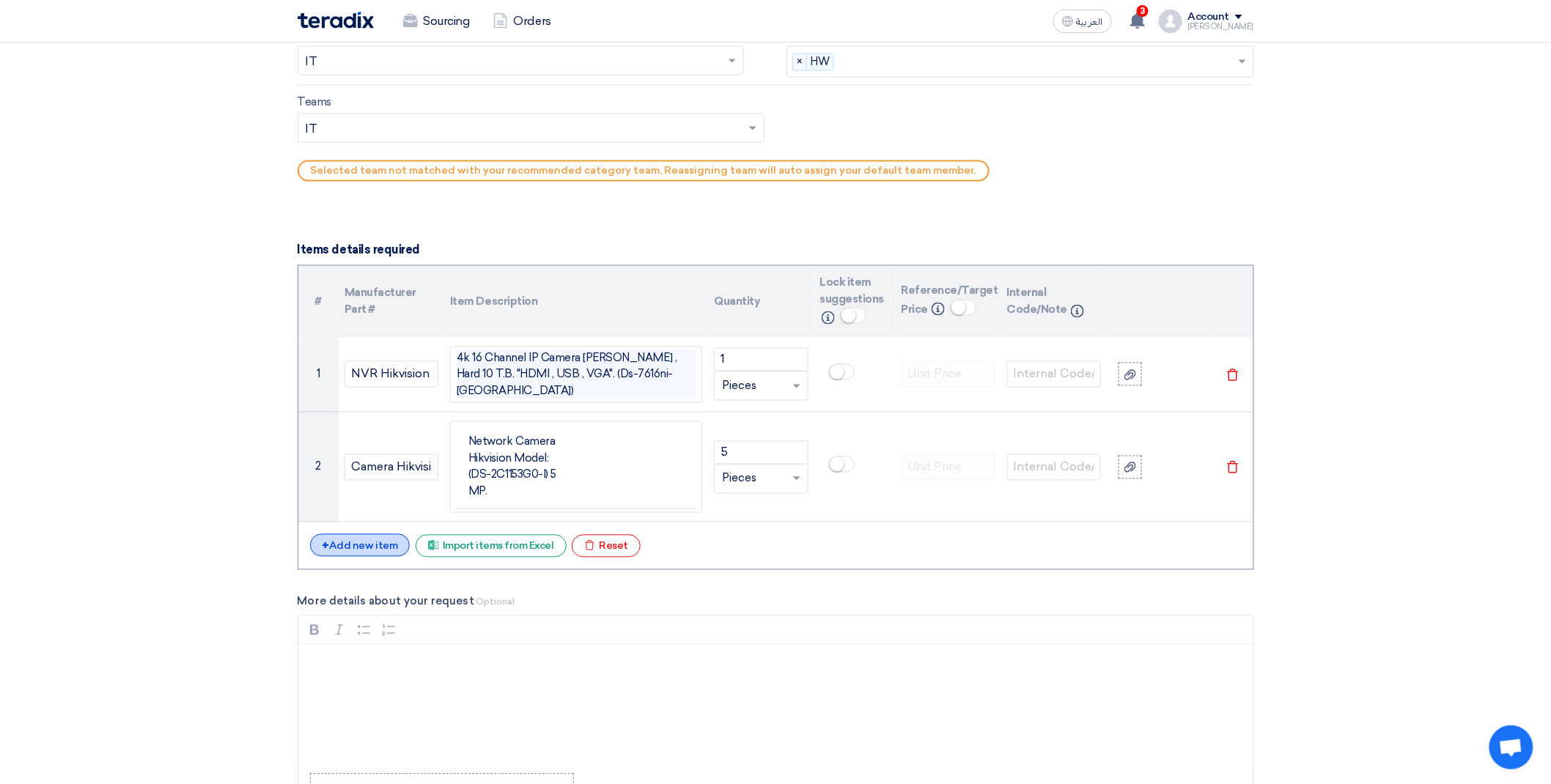
click at [334, 543] on div "+ Add new item" at bounding box center [360, 544] width 101 height 22
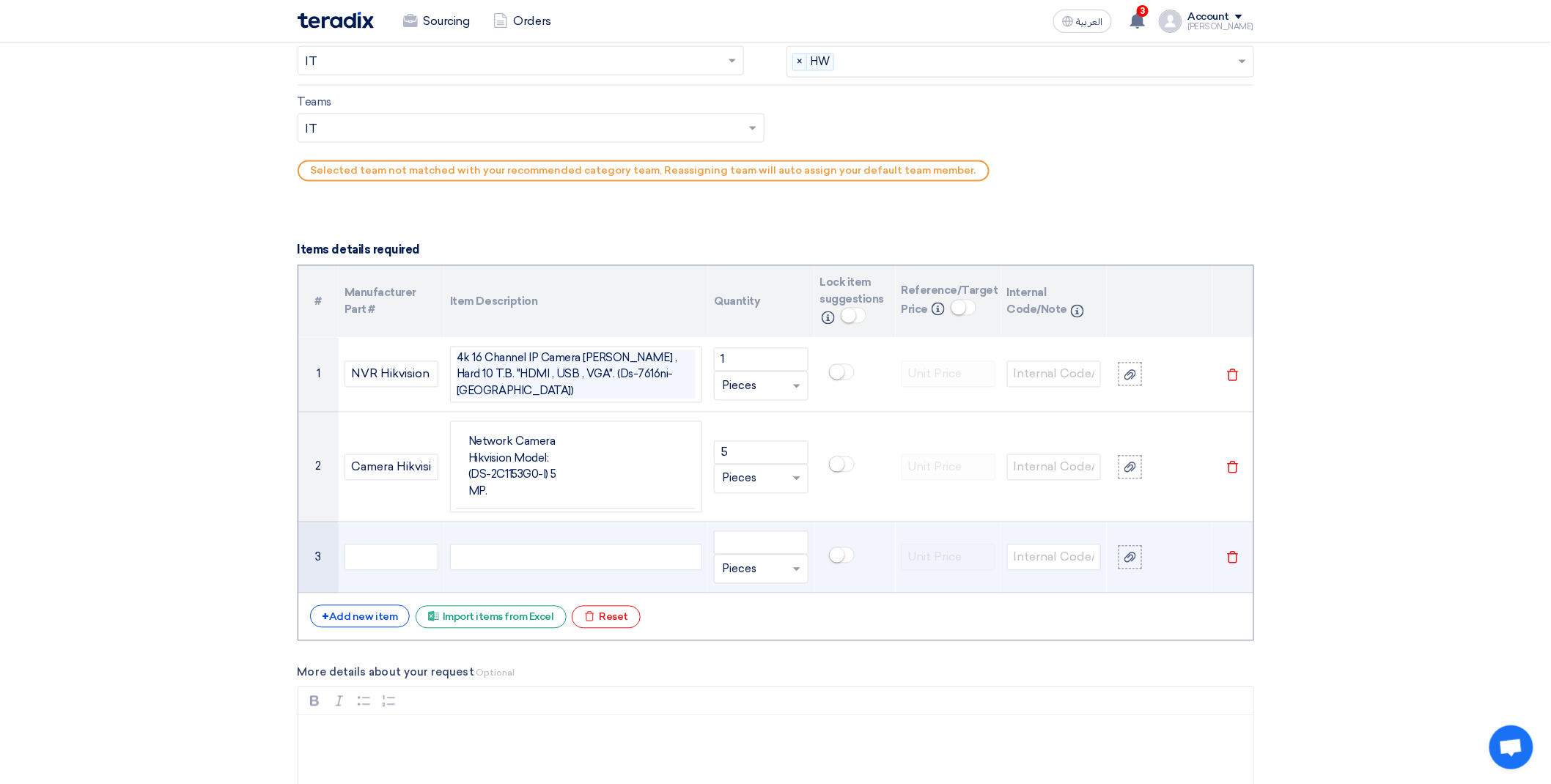
click at [473, 552] on div at bounding box center [576, 557] width 252 height 26
paste div
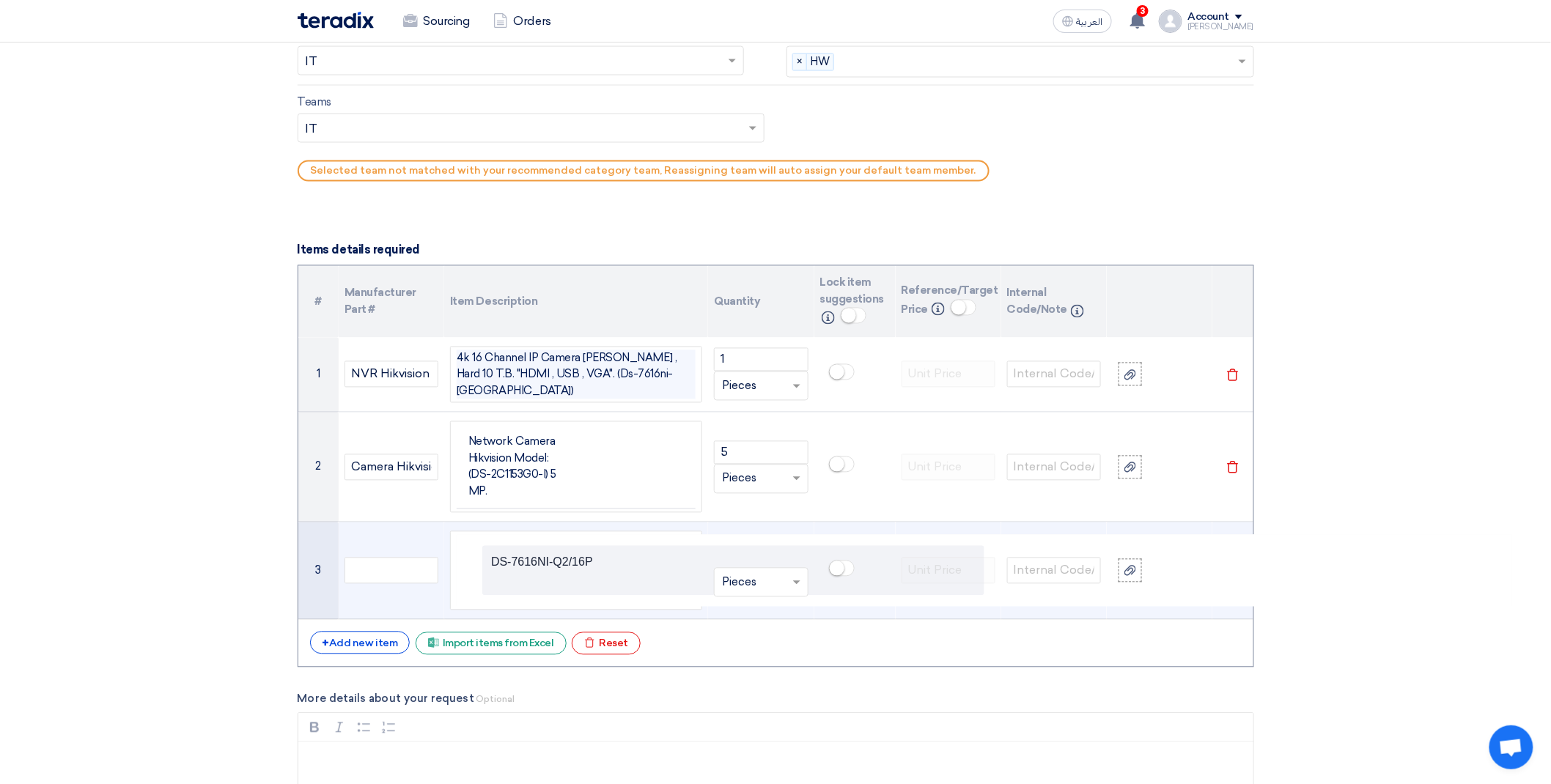
scroll to position [983, 0]
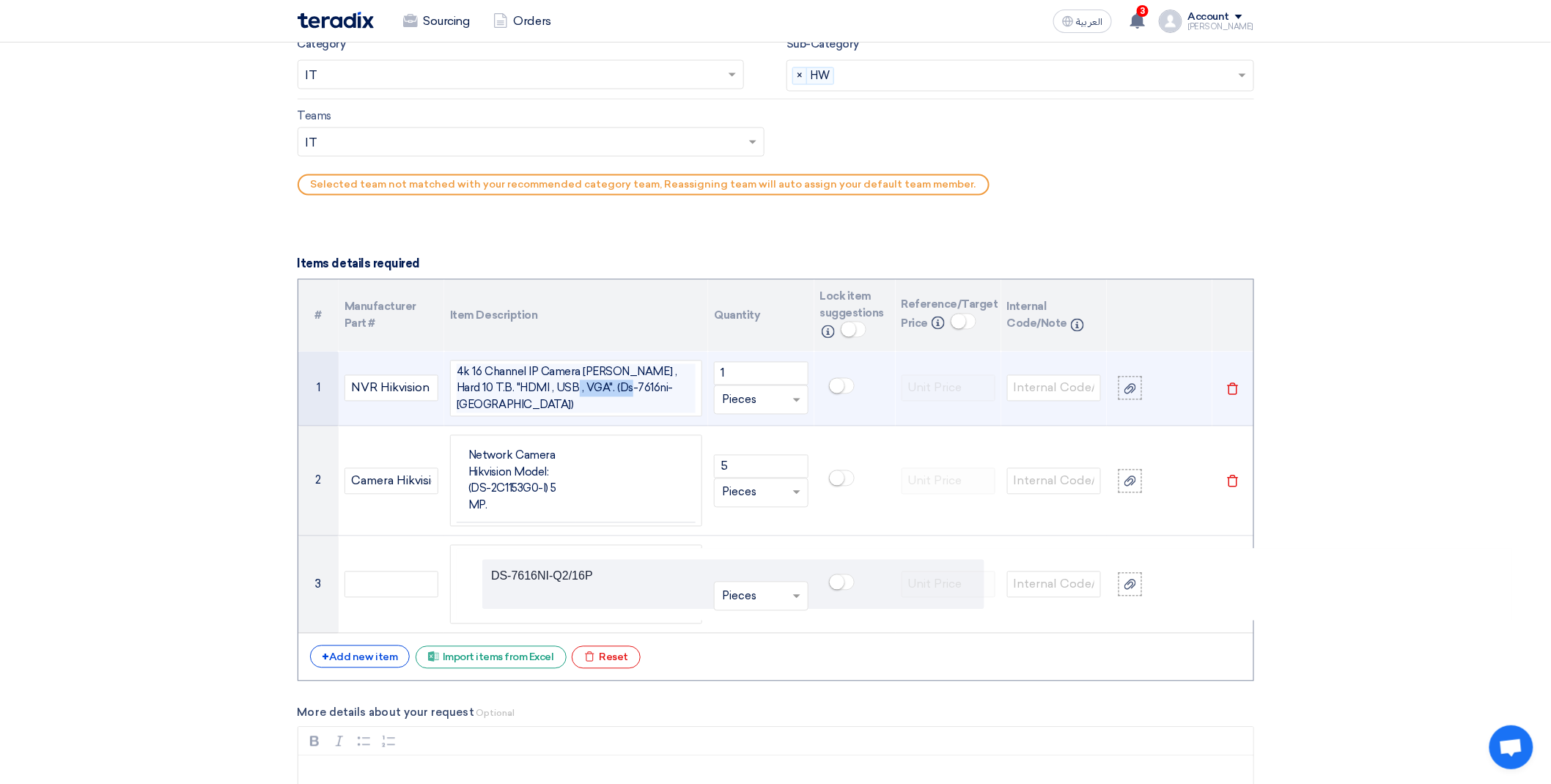
drag, startPoint x: 557, startPoint y: 391, endPoint x: 624, endPoint y: 393, distance: 67.0
click at [624, 393] on span "4k 16 Channel IP Camera PoE , Hard 10 T.B. "HDMI , USB , VGA". (Ds-7616ni-K2)" at bounding box center [576, 388] width 239 height 50
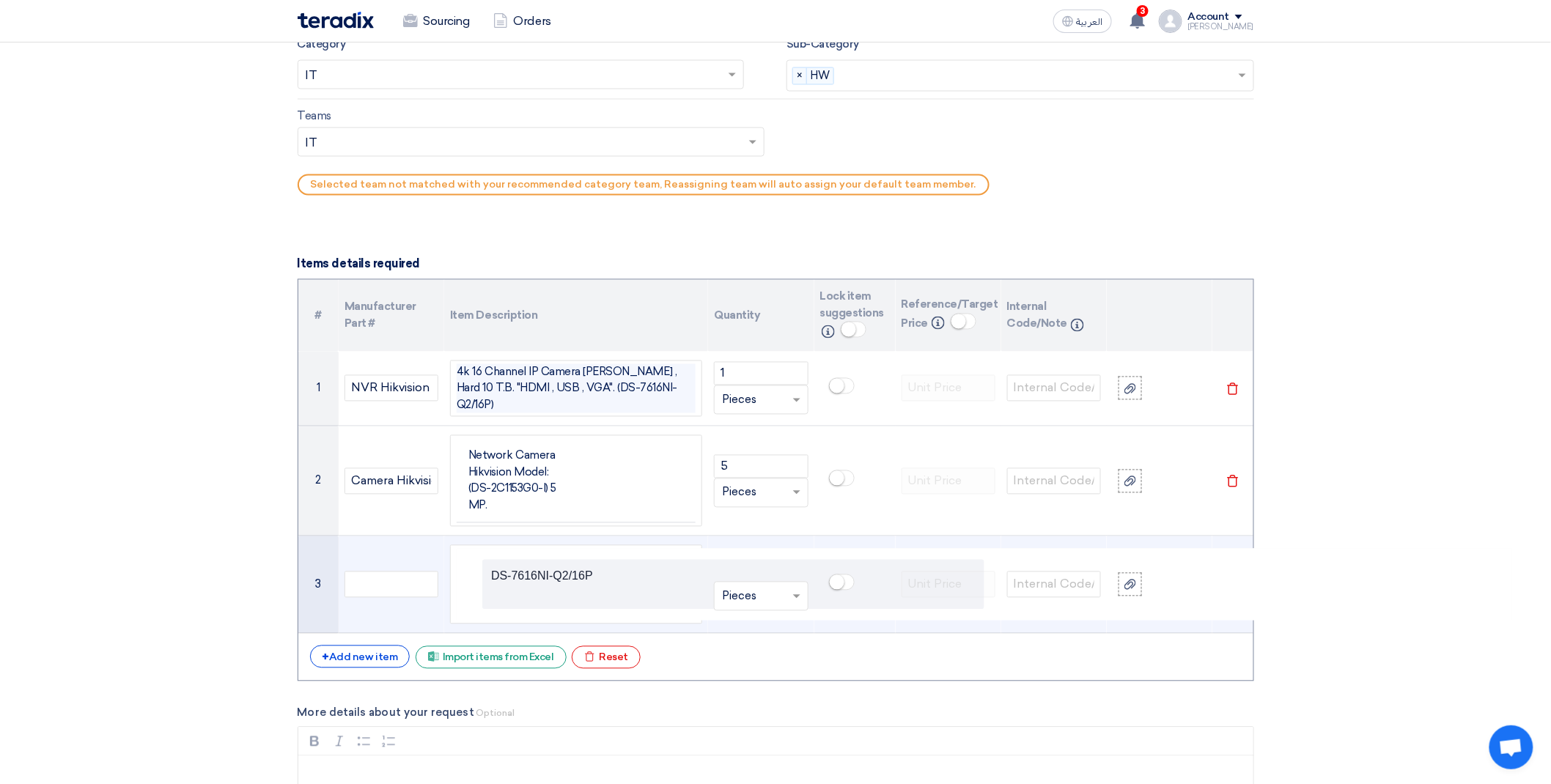
drag, startPoint x: 1170, startPoint y: 566, endPoint x: 1179, endPoint y: 567, distance: 9.1
click at [1171, 566] on div "DS-7616NI-Q2/16P" at bounding box center [984, 589] width 1004 height 61
click at [1191, 568] on div "DS-7616NI-Q2/16P" at bounding box center [984, 589] width 1004 height 61
click at [349, 647] on div "+ Add new item" at bounding box center [360, 656] width 101 height 22
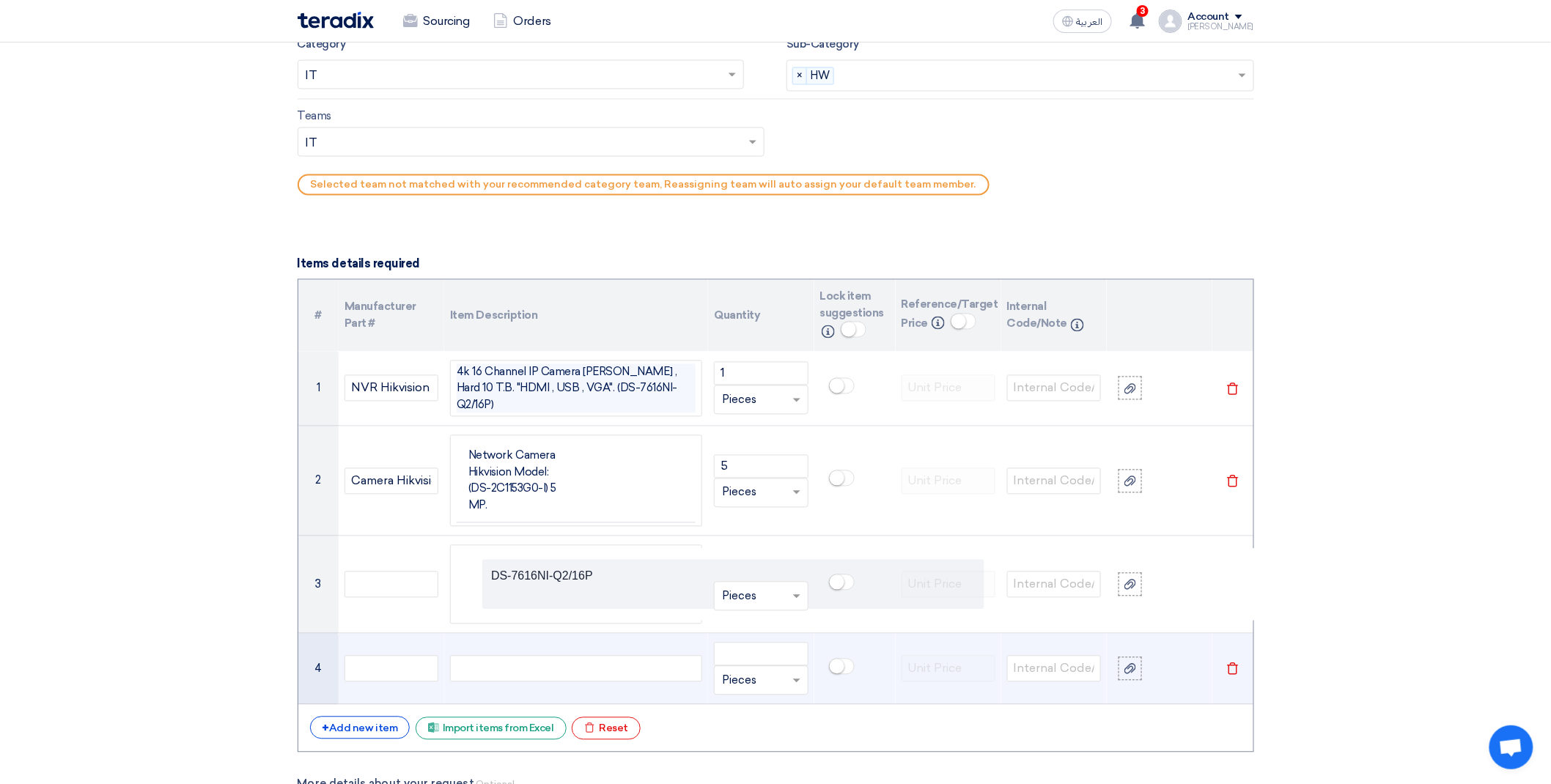
click at [1235, 664] on icon "Delete" at bounding box center [1232, 668] width 13 height 13
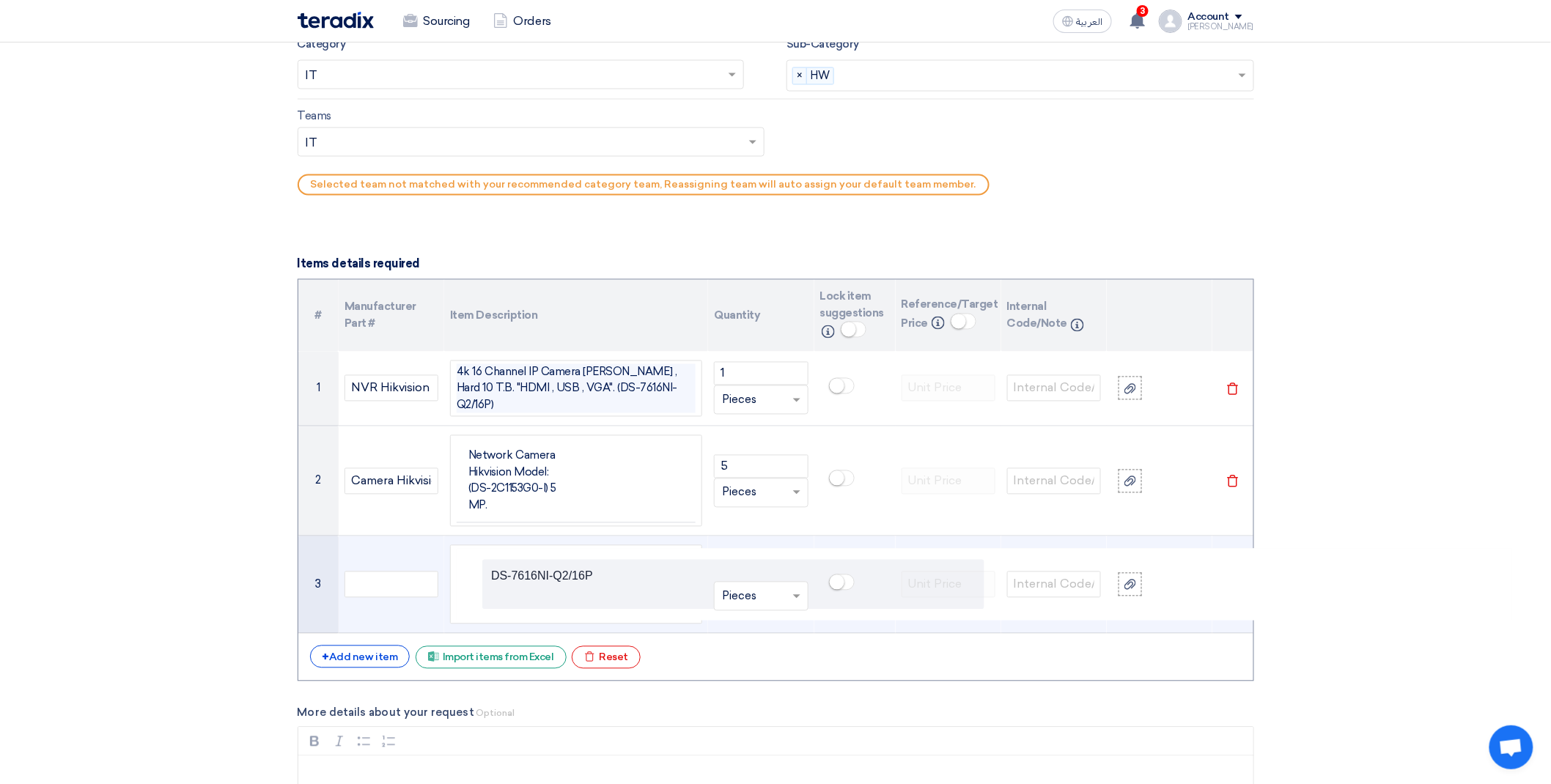
click at [1241, 564] on div "DS-7616NI-Q2/16P" at bounding box center [984, 589] width 1004 height 61
click at [1226, 568] on div "DS-7616NI-Q2/16P" at bounding box center [984, 589] width 1004 height 61
click at [554, 568] on td "DS-7616NI-Q2/16P" at bounding box center [732, 584] width 502 height 50
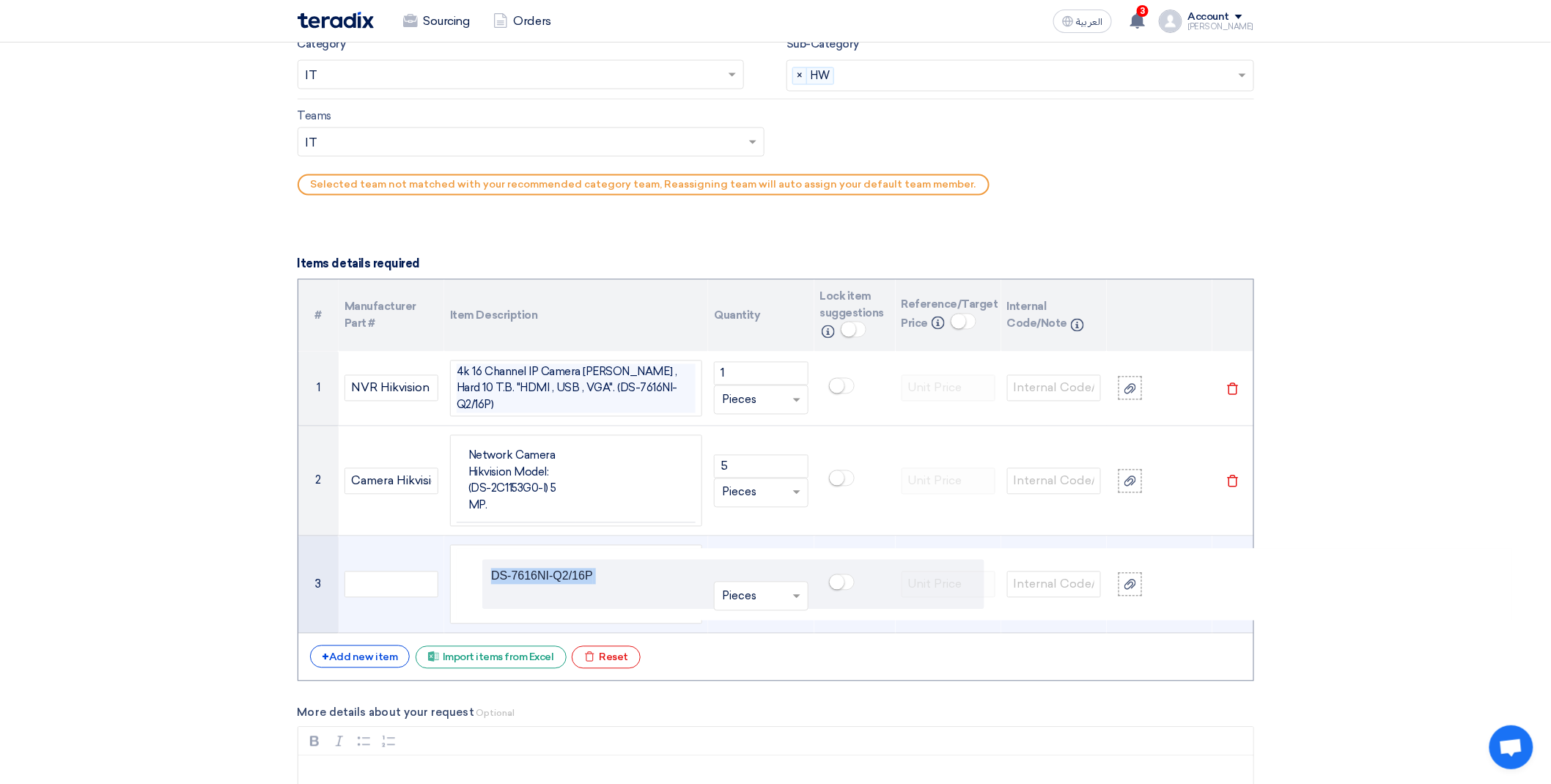
click at [554, 568] on td "DS-7616NI-Q2/16P" at bounding box center [732, 584] width 502 height 50
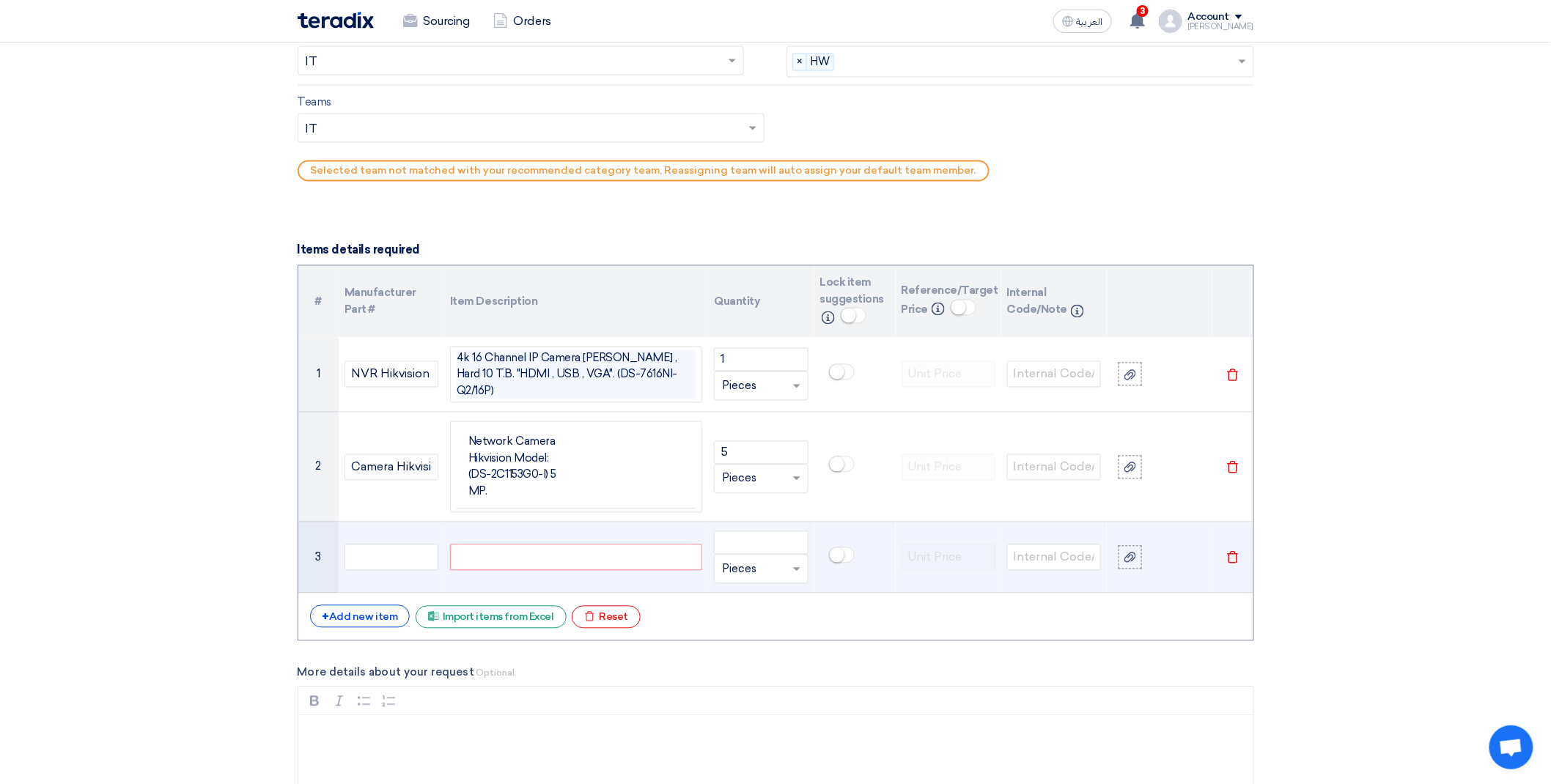
click at [1237, 551] on icon "Delete" at bounding box center [1232, 557] width 13 height 13
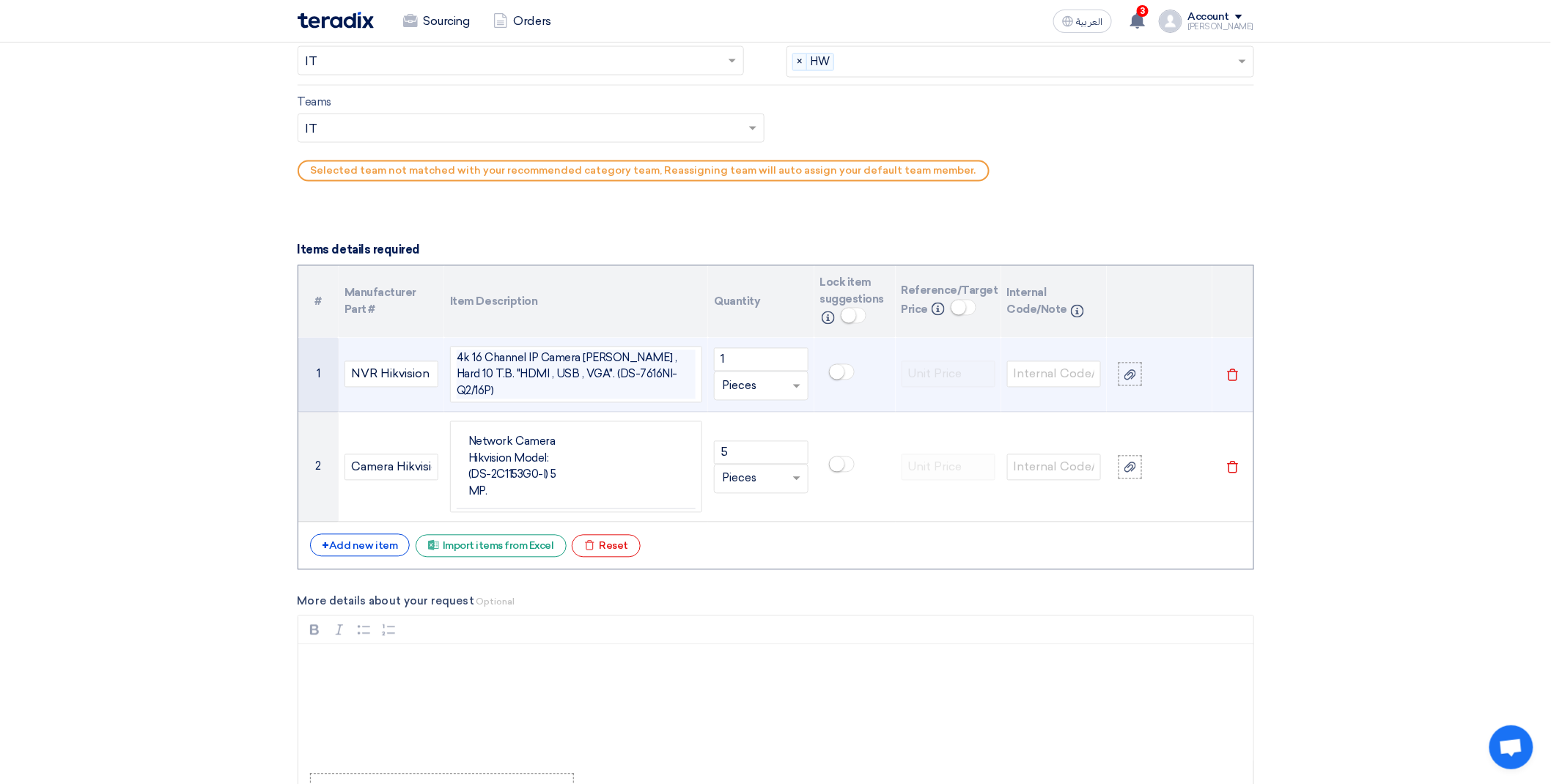
click at [554, 378] on span "4k 16 Channel IP Camera PoE , Hard 10 T.B. "HDMI , USB , VGA". (DS-7616NI-Q2/16…" at bounding box center [576, 374] width 239 height 50
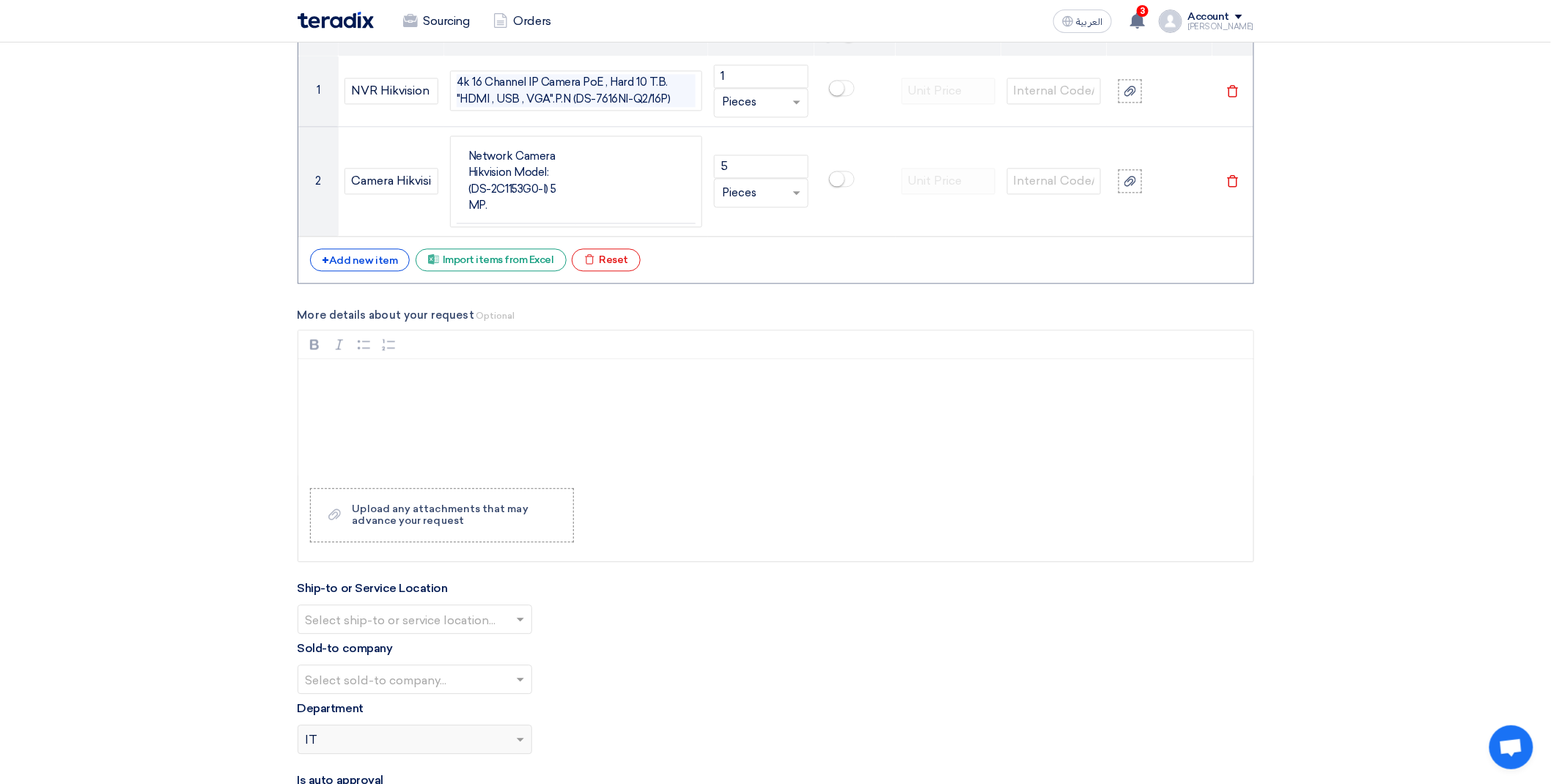
scroll to position [1383, 0]
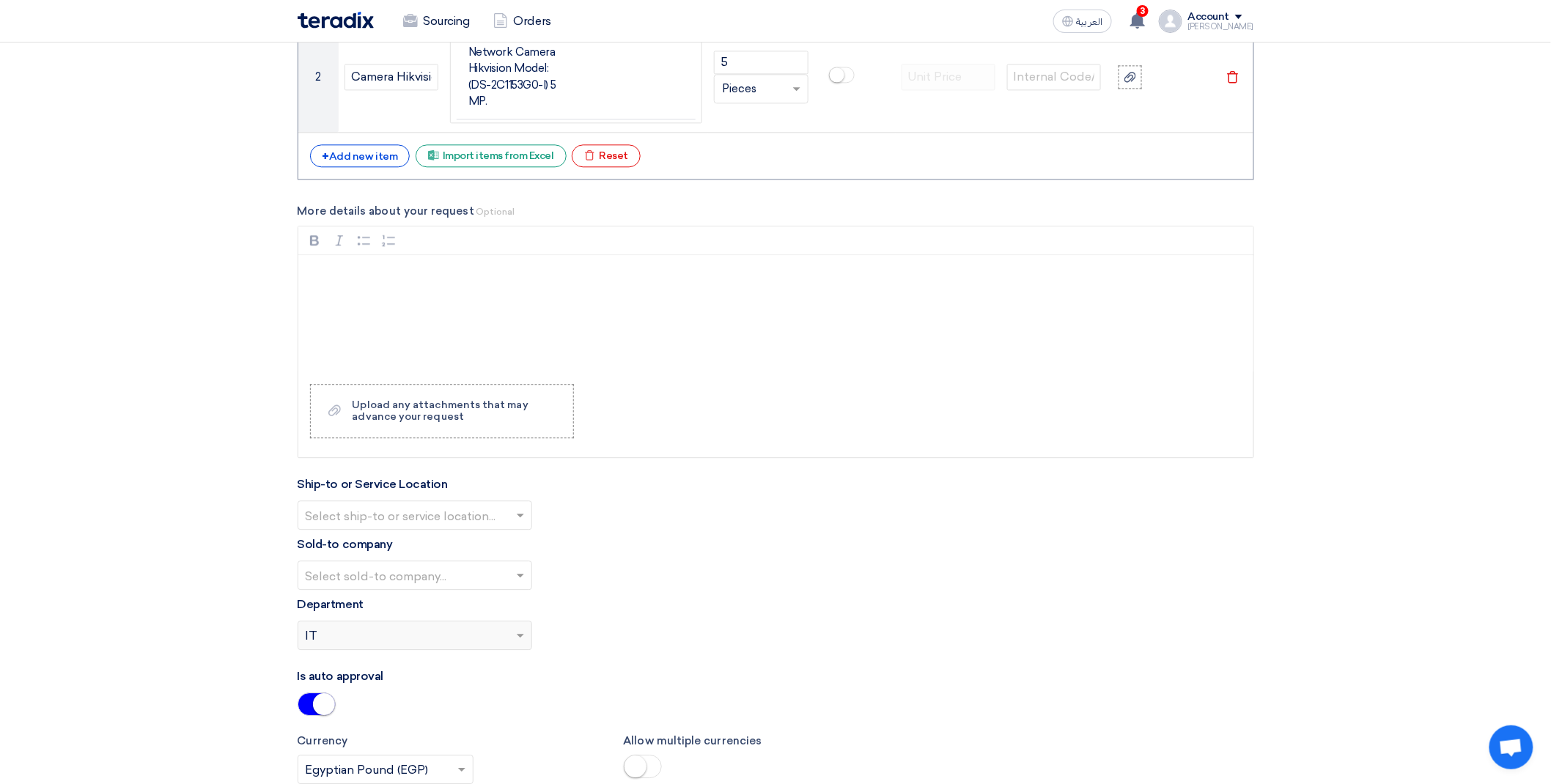
click at [369, 518] on input "text" at bounding box center [407, 516] width 203 height 24
click at [359, 543] on div "HQ" at bounding box center [415, 544] width 233 height 30
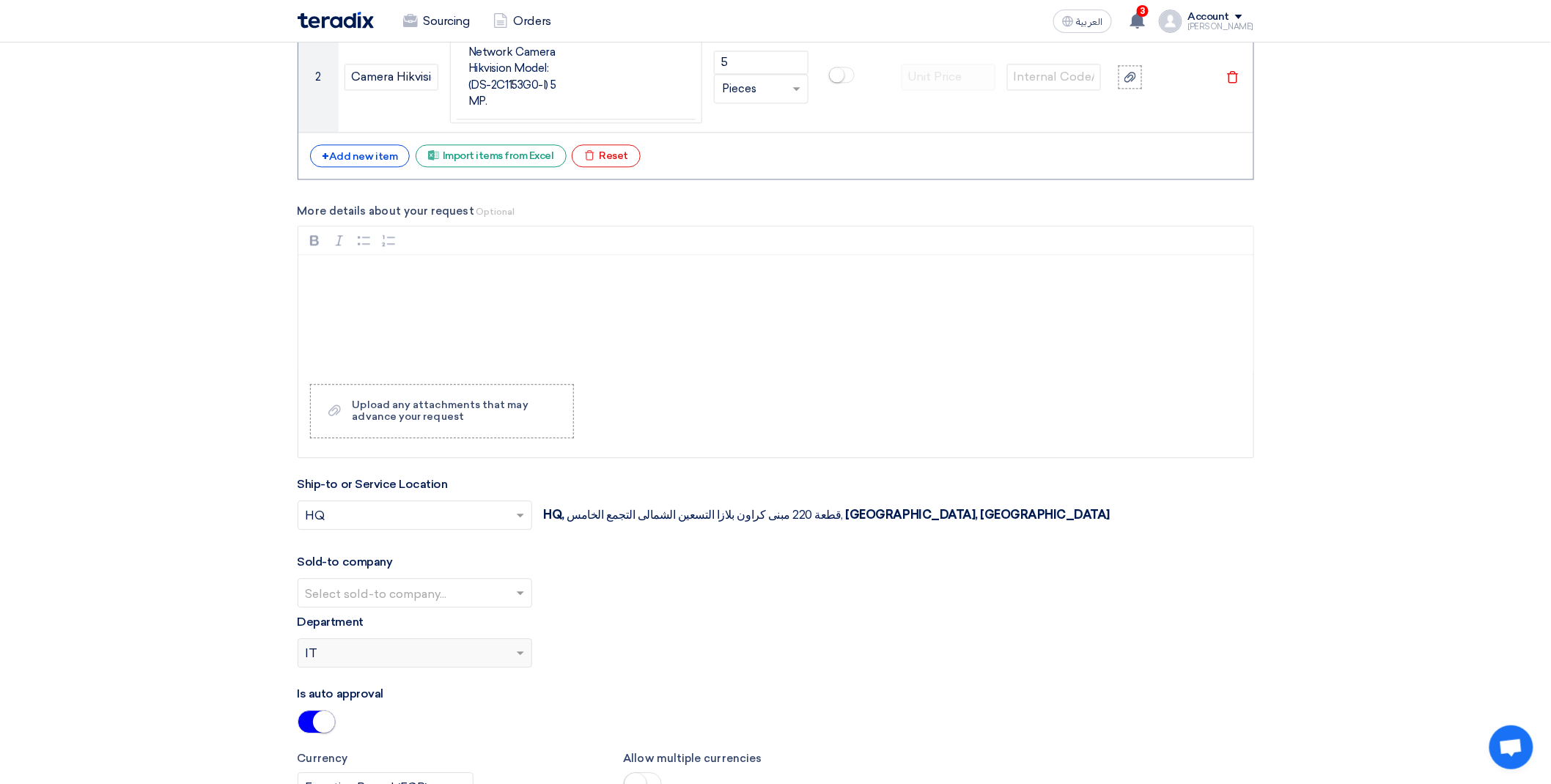
click at [345, 588] on input "text" at bounding box center [407, 593] width 203 height 24
click at [346, 619] on span "ALJ Finance" at bounding box center [339, 622] width 68 height 14
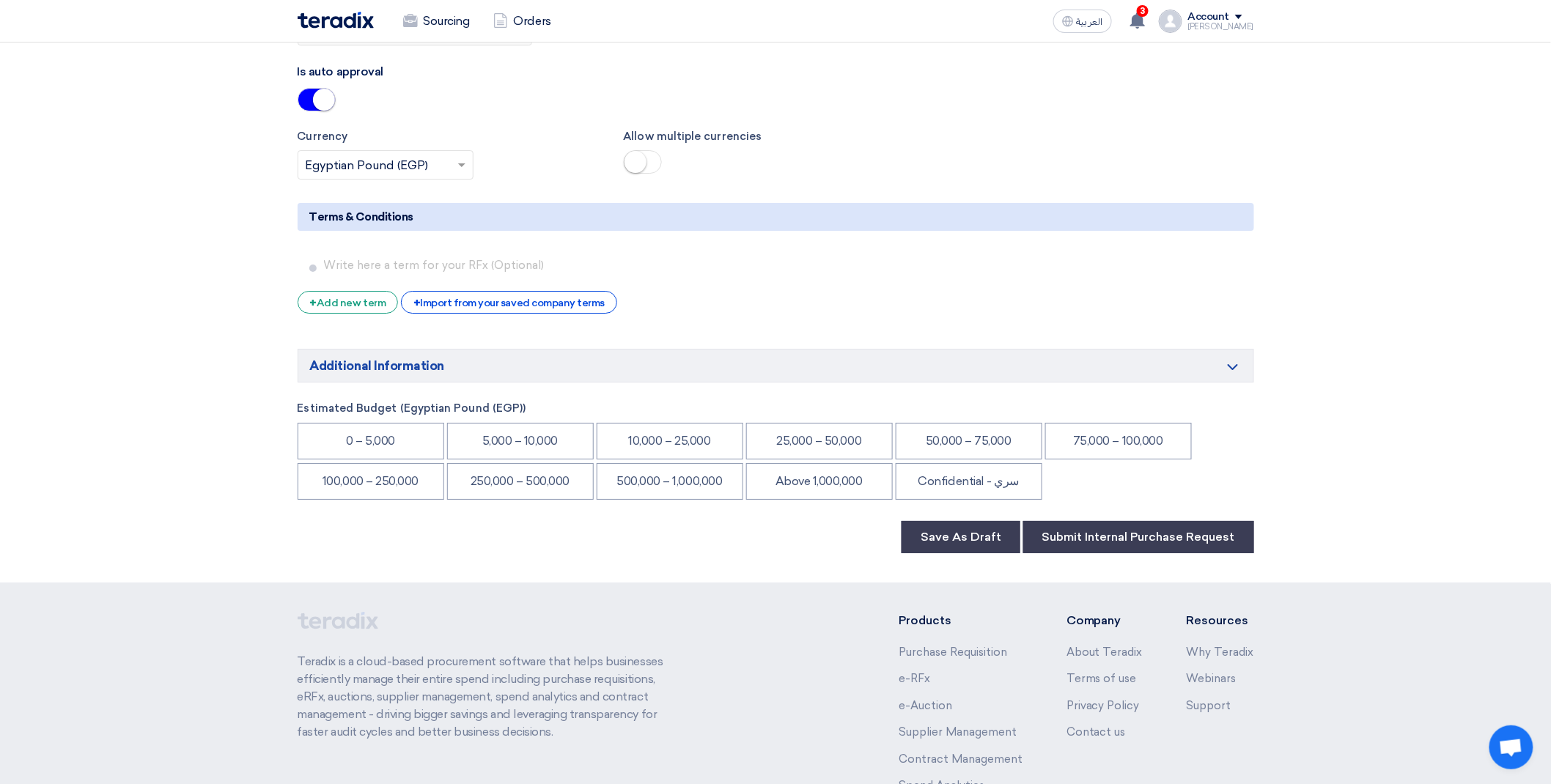
scroll to position [2115, 0]
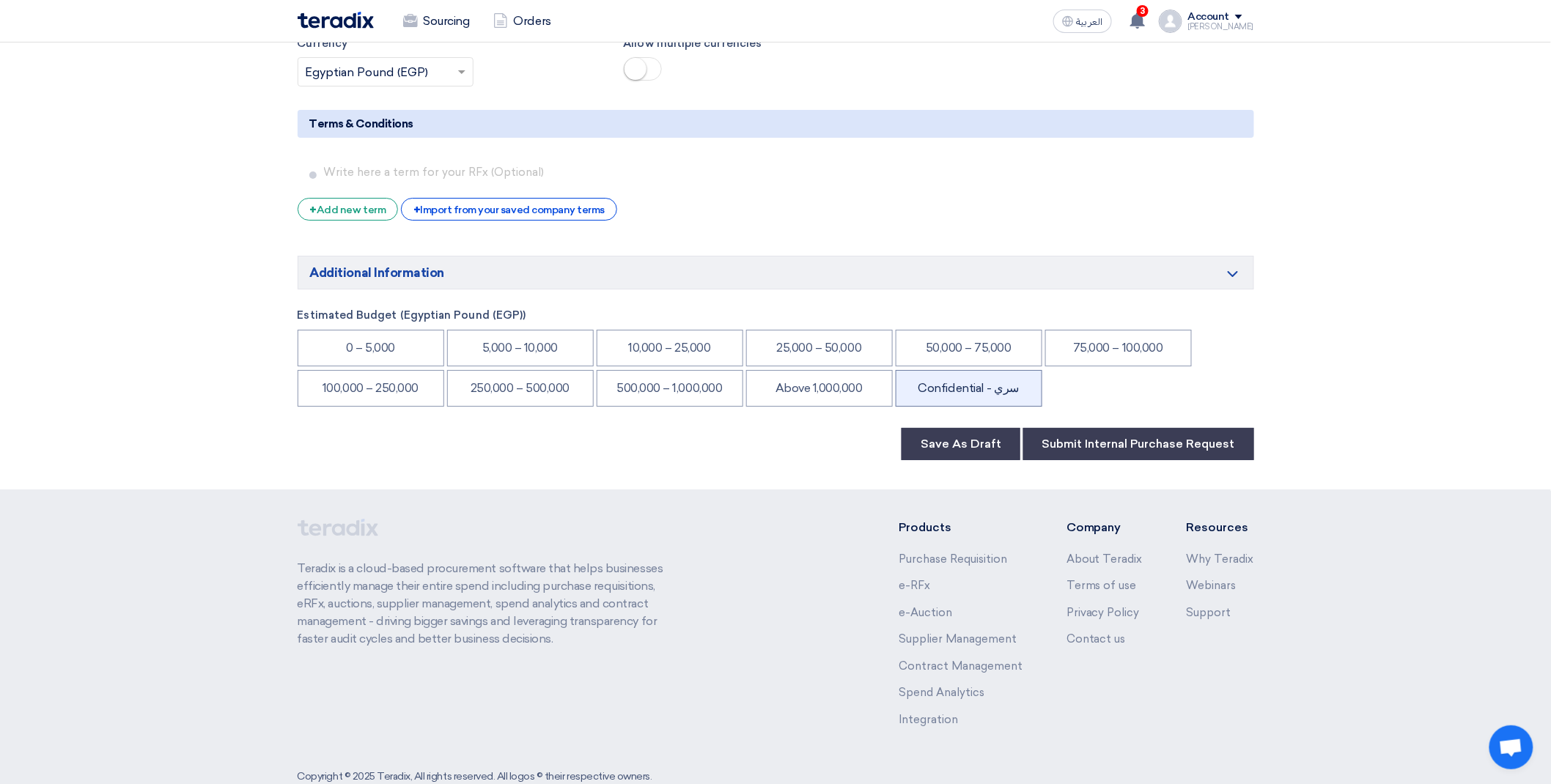
click at [997, 384] on li "Confidential - سري" at bounding box center [969, 387] width 147 height 36
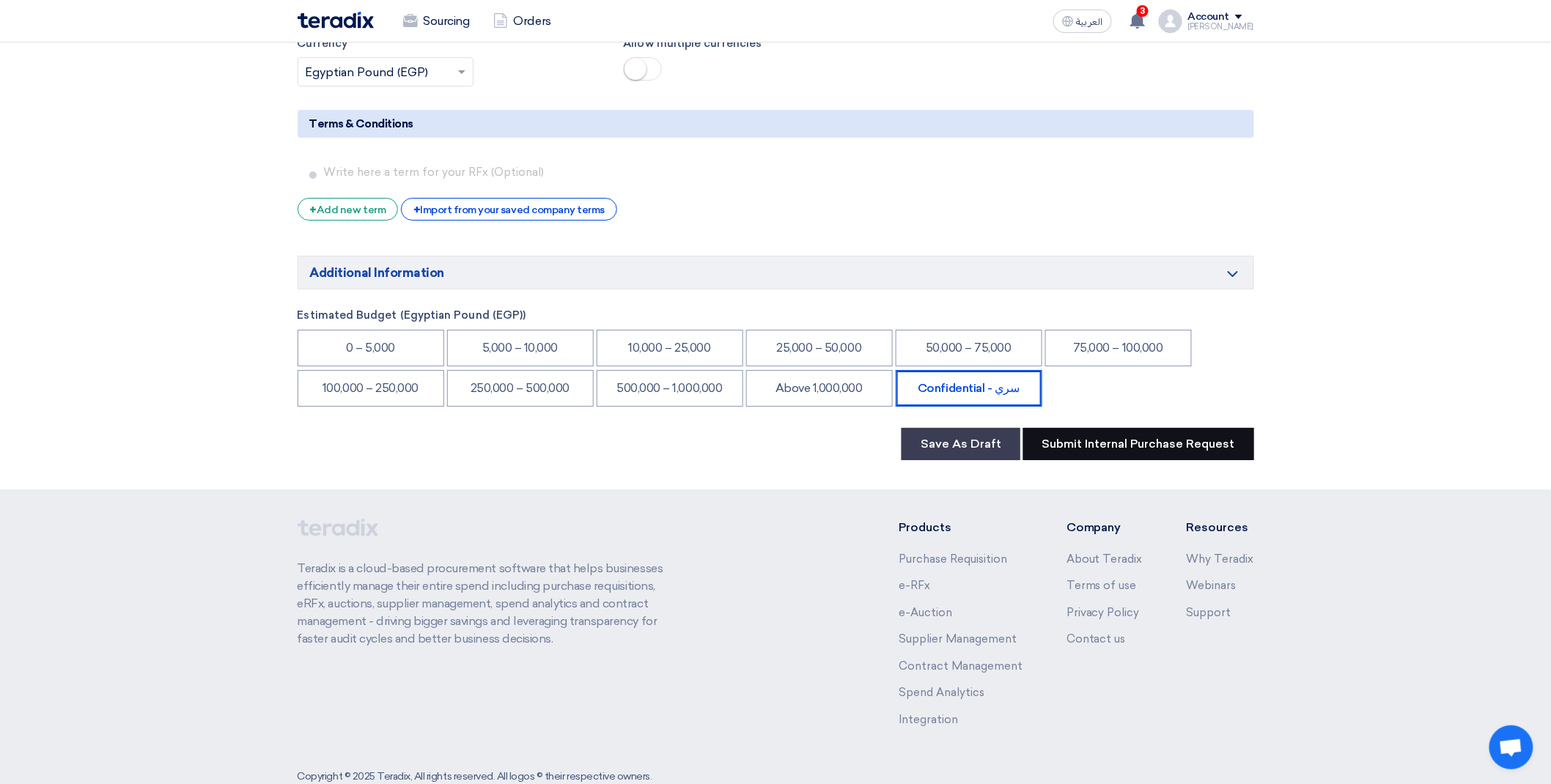
click at [1085, 440] on button "Submit Internal Purchase Request" at bounding box center [1138, 444] width 231 height 32
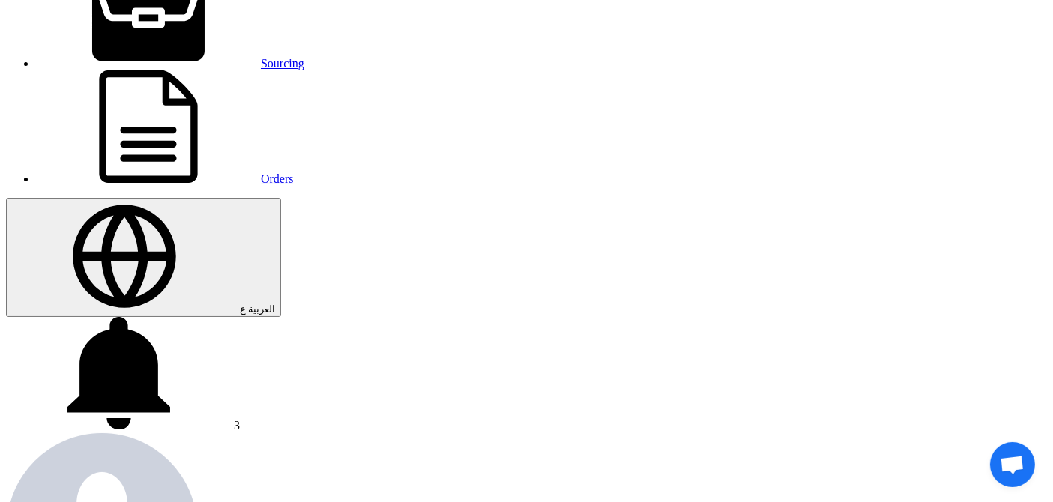
scroll to position [83, 0]
